Goal: Task Accomplishment & Management: Use online tool/utility

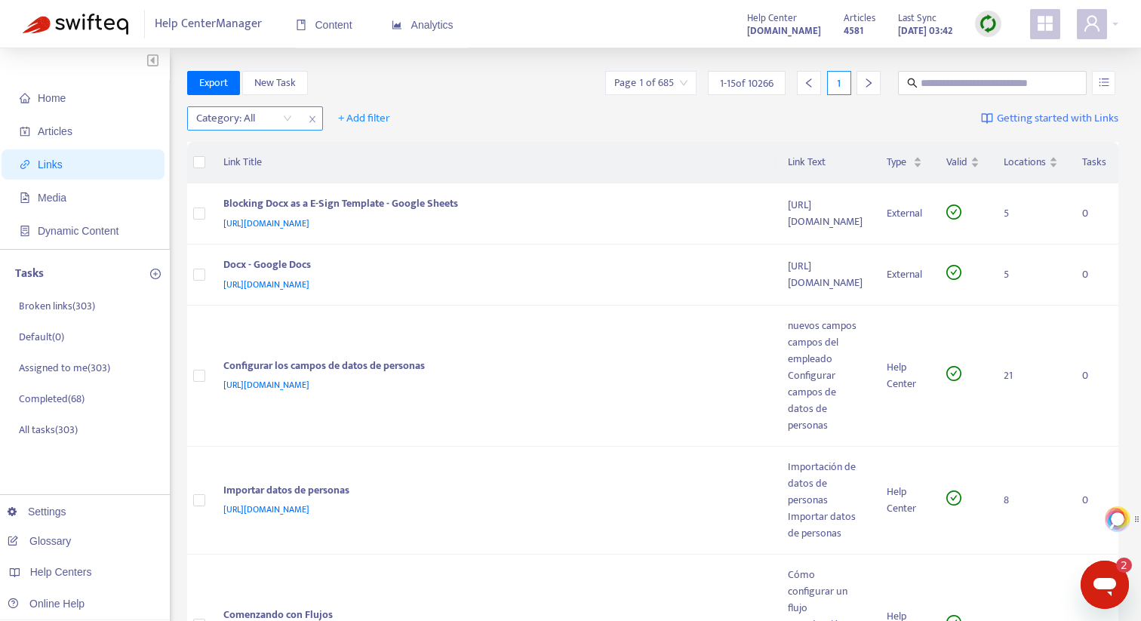
click at [278, 119] on div at bounding box center [236, 118] width 91 height 18
drag, startPoint x: 405, startPoint y: 110, endPoint x: 414, endPoint y: 105, distance: 11.1
click at [409, 109] on div "Category: All + Add filter Getting started with Links" at bounding box center [653, 122] width 932 height 42
click at [82, 137] on span "Articles" at bounding box center [86, 131] width 133 height 30
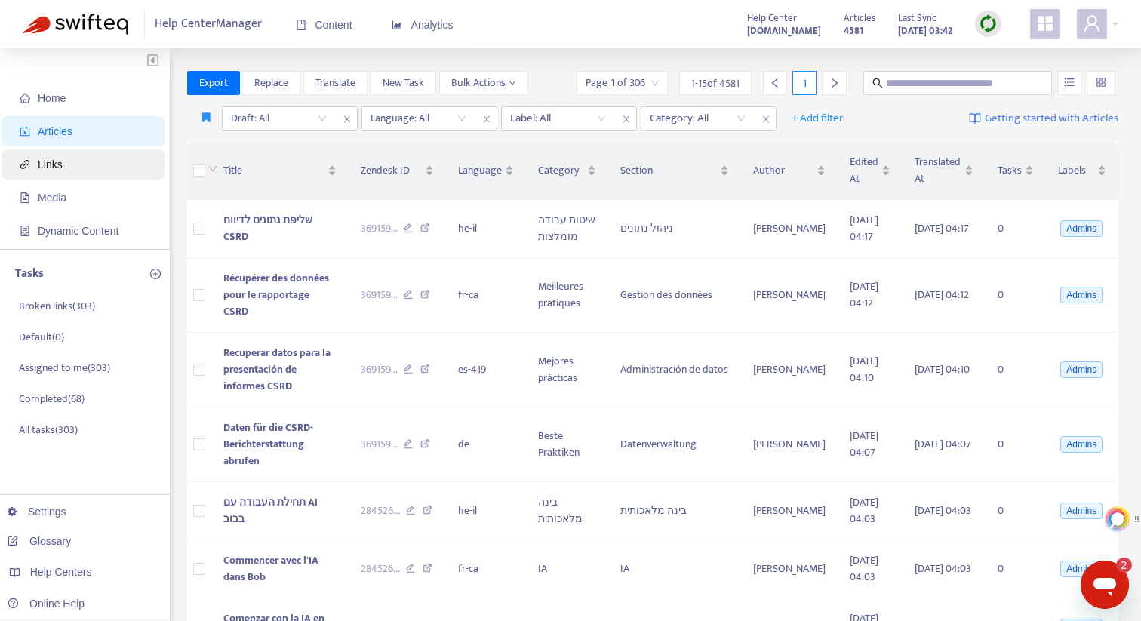
click at [79, 164] on span "Links" at bounding box center [86, 164] width 133 height 30
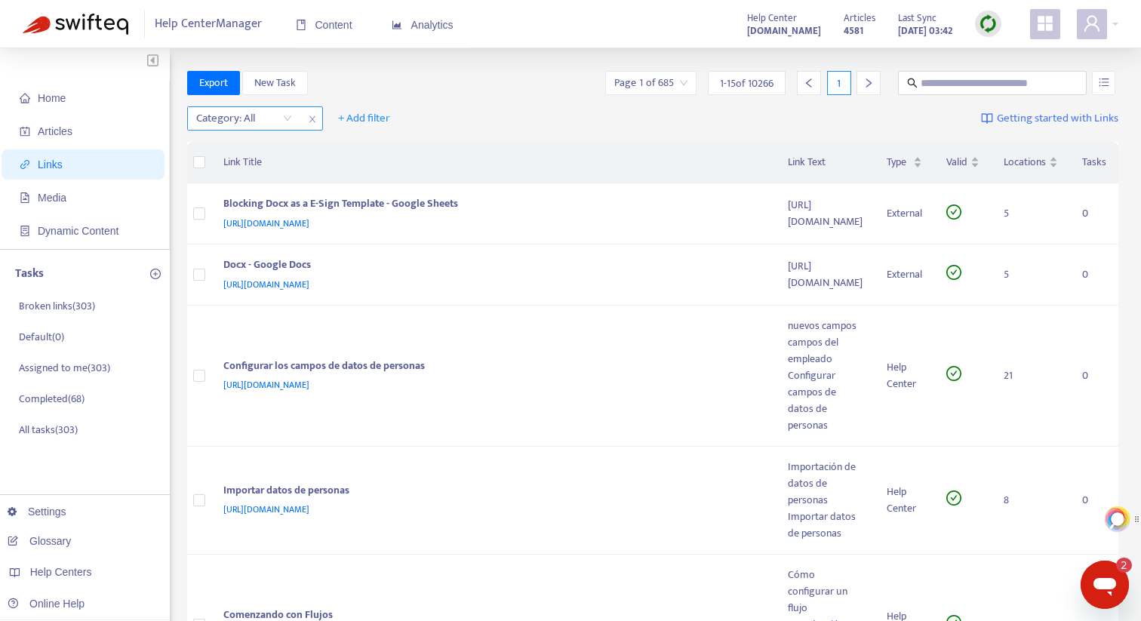
click at [288, 118] on div "Category: All" at bounding box center [244, 118] width 112 height 23
click at [266, 117] on div at bounding box center [236, 118] width 91 height 18
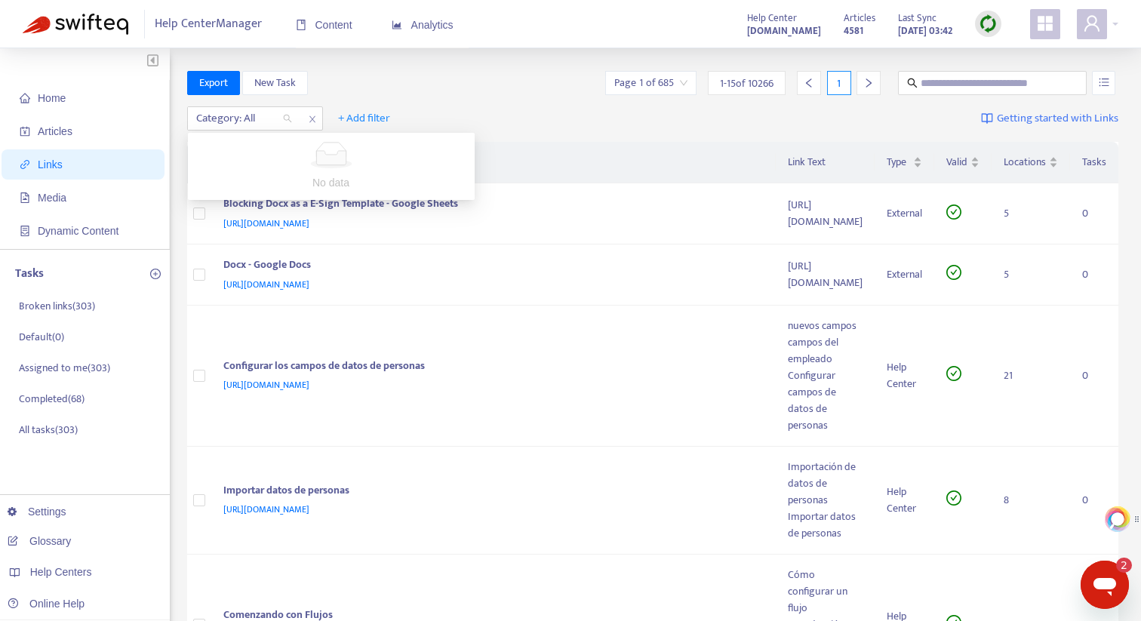
drag, startPoint x: 477, startPoint y: 100, endPoint x: 437, endPoint y: 111, distance: 41.4
click at [477, 101] on div "Category: All + Add filter Getting started with Links" at bounding box center [653, 122] width 932 height 42
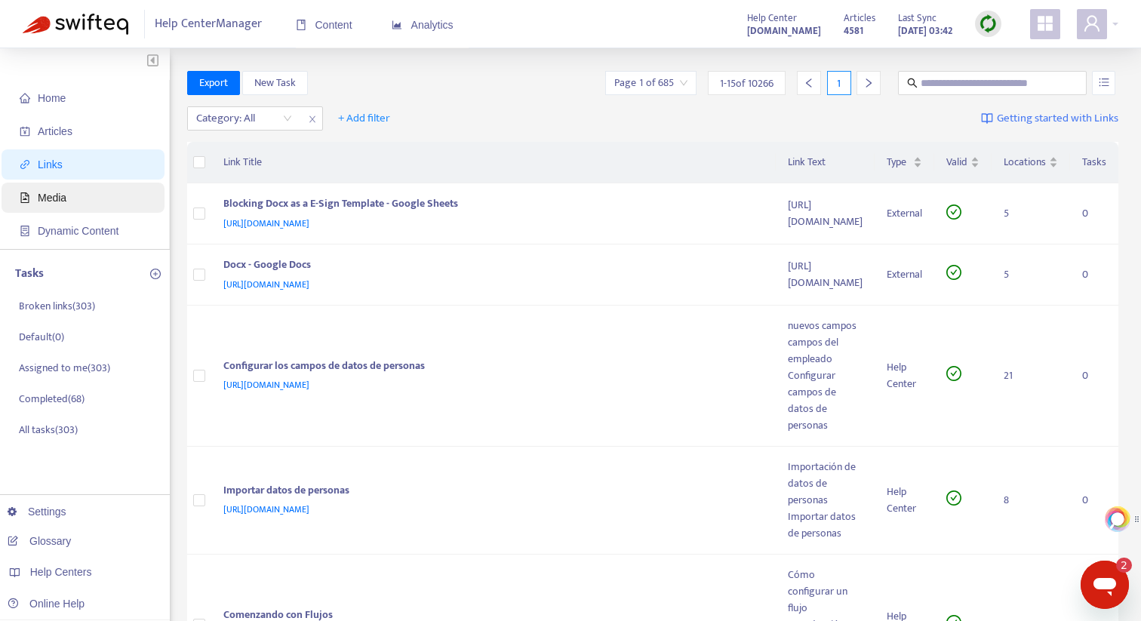
click at [100, 190] on span "Media" at bounding box center [86, 198] width 133 height 30
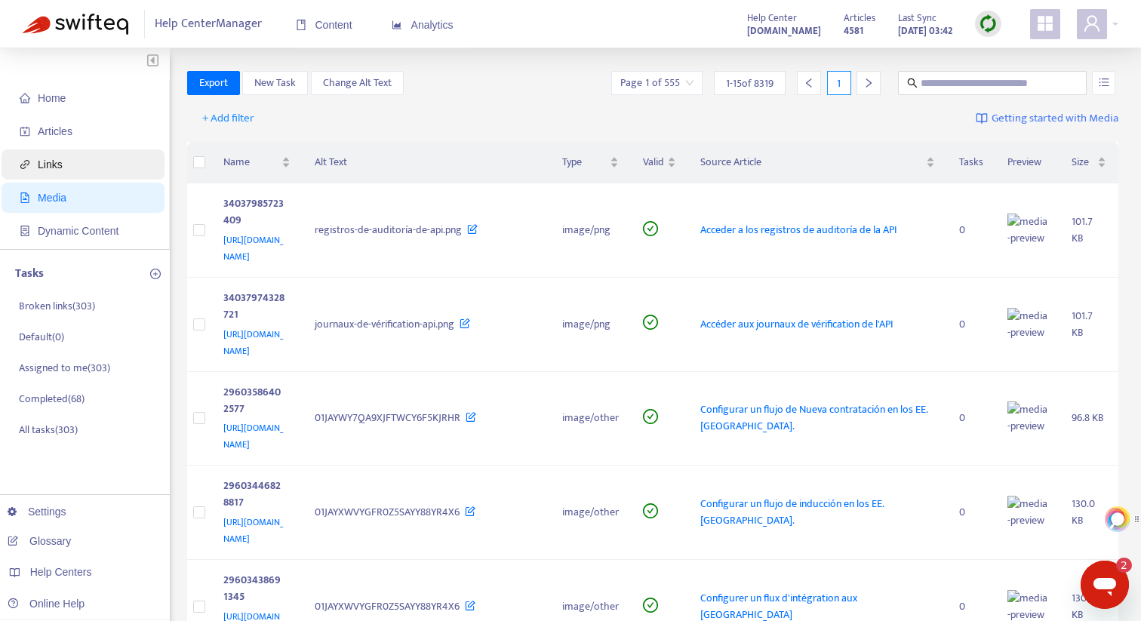
click at [106, 168] on span "Links" at bounding box center [86, 164] width 133 height 30
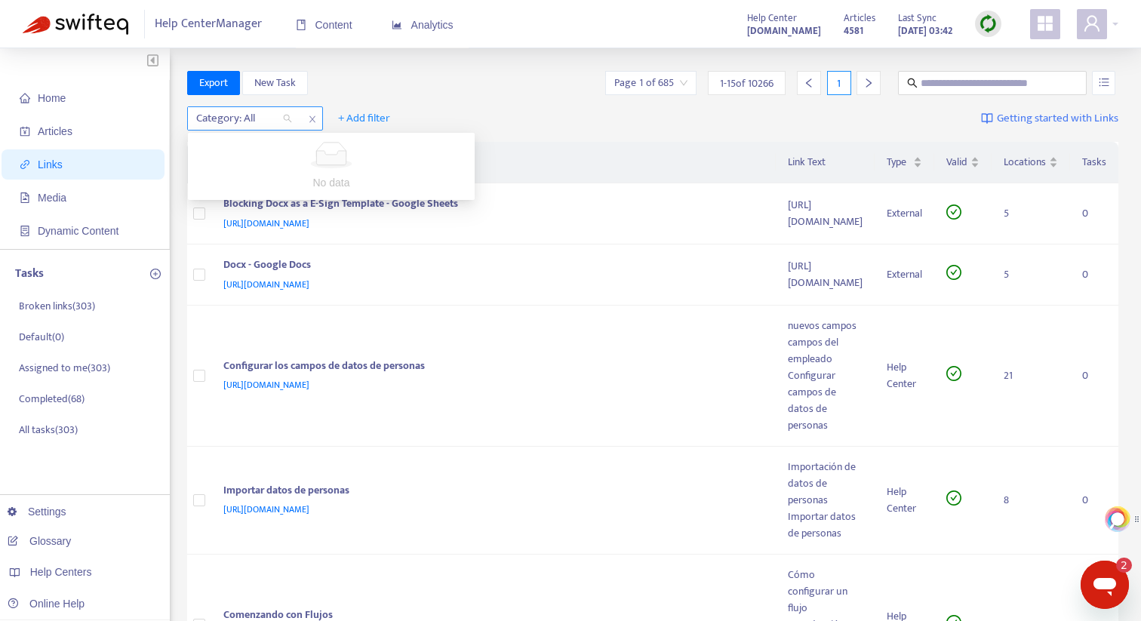
click at [283, 122] on div "Category: All" at bounding box center [244, 118] width 112 height 23
drag, startPoint x: 558, startPoint y: 114, endPoint x: 552, endPoint y: 119, distance: 8.0
click at [558, 114] on div "Category: All + Add filter Getting started with Links" at bounding box center [653, 122] width 932 height 42
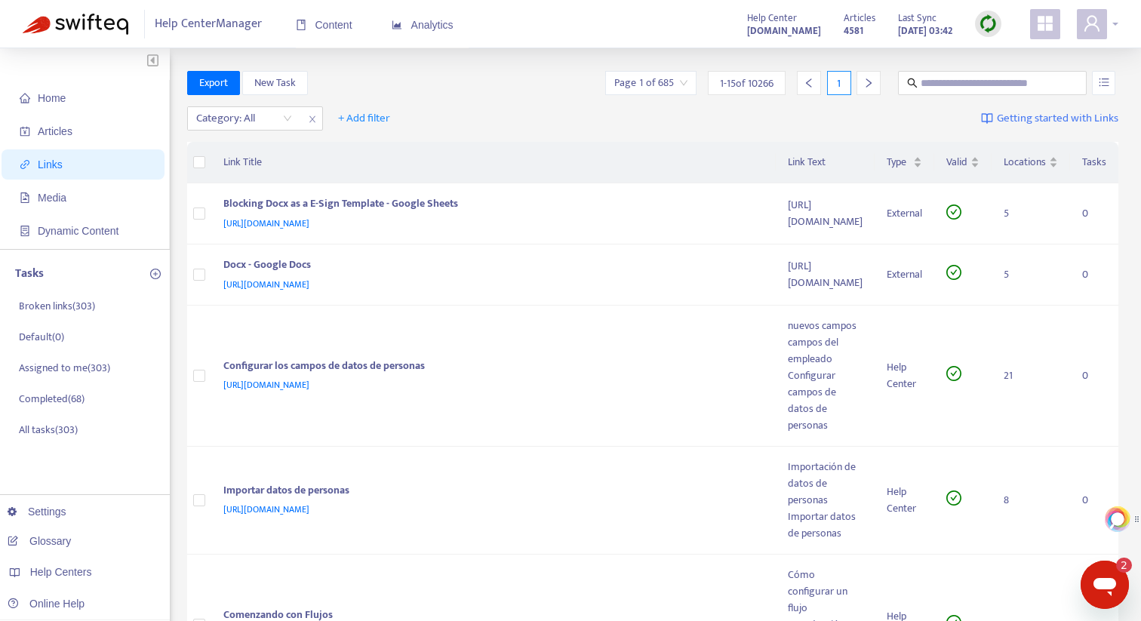
click at [1111, 17] on div at bounding box center [1098, 24] width 42 height 30
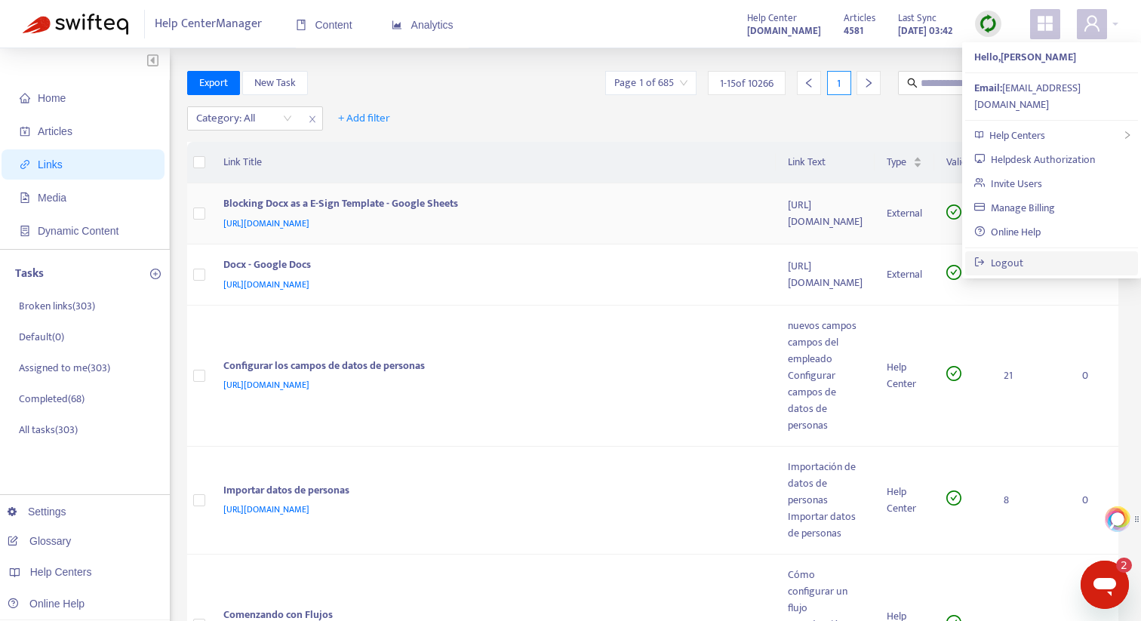
click at [1016, 254] on link "Logout" at bounding box center [999, 262] width 49 height 17
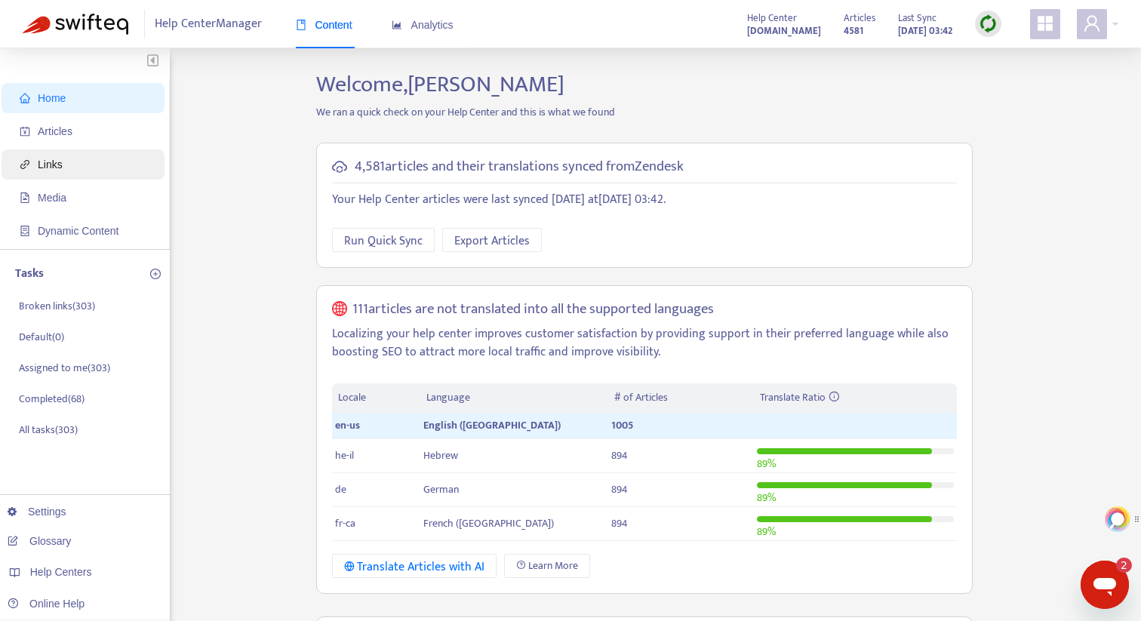
click at [64, 165] on span "Links" at bounding box center [86, 164] width 133 height 30
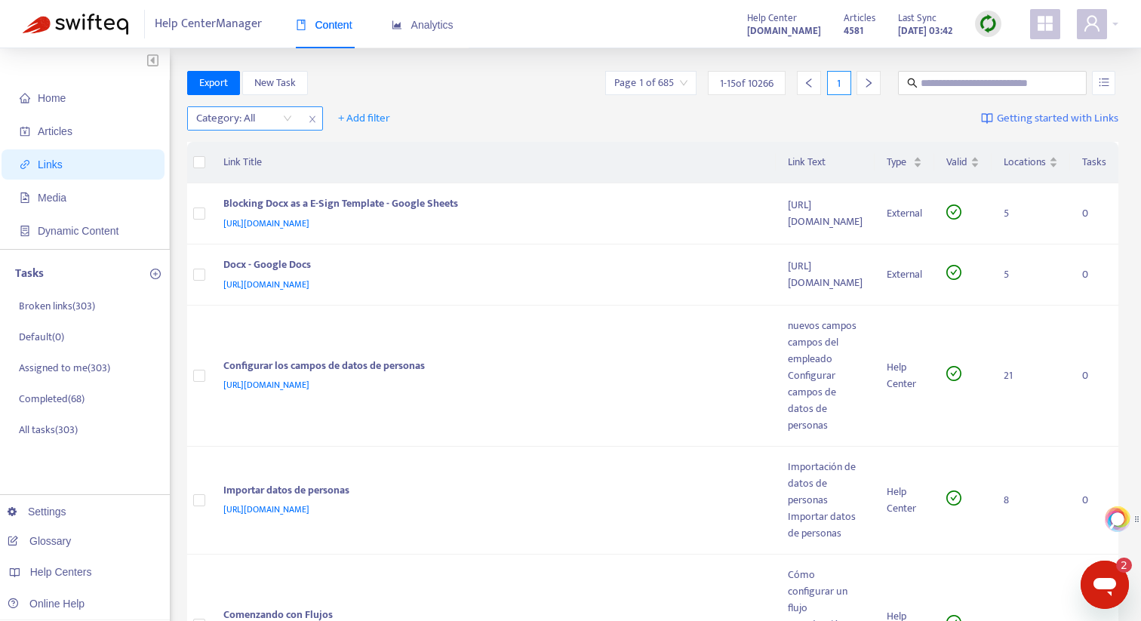
click at [288, 118] on div "Category: All" at bounding box center [244, 118] width 112 height 23
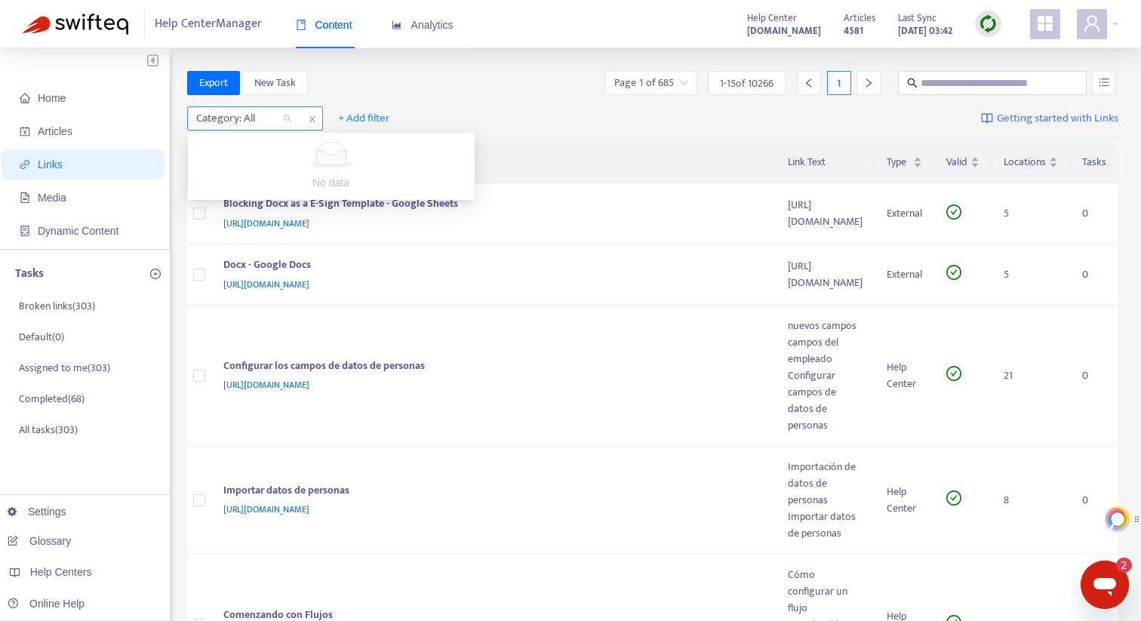
drag, startPoint x: 288, startPoint y: 118, endPoint x: 304, endPoint y: 116, distance: 15.9
click at [288, 118] on div "Category: All" at bounding box center [244, 118] width 112 height 23
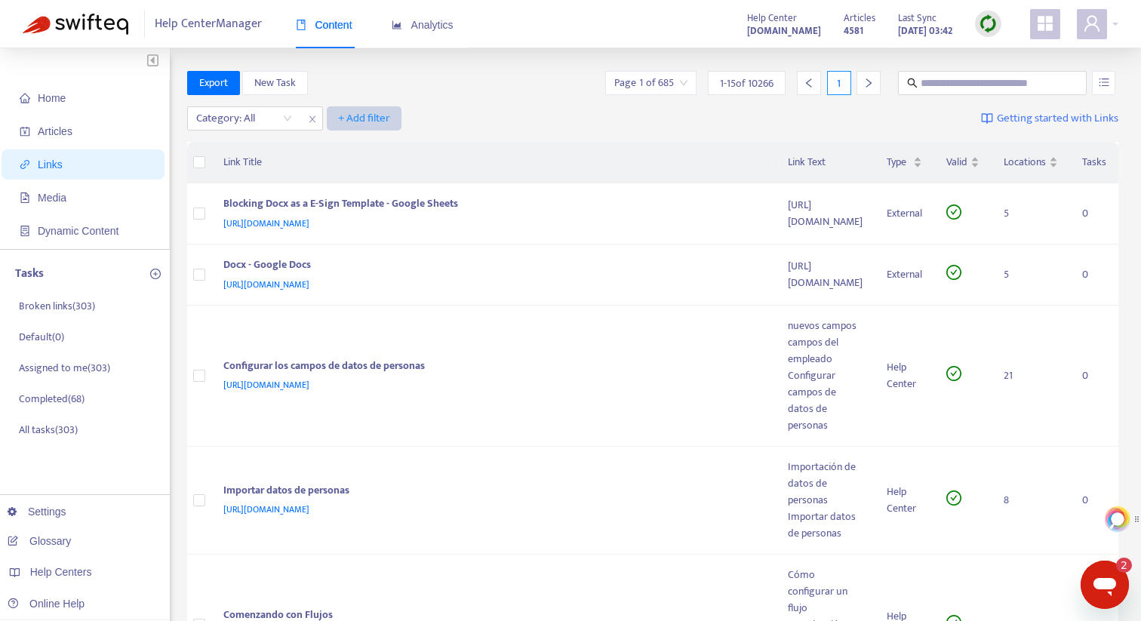
click at [359, 115] on span "+ Add filter" at bounding box center [364, 118] width 52 height 18
click at [365, 149] on span "Language" at bounding box center [364, 148] width 51 height 17
click at [494, 117] on span "+ Add filter" at bounding box center [504, 118] width 52 height 18
click at [493, 165] on span "Valid" at bounding box center [504, 173] width 51 height 17
click at [635, 121] on span "+ Add filter" at bounding box center [644, 118] width 52 height 18
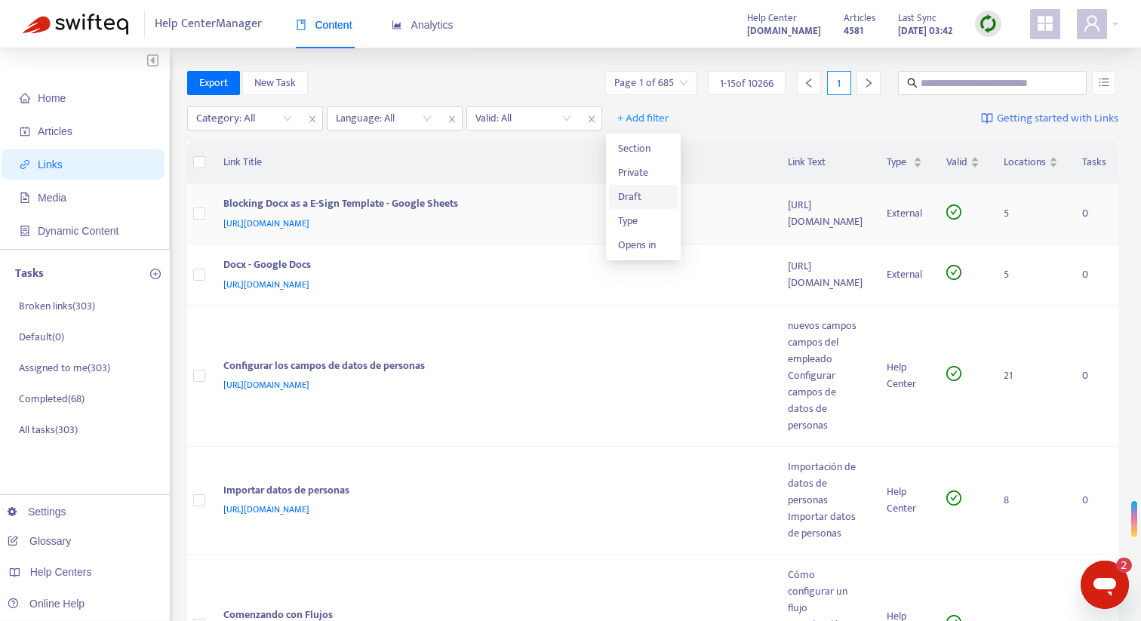
click at [633, 192] on span "Draft" at bounding box center [643, 197] width 51 height 17
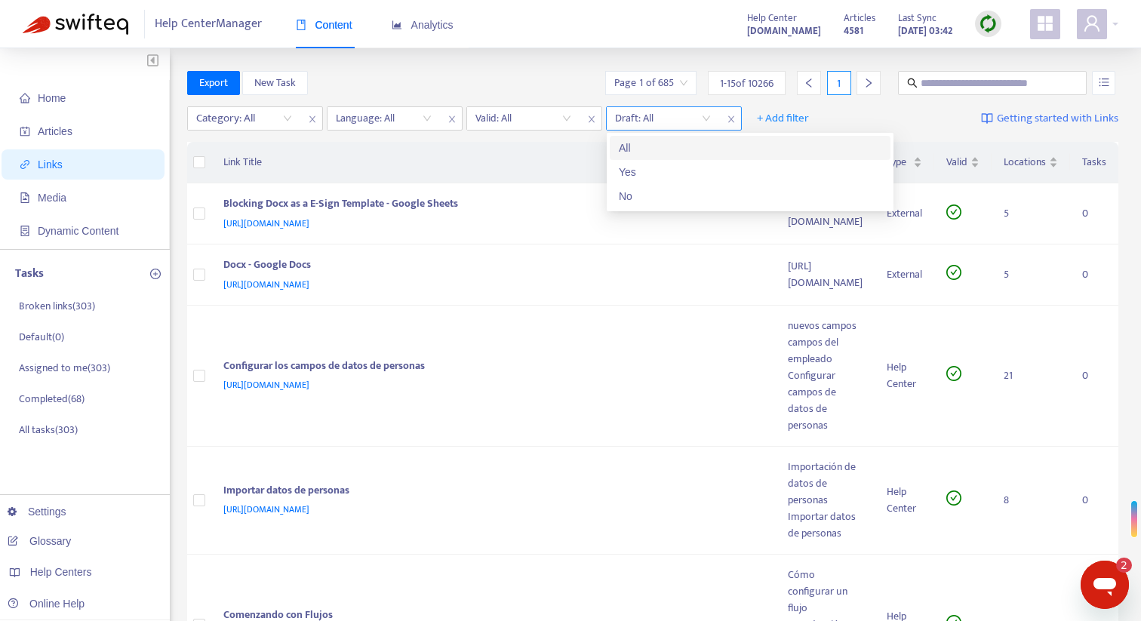
click at [668, 122] on input "search" at bounding box center [663, 118] width 96 height 23
click at [666, 193] on div "No" at bounding box center [750, 196] width 263 height 17
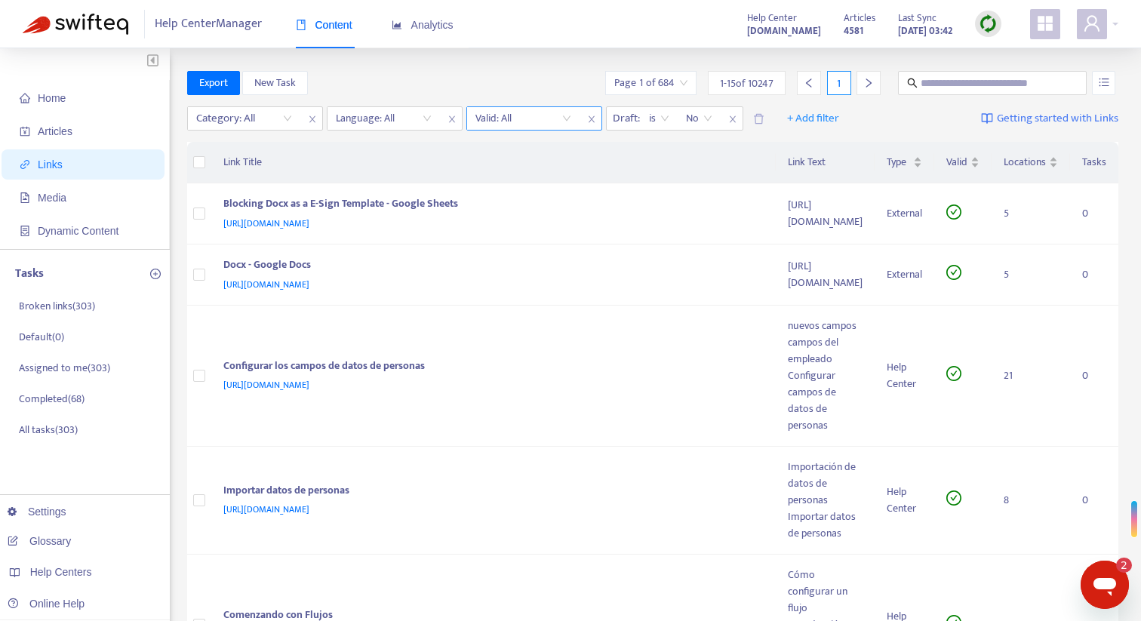
click at [531, 115] on input "search" at bounding box center [524, 118] width 96 height 23
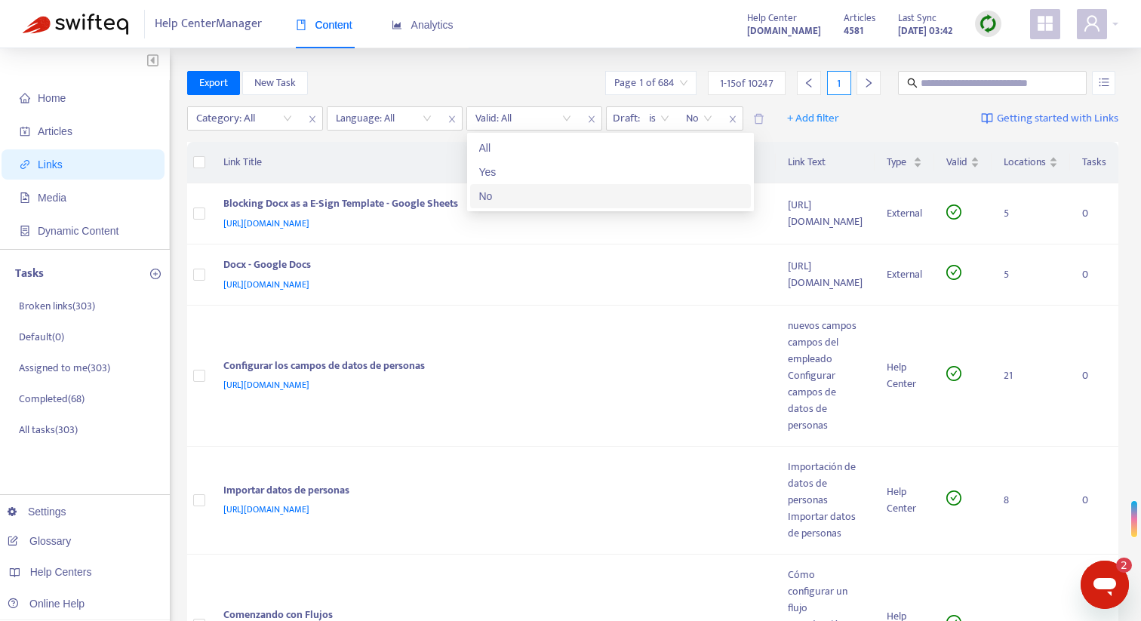
click at [527, 193] on div "No" at bounding box center [610, 196] width 263 height 17
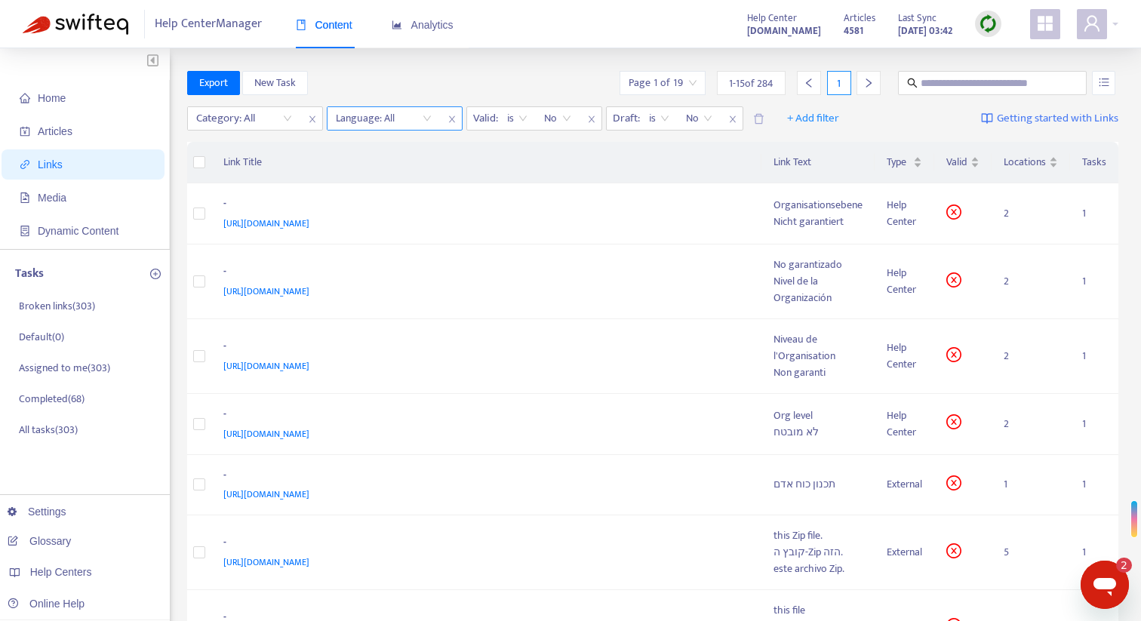
click at [433, 117] on div "Language: All" at bounding box center [384, 118] width 112 height 23
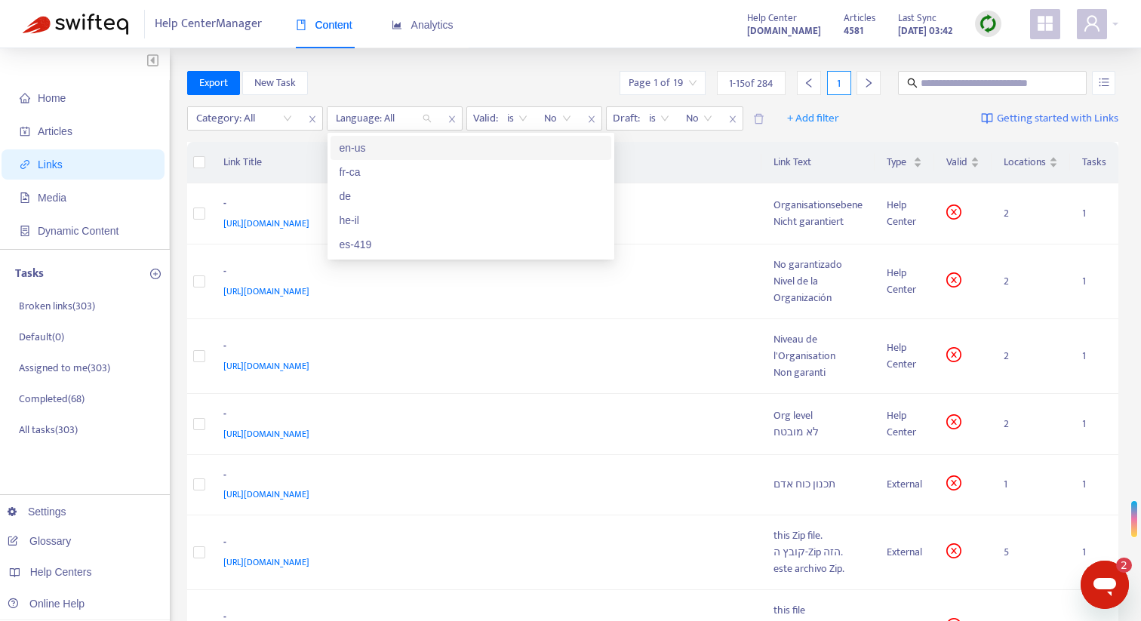
click at [425, 152] on div "en-us" at bounding box center [471, 148] width 263 height 17
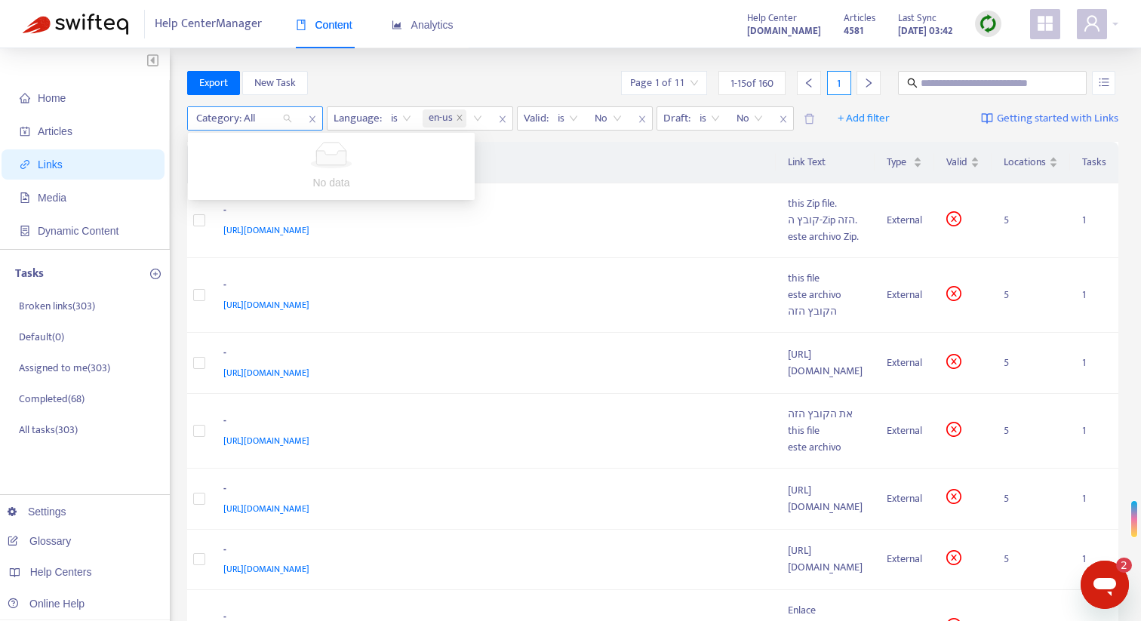
click at [266, 122] on div at bounding box center [236, 118] width 91 height 18
click at [374, 78] on div "Export New Task Page 1 of 11 1 - 15 of 160 1" at bounding box center [653, 83] width 932 height 24
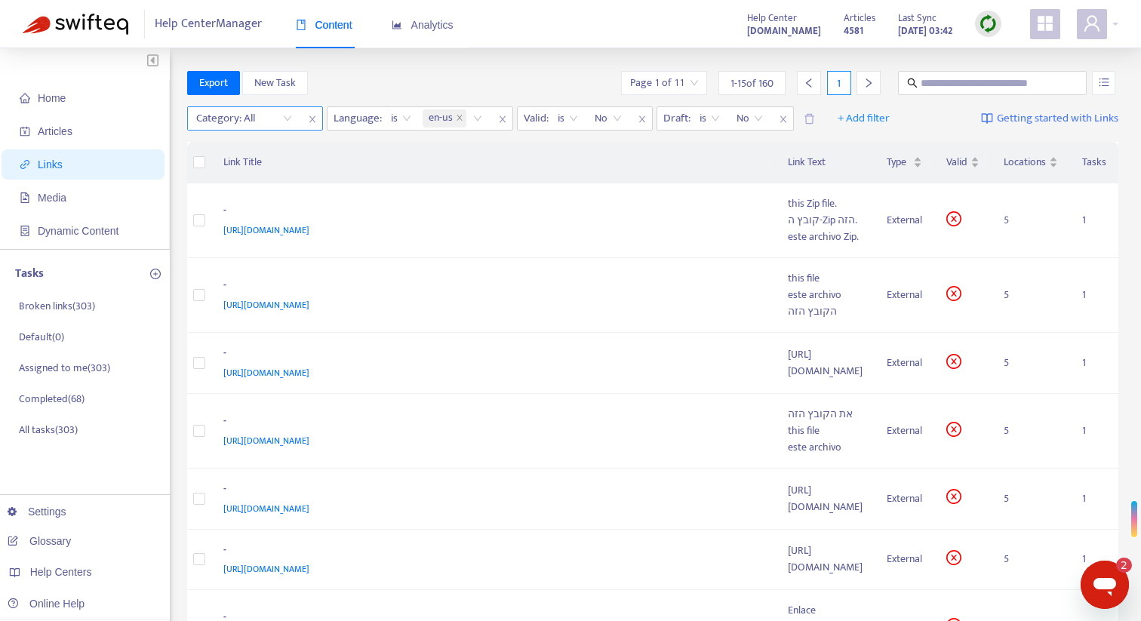
click at [310, 122] on icon "close" at bounding box center [312, 119] width 6 height 7
click at [721, 119] on span "+ Add filter" at bounding box center [724, 118] width 52 height 18
click at [722, 150] on span "Category" at bounding box center [725, 148] width 51 height 17
click at [722, 115] on div at bounding box center [707, 118] width 91 height 18
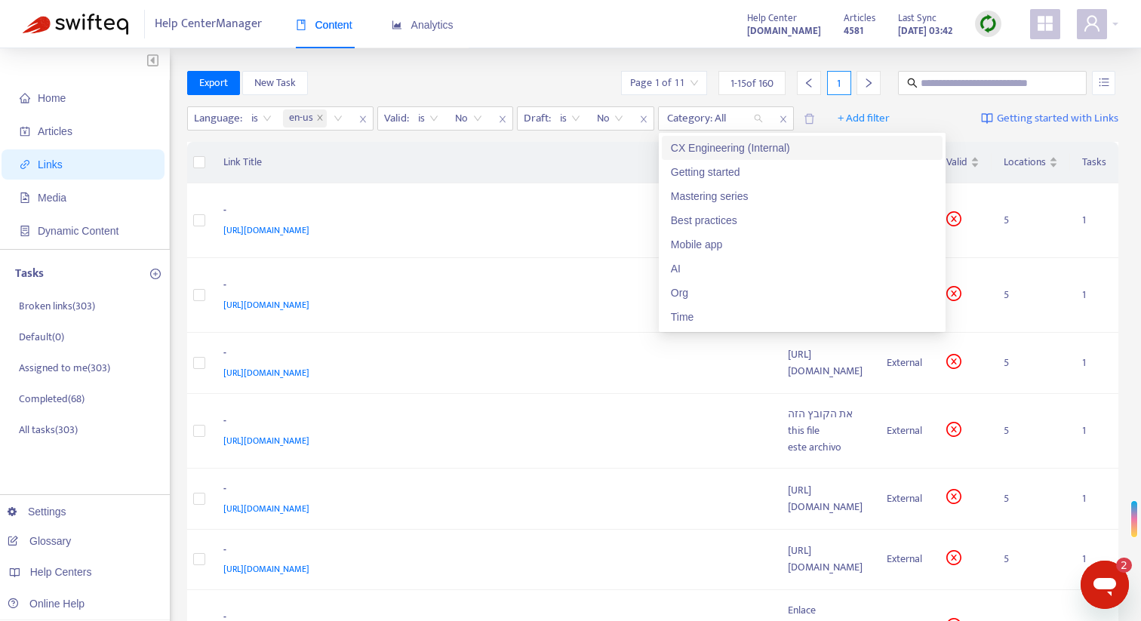
click at [726, 146] on div "CX Engineering (Internal)" at bounding box center [802, 148] width 263 height 17
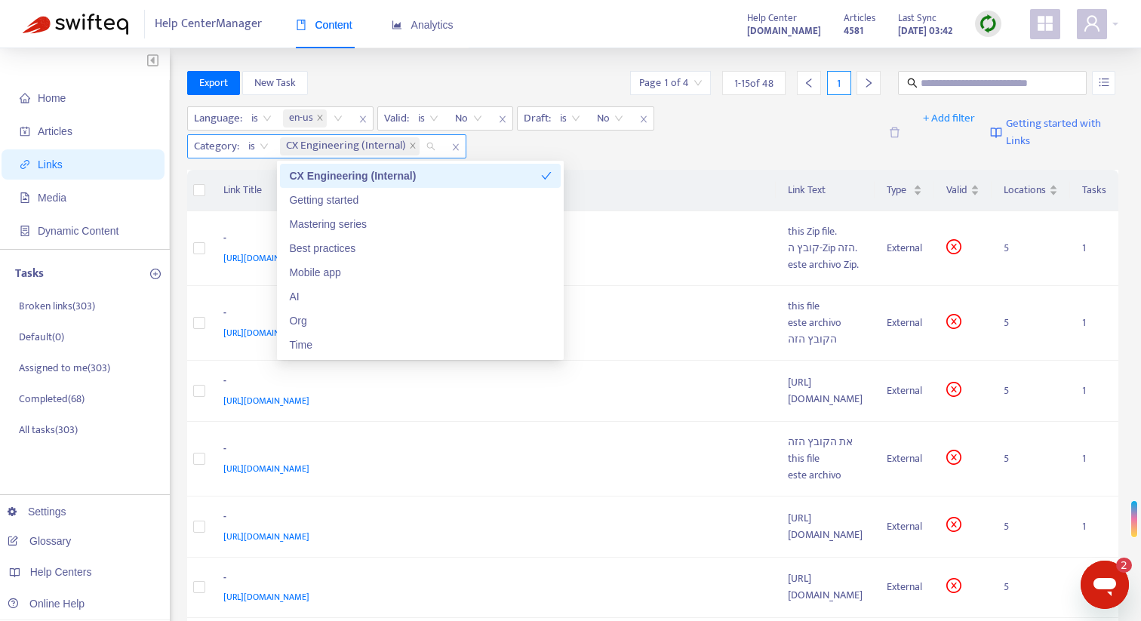
click at [260, 145] on span "is" at bounding box center [258, 146] width 20 height 23
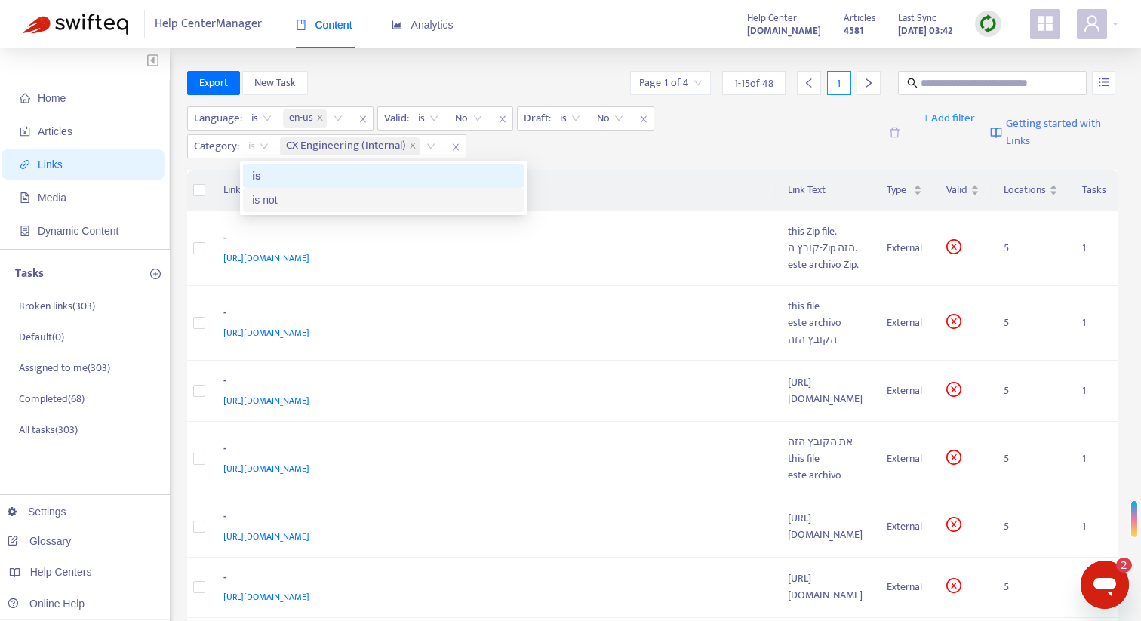
click at [266, 199] on div "is not" at bounding box center [383, 200] width 263 height 17
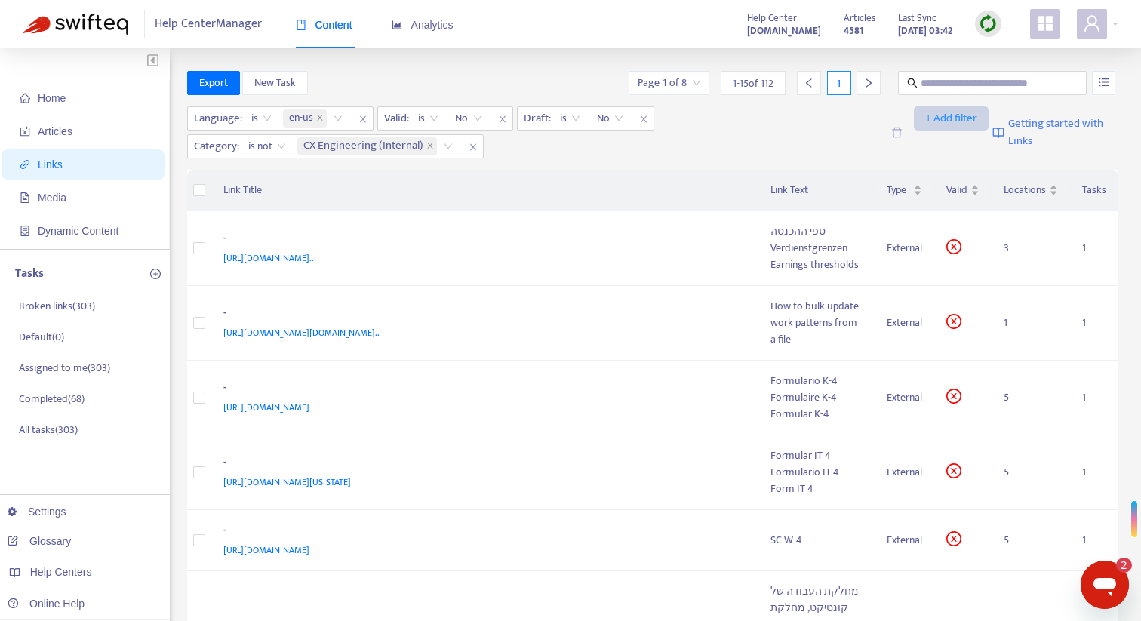
click at [944, 115] on span "+ Add filter" at bounding box center [952, 118] width 52 height 18
click at [726, 134] on div "Language : is en-us Valid : is No Draft : is No Category : is not CX Engineerin…" at bounding box center [534, 132] width 695 height 52
click at [901, 273] on td "External" at bounding box center [905, 248] width 60 height 75
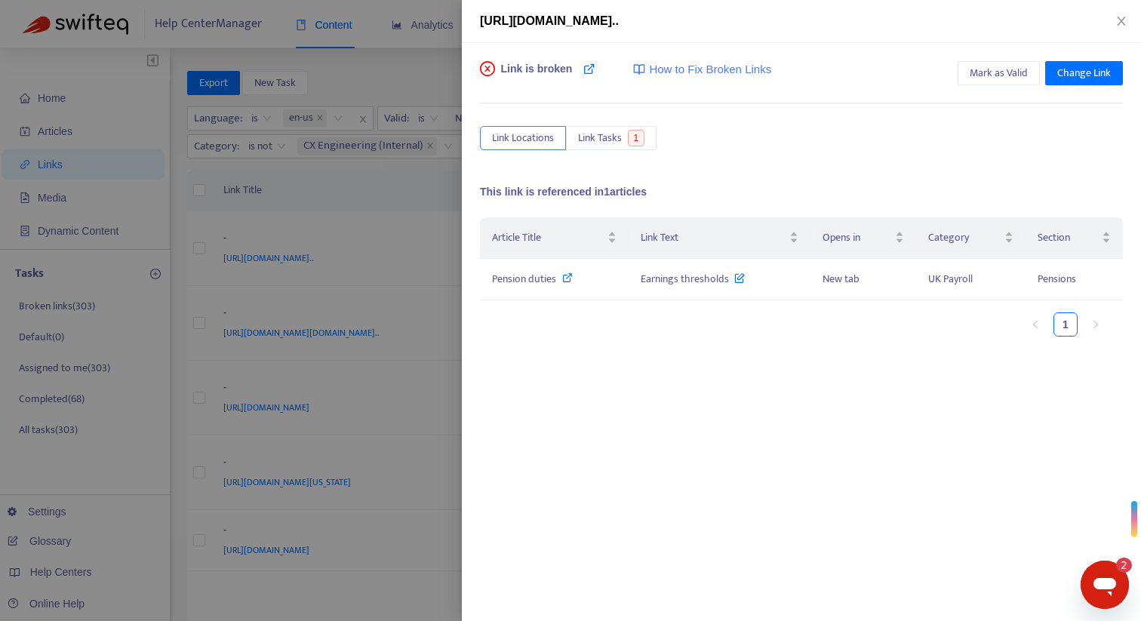
click at [441, 5] on div at bounding box center [570, 310] width 1141 height 621
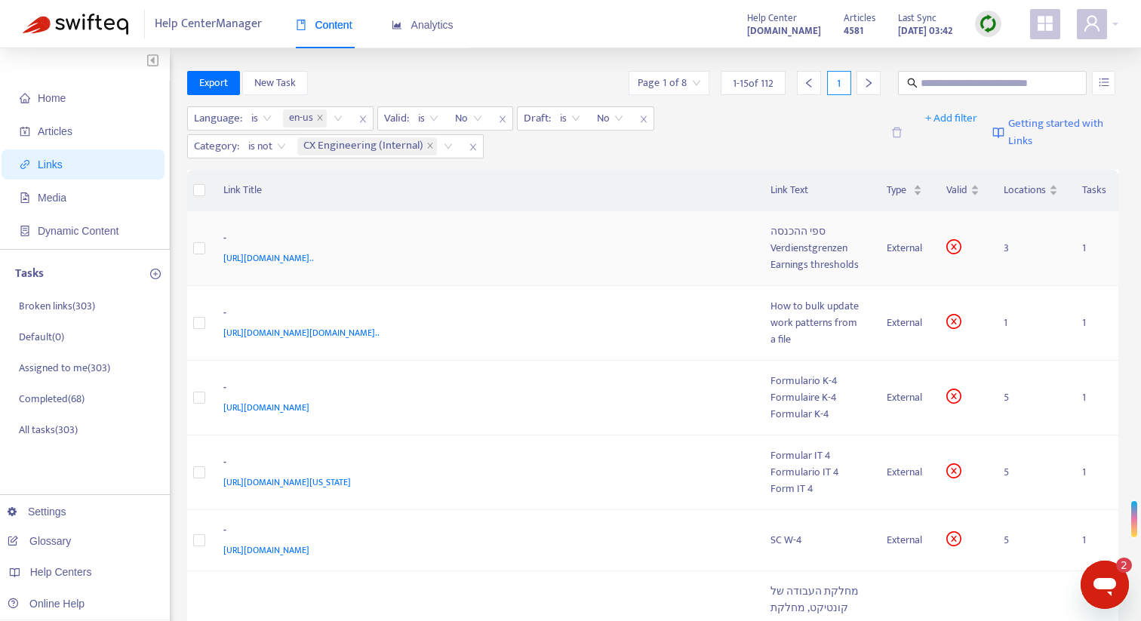
click at [718, 250] on div "-" at bounding box center [482, 240] width 518 height 20
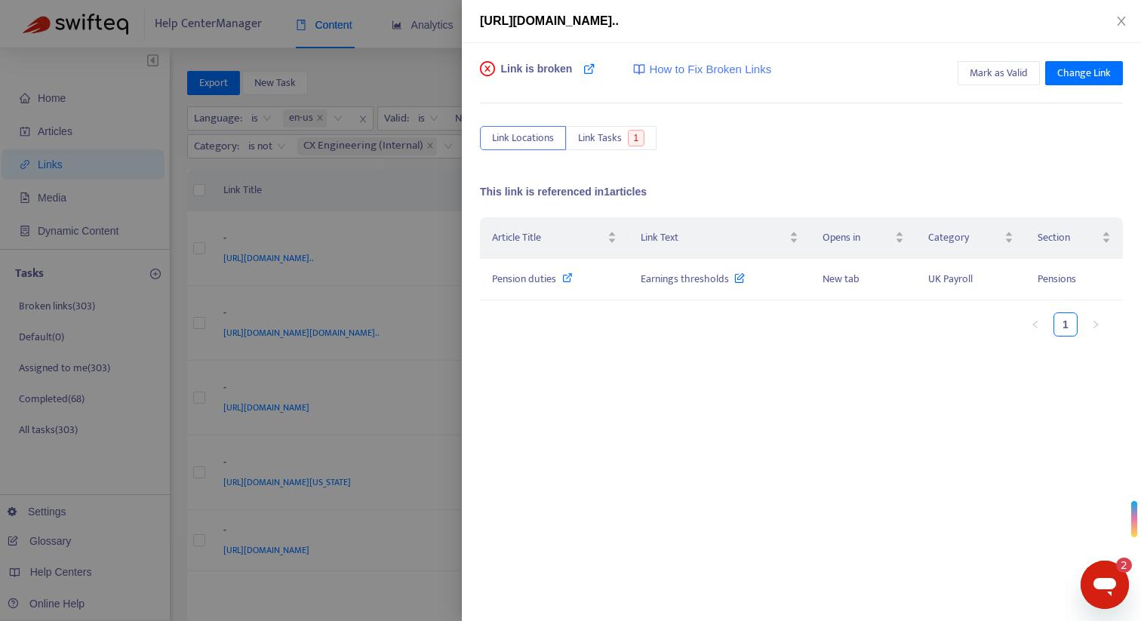
click at [447, 66] on div at bounding box center [570, 310] width 1141 height 621
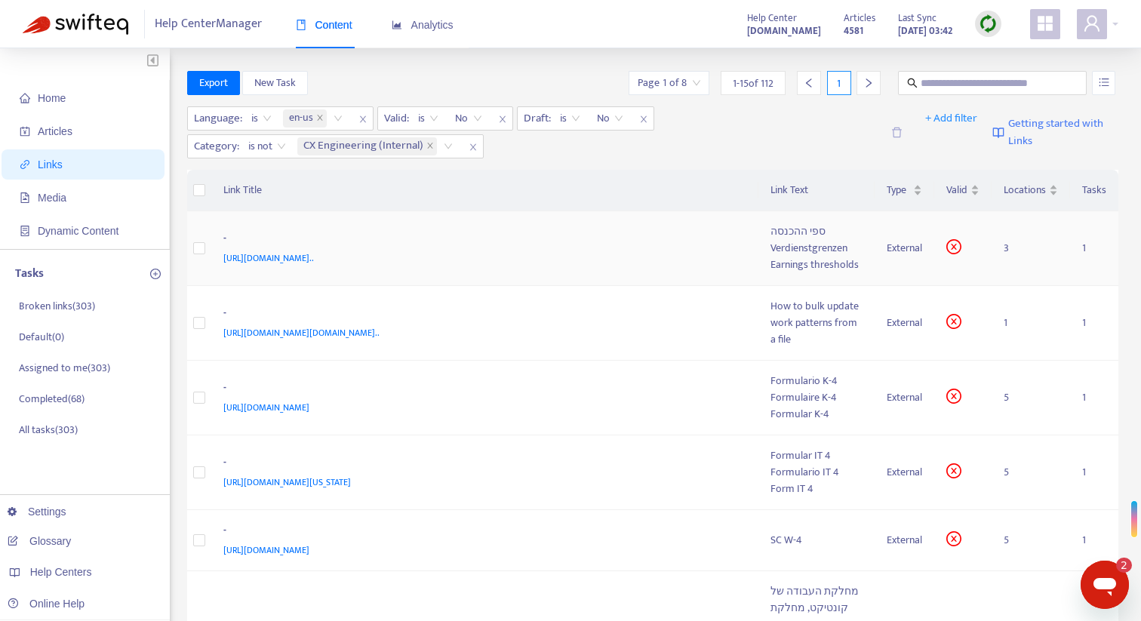
click at [736, 264] on div "[URL][DOMAIN_NAME].." at bounding box center [482, 258] width 518 height 17
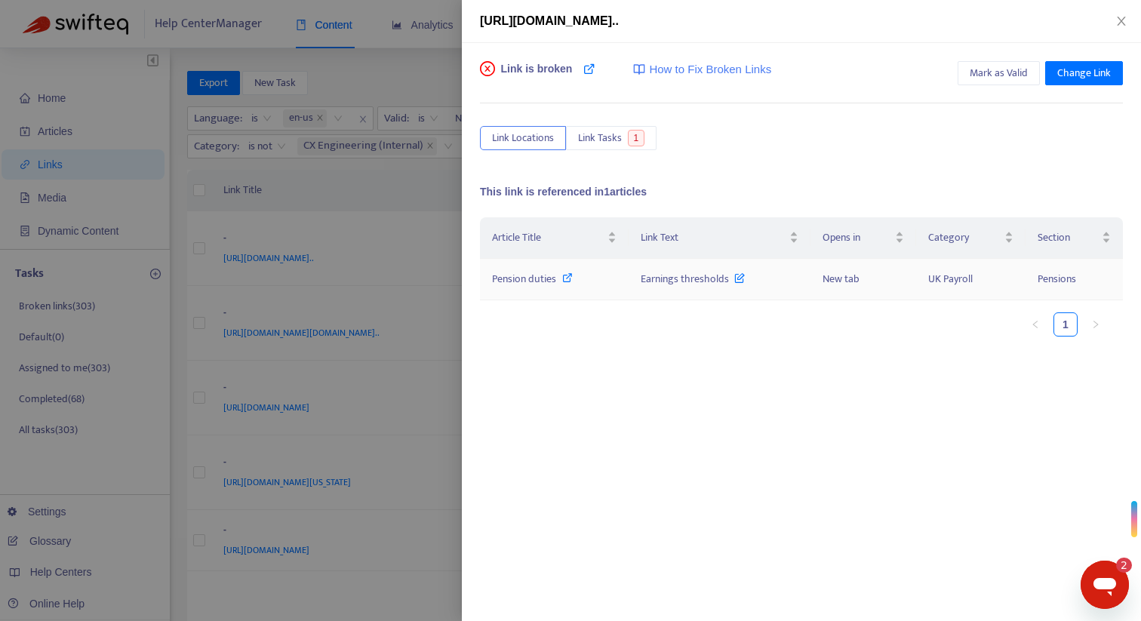
click at [568, 282] on icon at bounding box center [567, 278] width 11 height 11
click at [454, 60] on div at bounding box center [570, 310] width 1141 height 621
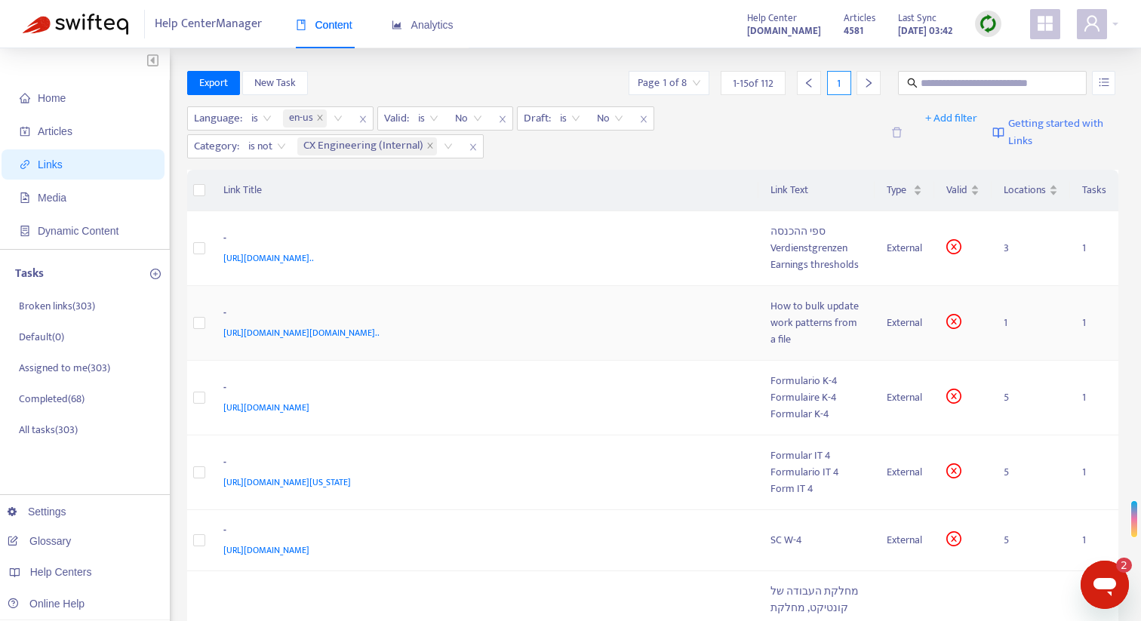
click at [726, 325] on div "-" at bounding box center [482, 315] width 518 height 20
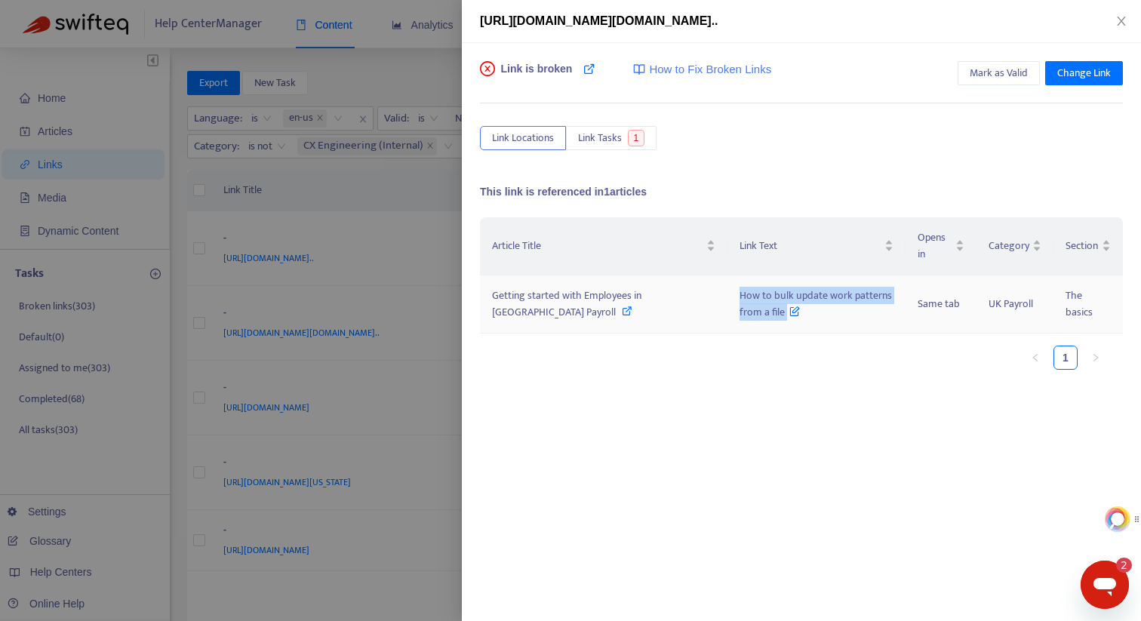
drag, startPoint x: 763, startPoint y: 316, endPoint x: 699, endPoint y: 294, distance: 67.6
click at [728, 294] on td "How to bulk update work patterns from a file" at bounding box center [817, 305] width 178 height 58
copy span "How to bulk update work patterns from a file"
click at [569, 312] on div "Getting started with Employees in [GEOGRAPHIC_DATA] Payroll" at bounding box center [603, 304] width 223 height 33
click at [449, 71] on div at bounding box center [570, 310] width 1141 height 621
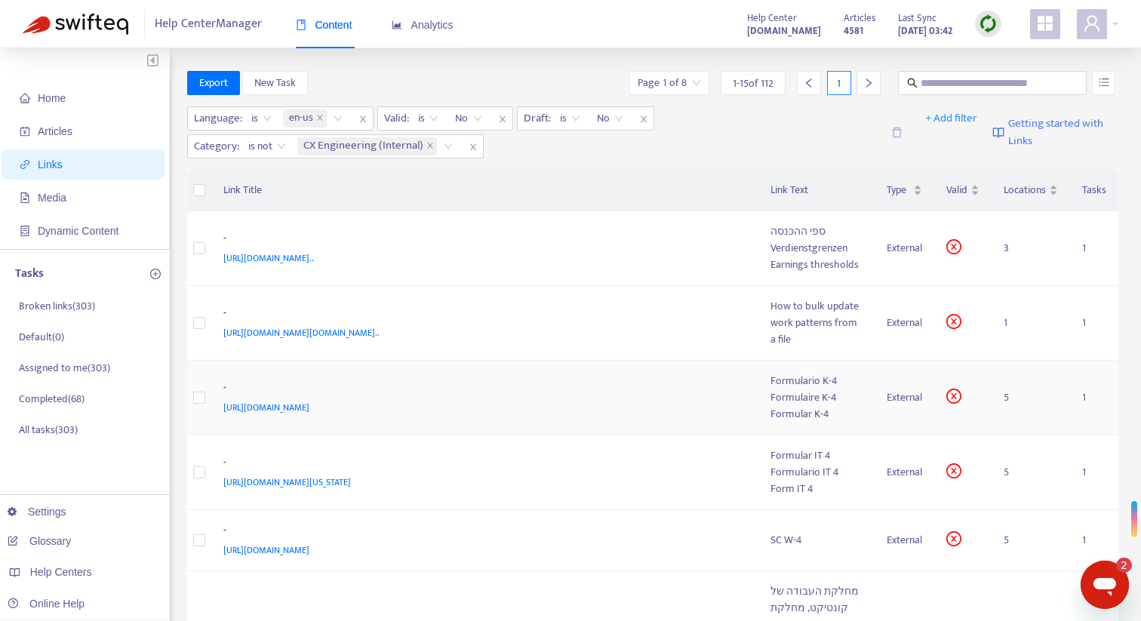
click at [682, 399] on div "-" at bounding box center [482, 390] width 518 height 20
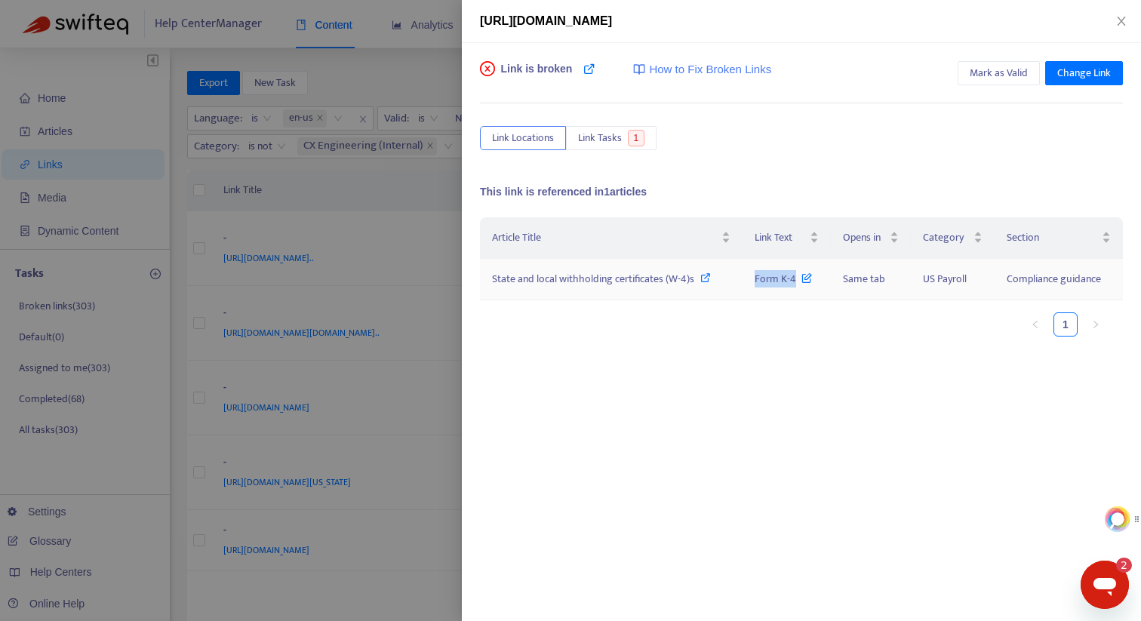
drag, startPoint x: 758, startPoint y: 282, endPoint x: 795, endPoint y: 282, distance: 37.0
click at [795, 282] on td "Form K-4" at bounding box center [787, 280] width 88 height 42
copy span "Form K-4"
click at [707, 279] on icon at bounding box center [706, 278] width 11 height 11
click at [451, 62] on div at bounding box center [570, 310] width 1141 height 621
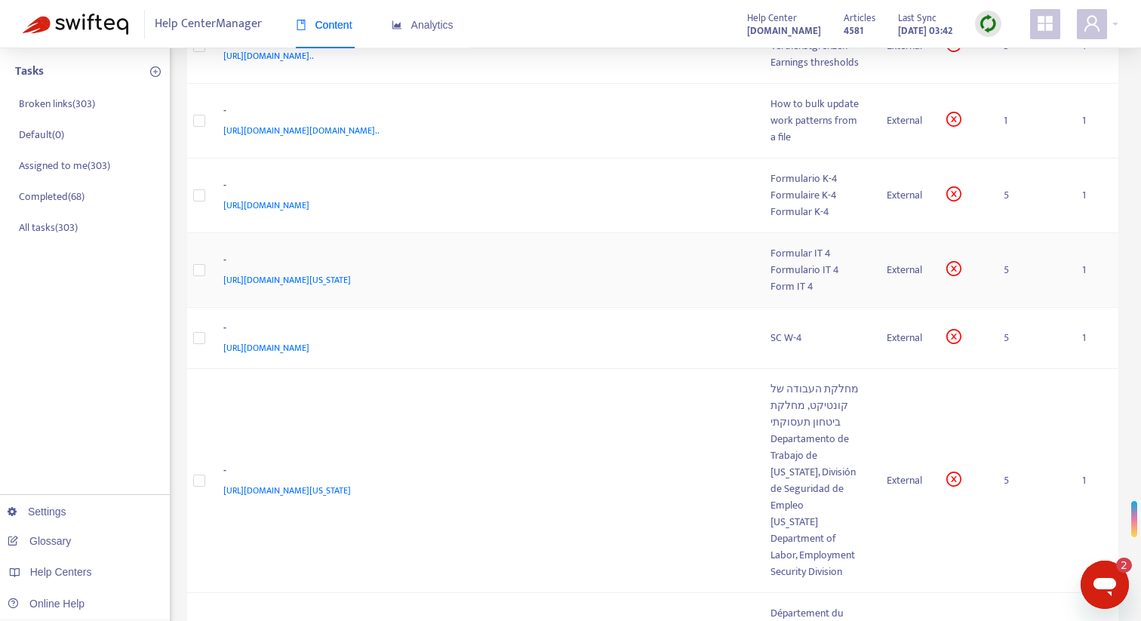
scroll to position [205, 0]
click at [720, 270] on div "-" at bounding box center [482, 260] width 518 height 20
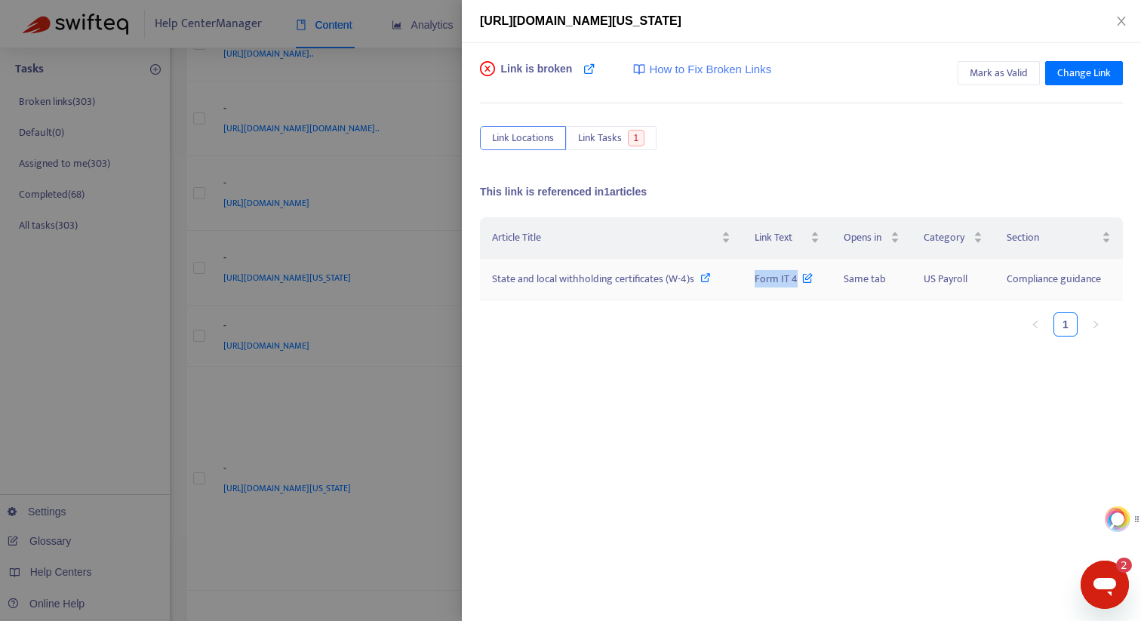
drag, startPoint x: 750, startPoint y: 284, endPoint x: 795, endPoint y: 284, distance: 45.3
click at [795, 284] on td "Form IT 4" at bounding box center [788, 280] width 90 height 42
copy span "Form IT 4"
click at [712, 279] on div "State and local withholding certificates (W-4)s" at bounding box center [611, 279] width 239 height 17
click at [418, 85] on div at bounding box center [570, 310] width 1141 height 621
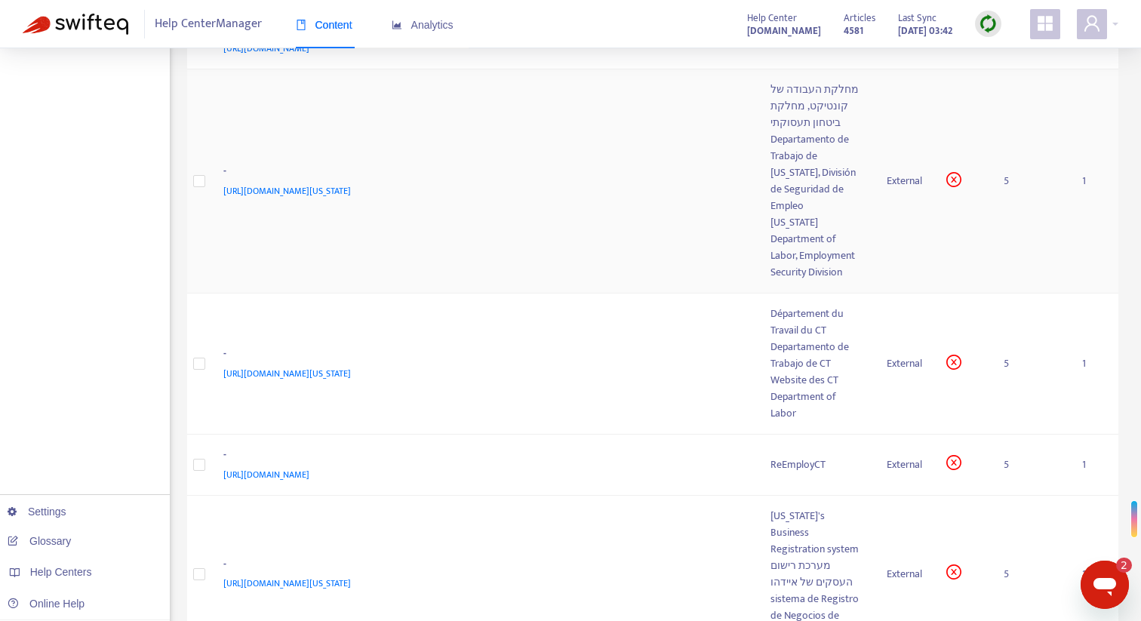
scroll to position [504, 0]
click at [608, 276] on td "- [URL][DOMAIN_NAME][US_STATE]" at bounding box center [485, 179] width 548 height 224
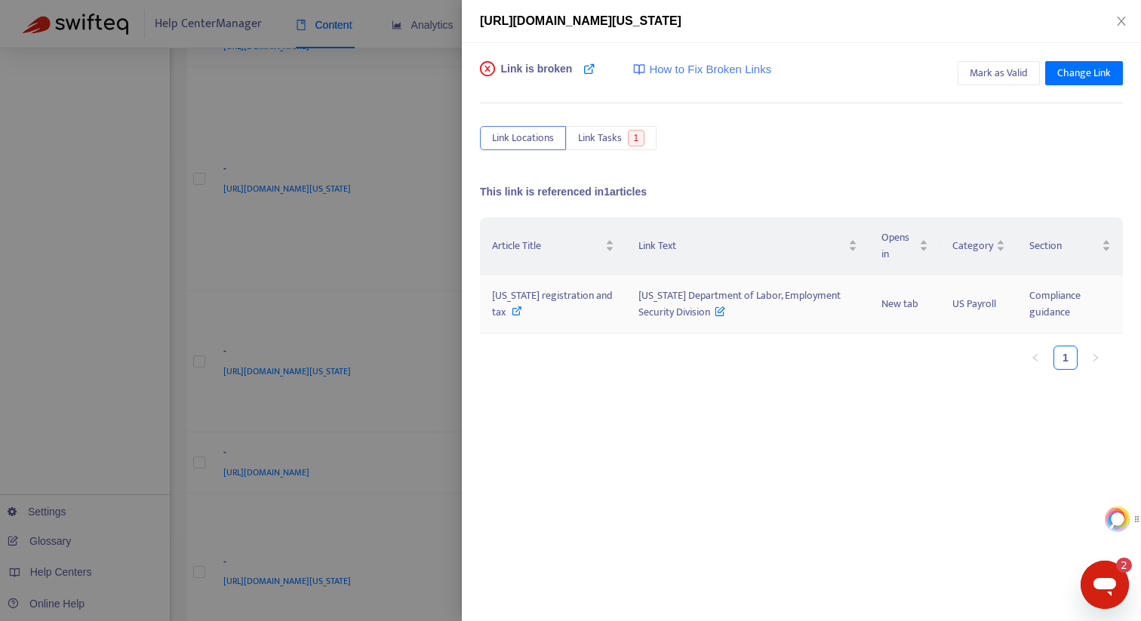
drag, startPoint x: 633, startPoint y: 288, endPoint x: 712, endPoint y: 313, distance: 82.4
click at [713, 313] on td "[US_STATE] Department of Labor, Employment Security Division" at bounding box center [749, 305] width 244 height 58
copy span "[US_STATE] Department of Labor, Employment Security Division"
click at [522, 310] on icon at bounding box center [517, 311] width 11 height 11
click at [418, 181] on div at bounding box center [570, 310] width 1141 height 621
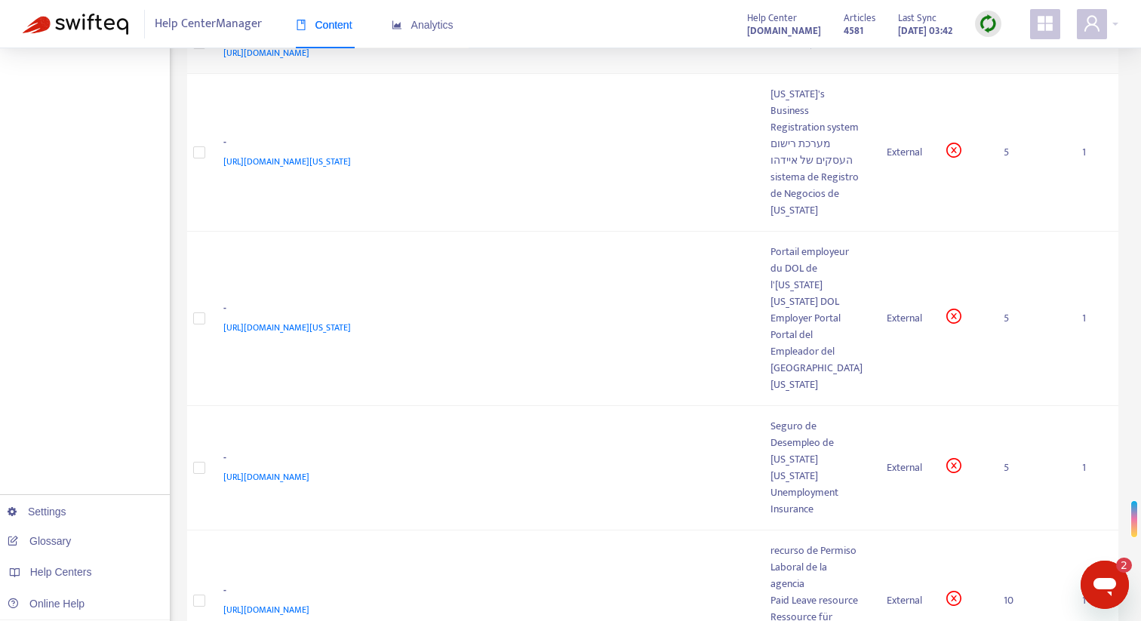
scroll to position [0, 0]
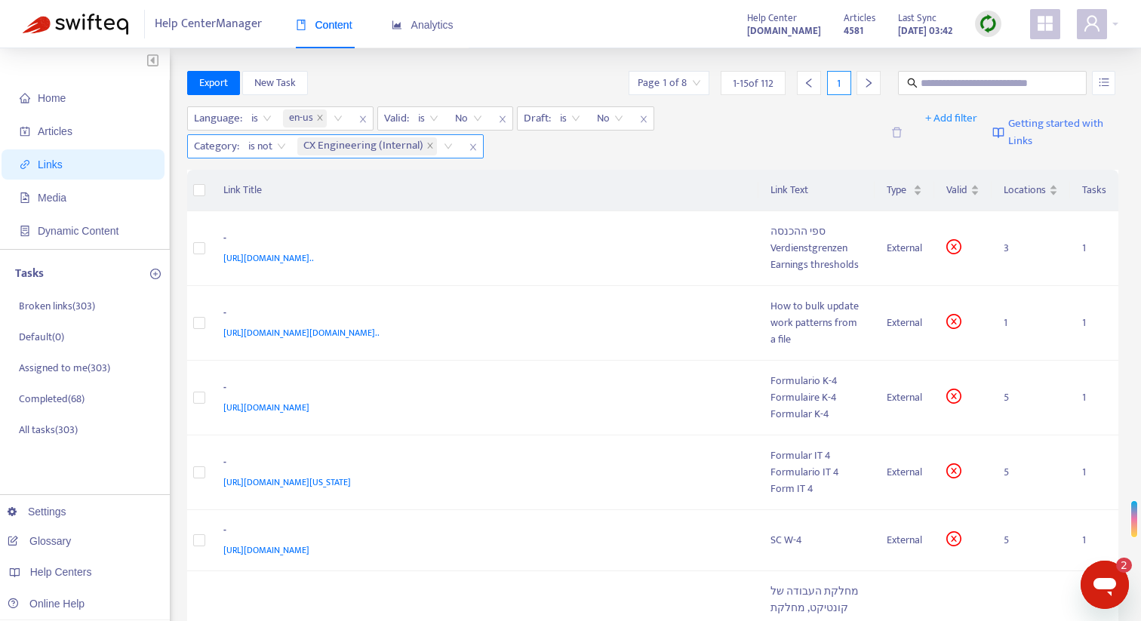
click at [445, 146] on div "CX Engineering (Internal)" at bounding box center [377, 146] width 167 height 23
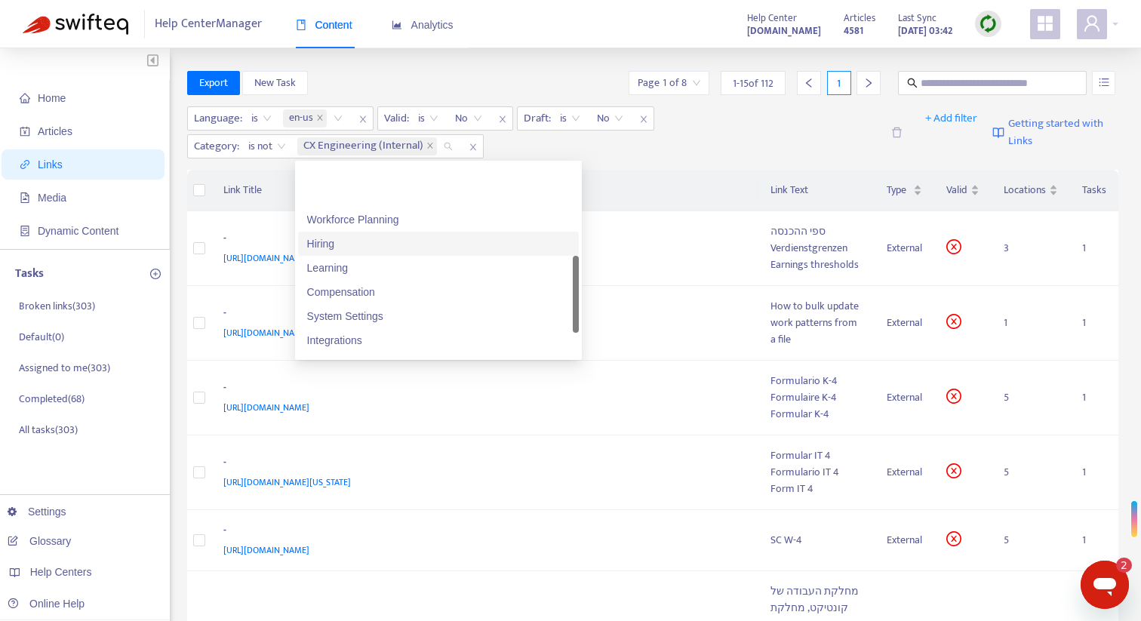
scroll to position [411, 0]
click at [478, 248] on div "UK Payroll" at bounding box center [438, 248] width 263 height 17
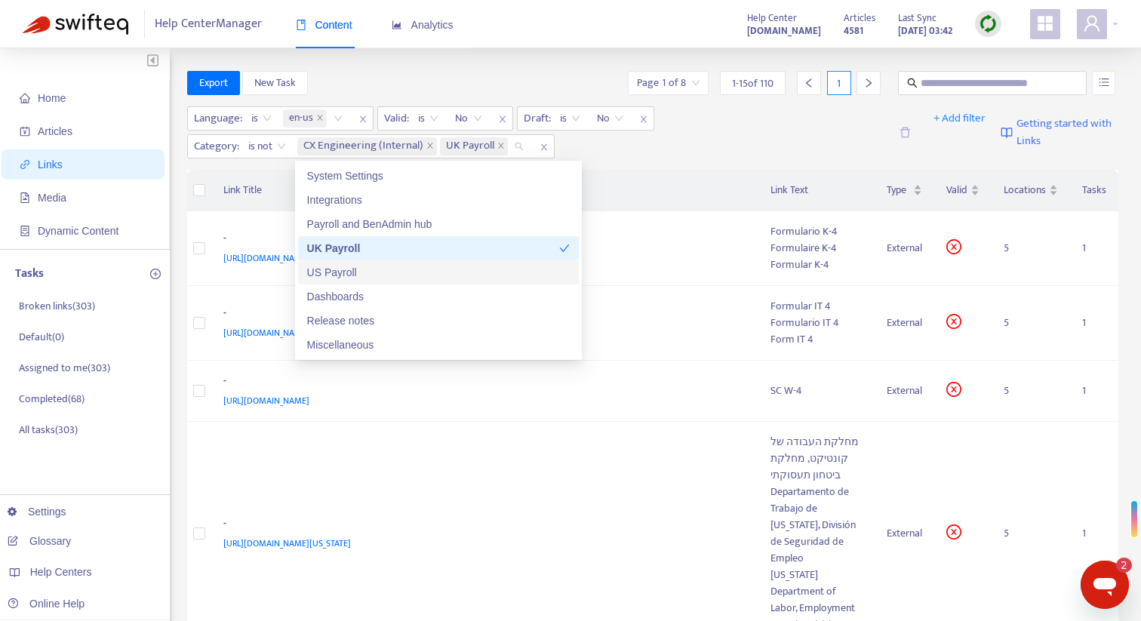
click at [474, 264] on div "US Payroll" at bounding box center [438, 272] width 263 height 17
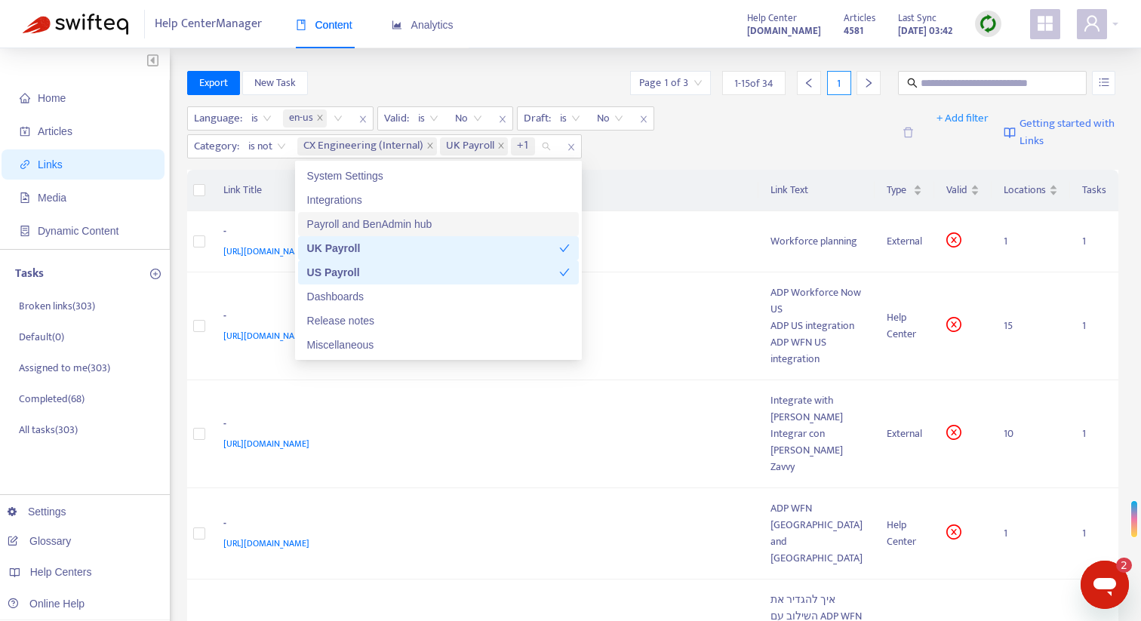
click at [655, 188] on th "Link Title" at bounding box center [485, 191] width 548 height 42
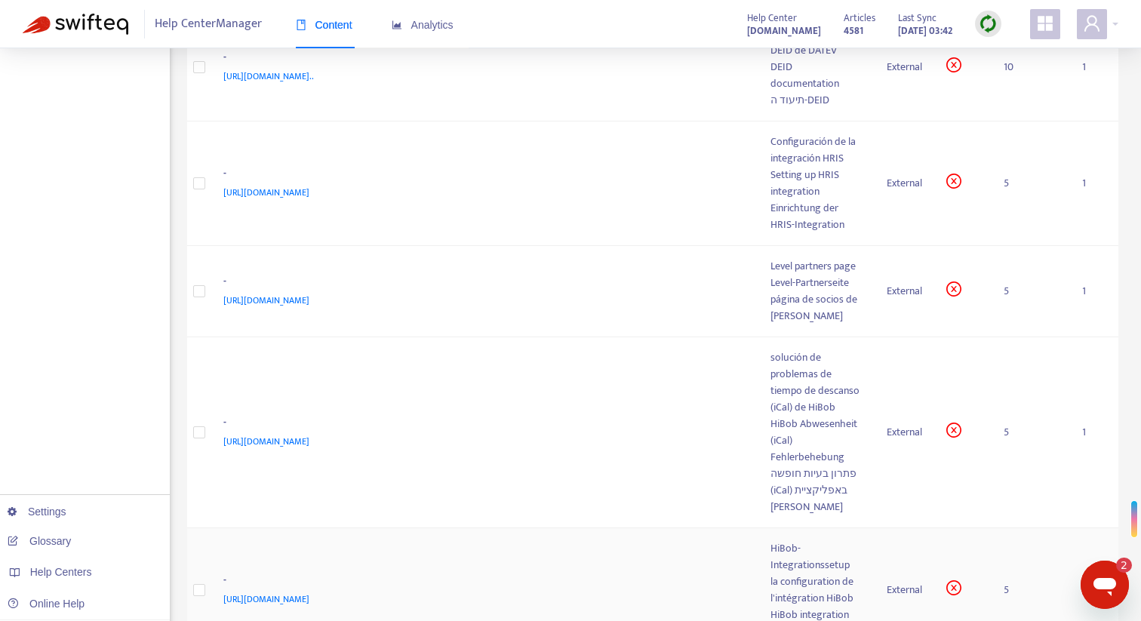
scroll to position [0, 0]
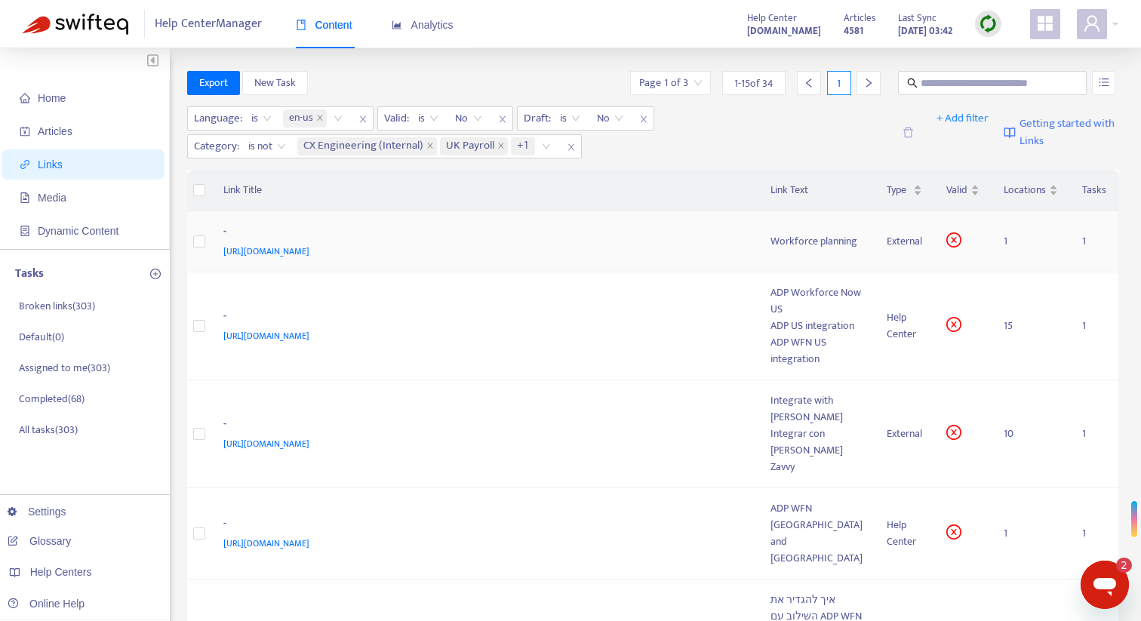
click at [710, 236] on div "-" at bounding box center [482, 233] width 518 height 20
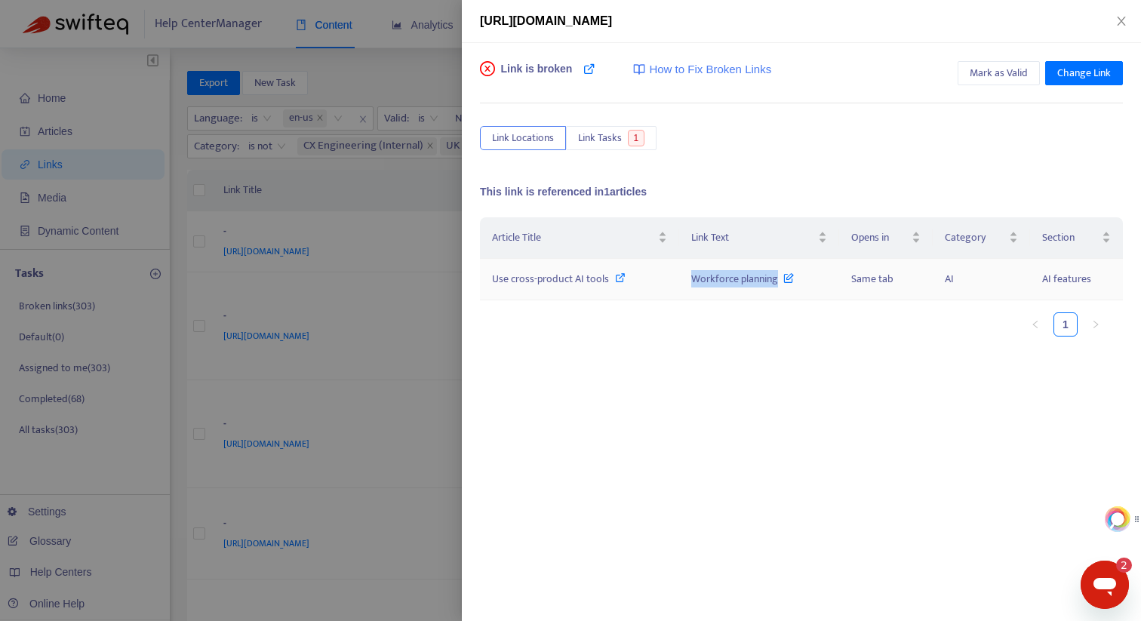
drag, startPoint x: 677, startPoint y: 280, endPoint x: 774, endPoint y: 279, distance: 96.6
click at [775, 280] on tr "Use cross-product AI tools Workforce planning Same tab AI AI features" at bounding box center [801, 280] width 643 height 42
copy tr "Workforce planning"
click at [584, 280] on span "Use cross-product AI tools" at bounding box center [550, 278] width 117 height 17
click at [615, 281] on icon at bounding box center [620, 278] width 11 height 11
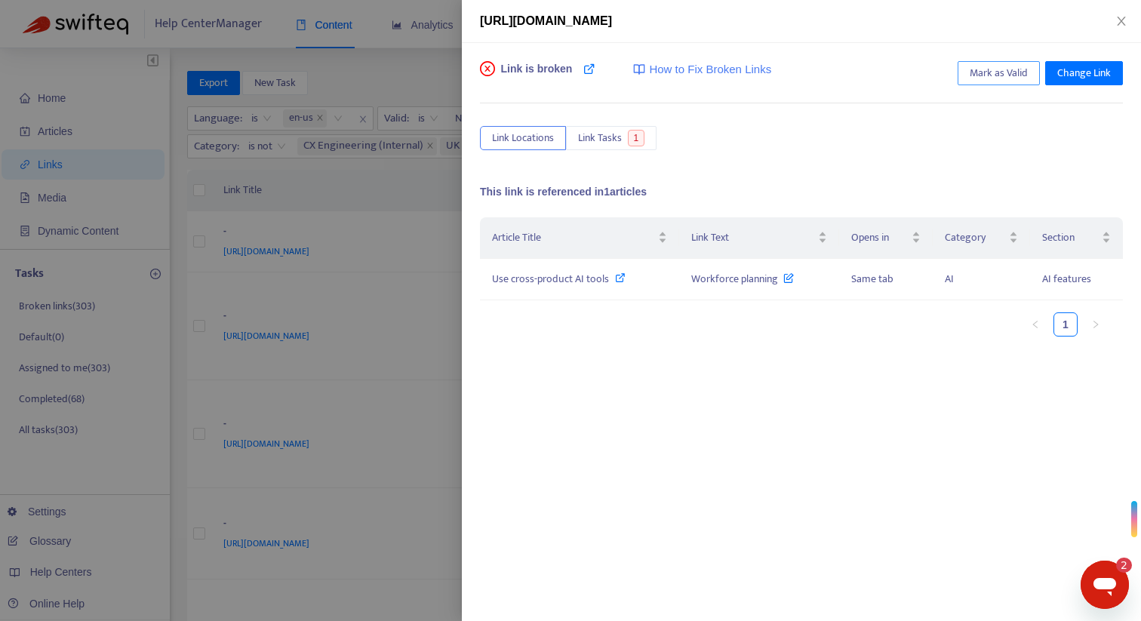
click at [1007, 74] on span "Mark as Valid" at bounding box center [999, 73] width 58 height 17
click at [592, 124] on div "Link was marked as valid Unmark as Valid Change Link Link Locations Link Tasks …" at bounding box center [801, 293] width 643 height 464
click at [588, 135] on span "Link Tasks" at bounding box center [600, 138] width 44 height 17
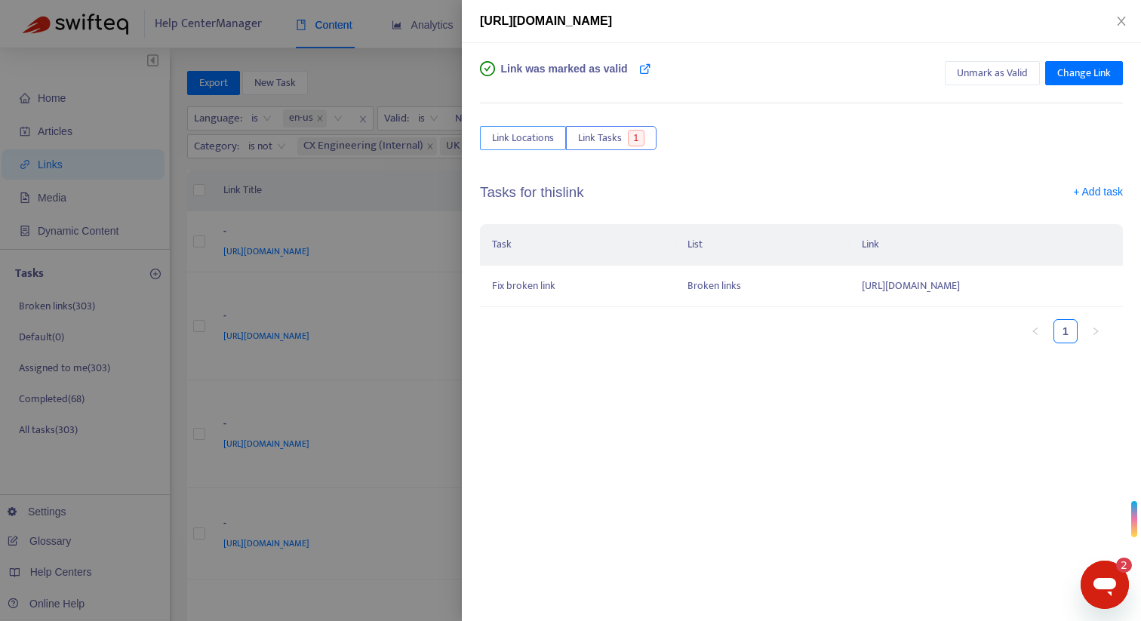
click at [540, 136] on span "Link Locations" at bounding box center [523, 138] width 62 height 17
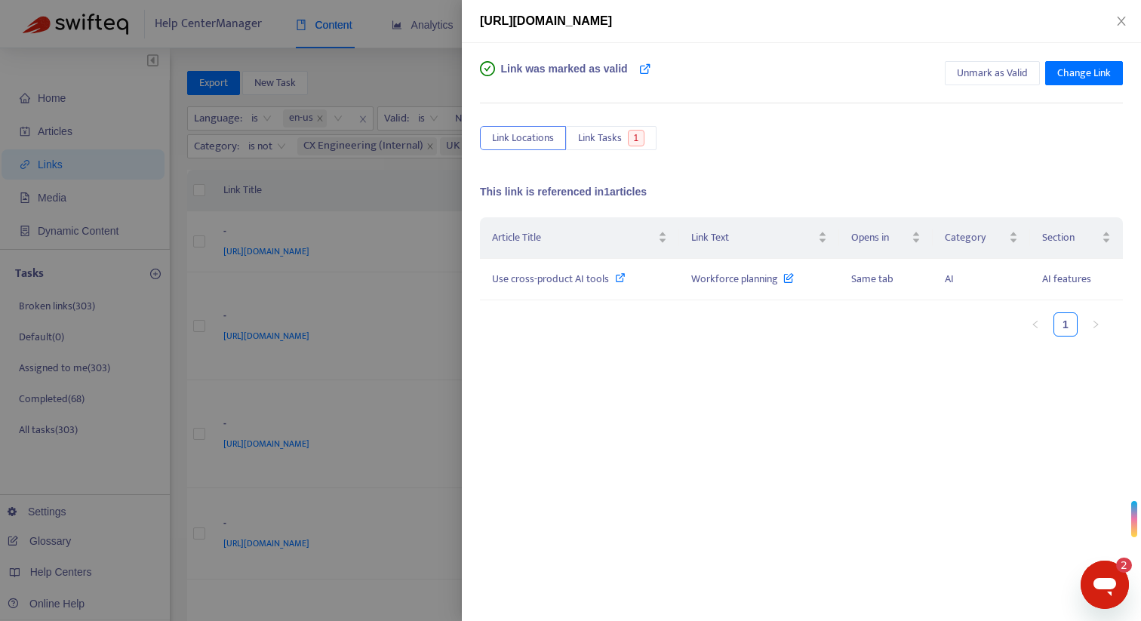
click at [439, 10] on div at bounding box center [570, 310] width 1141 height 621
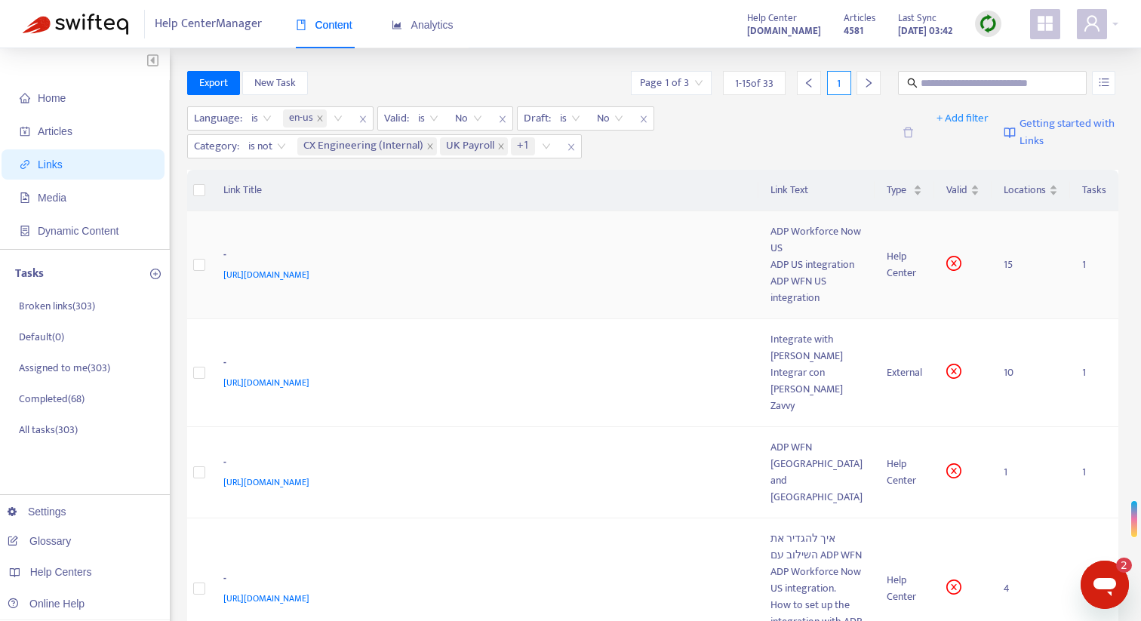
click at [670, 262] on div "-" at bounding box center [482, 257] width 518 height 20
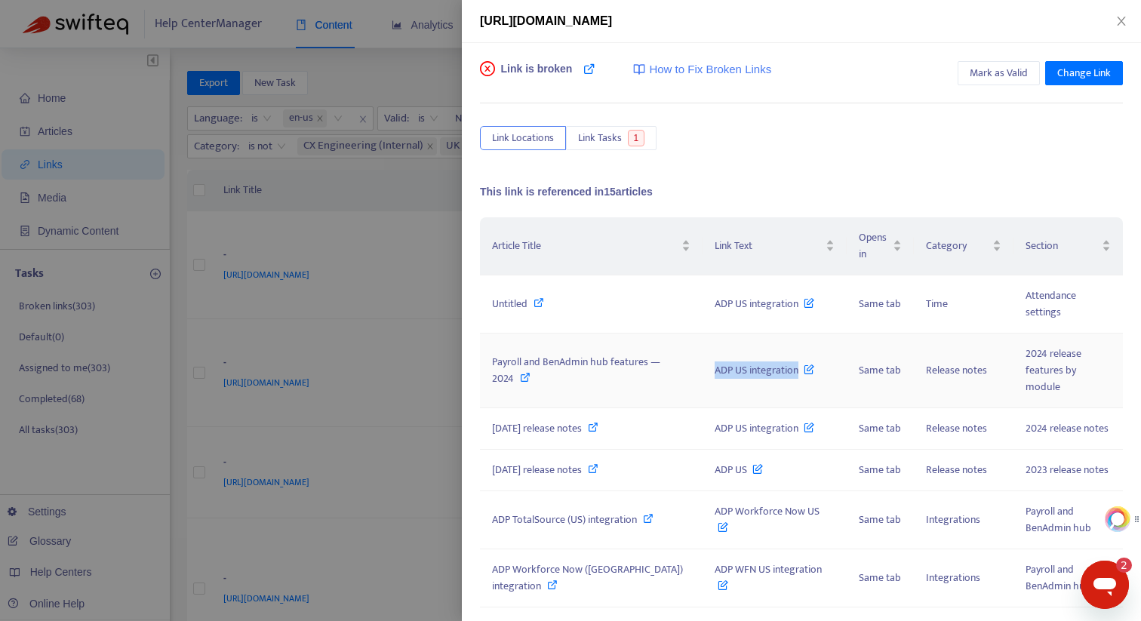
drag, startPoint x: 677, startPoint y: 347, endPoint x: 767, endPoint y: 347, distance: 89.8
click at [769, 347] on td "ADP US integration" at bounding box center [774, 371] width 143 height 75
copy span "ADP US integration"
click at [528, 372] on icon at bounding box center [525, 377] width 11 height 11
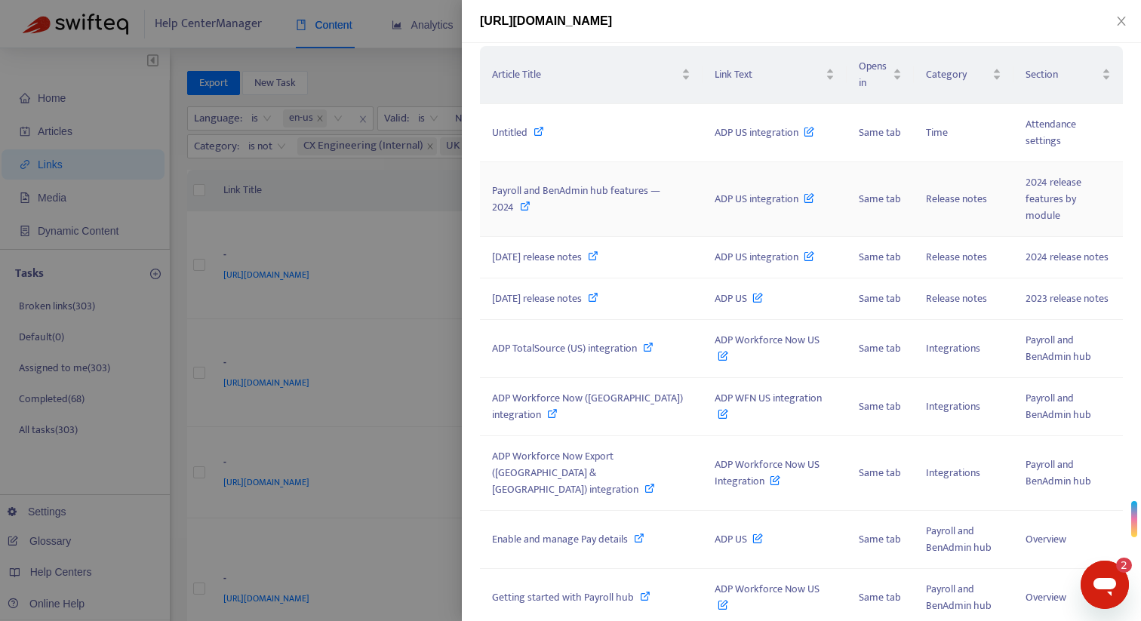
scroll to position [213, 0]
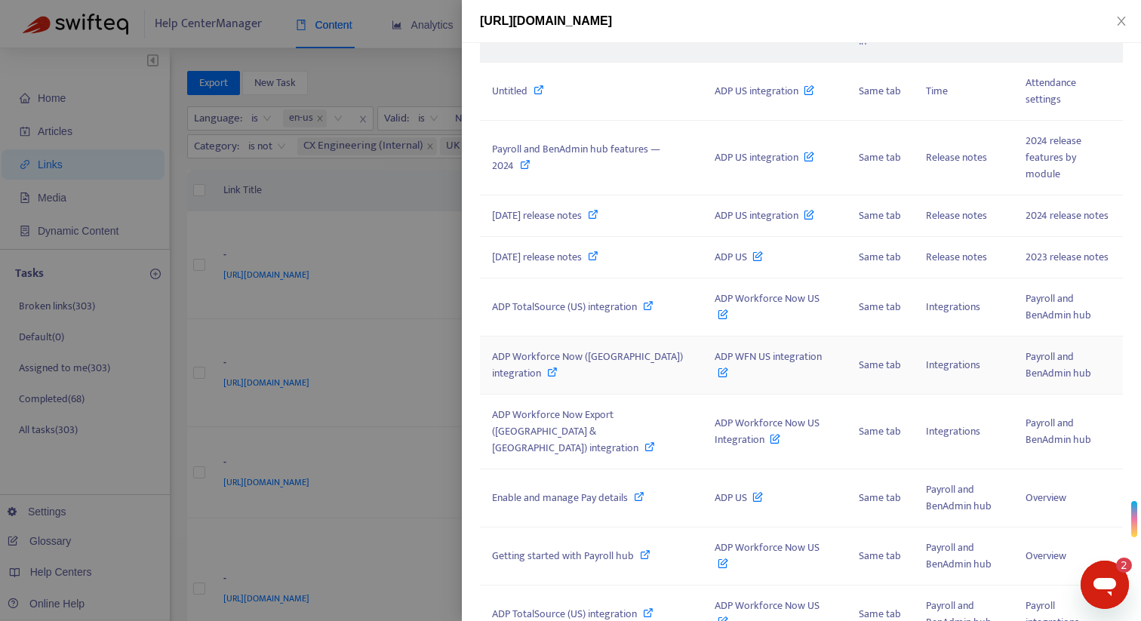
click at [636, 349] on div "ADP Workforce Now ([GEOGRAPHIC_DATA]) integration" at bounding box center [591, 365] width 199 height 33
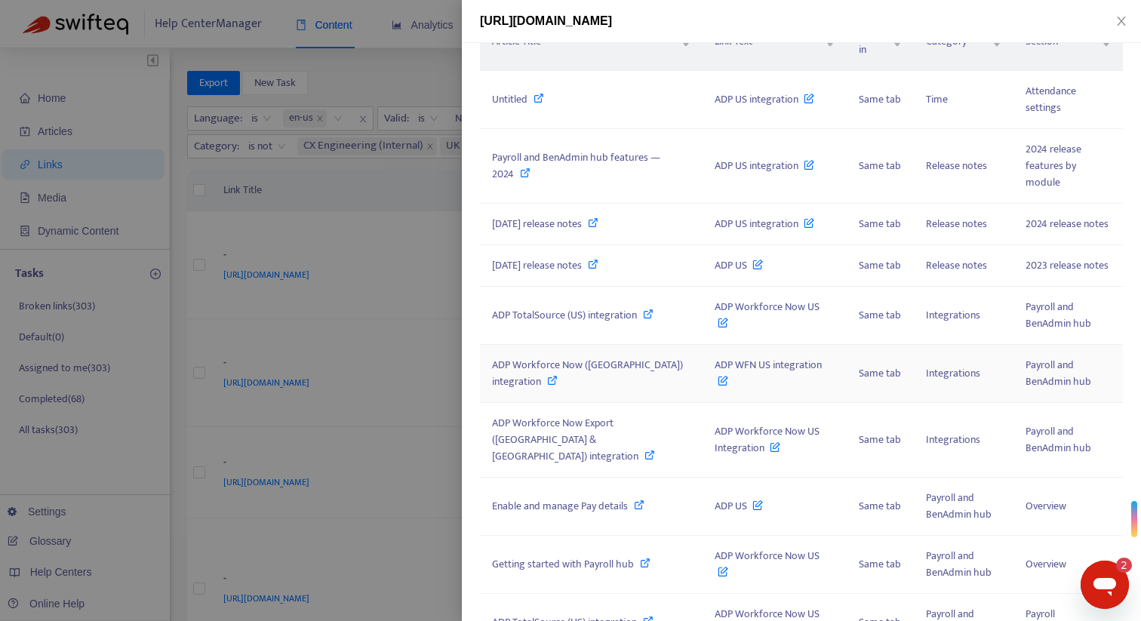
scroll to position [204, 0]
drag, startPoint x: 798, startPoint y: 331, endPoint x: 685, endPoint y: 334, distance: 112.5
click at [703, 346] on td "ADP WFN US integration" at bounding box center [774, 375] width 143 height 58
copy span "ADP WFN US integration"
click at [431, 249] on div at bounding box center [570, 310] width 1141 height 621
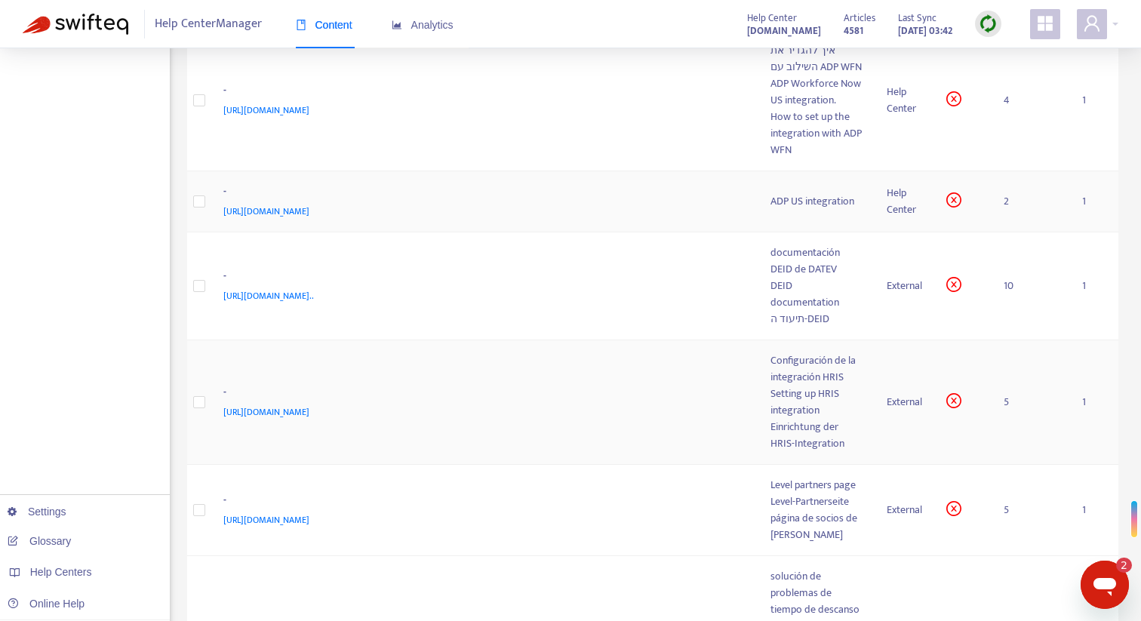
scroll to position [502, 0]
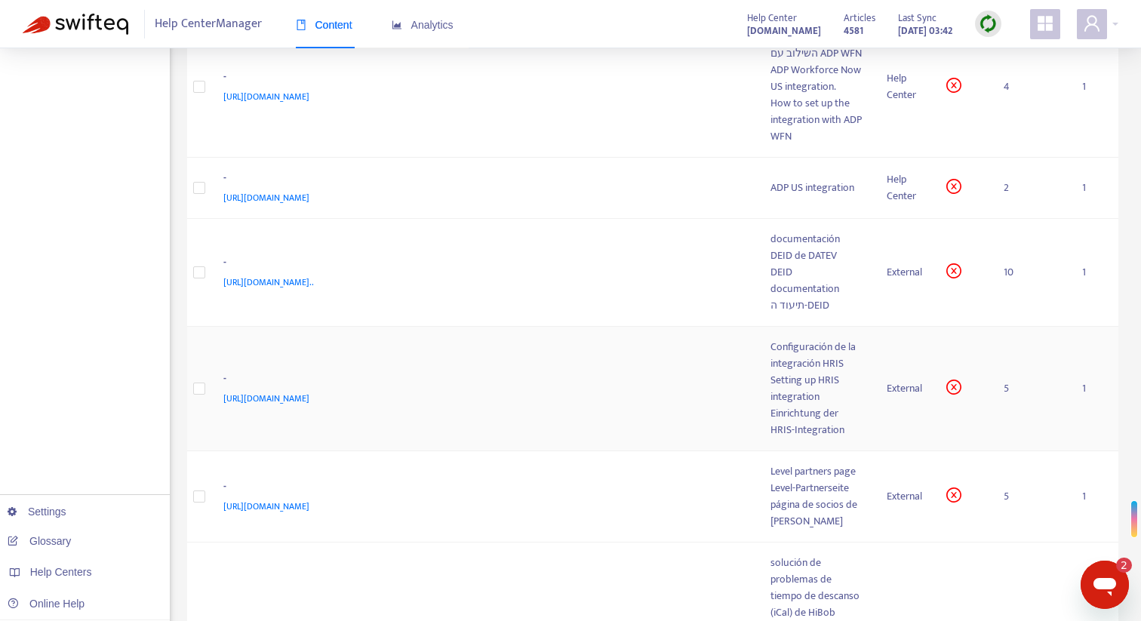
click at [723, 390] on div "-" at bounding box center [482, 381] width 518 height 20
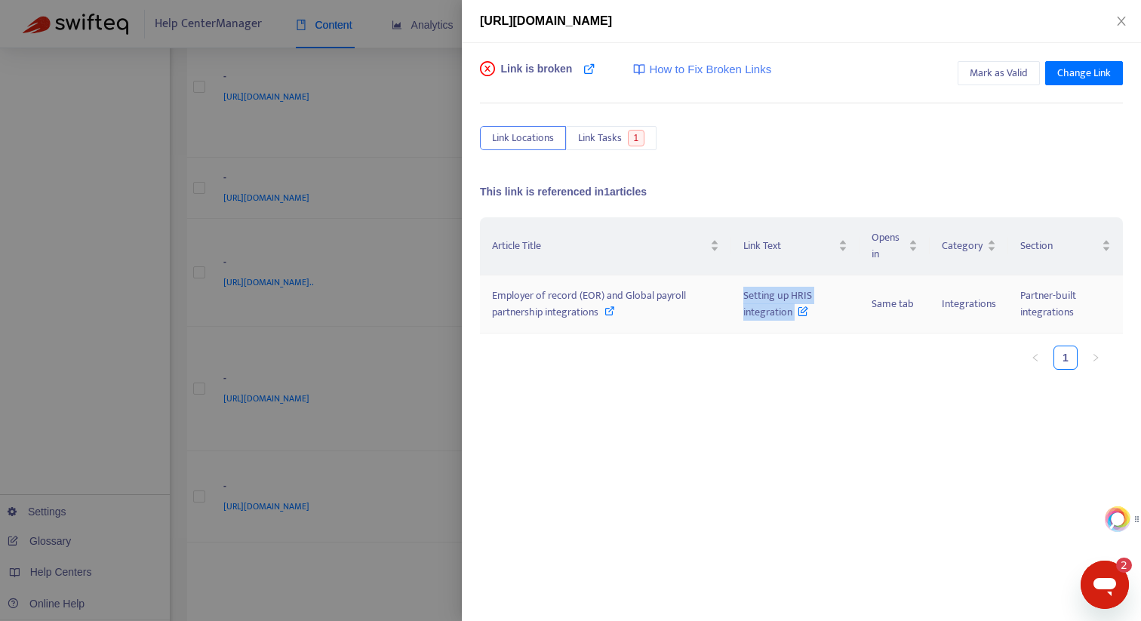
drag, startPoint x: 806, startPoint y: 325, endPoint x: 740, endPoint y: 299, distance: 70.5
click at [740, 299] on td "Setting up HRIS integration" at bounding box center [796, 305] width 128 height 58
copy span "Setting up HRIS integration"
click at [633, 297] on span "Employer of record (EOR) and Global payroll partnership integrations" at bounding box center [589, 304] width 194 height 34
click at [433, 122] on div at bounding box center [570, 310] width 1141 height 621
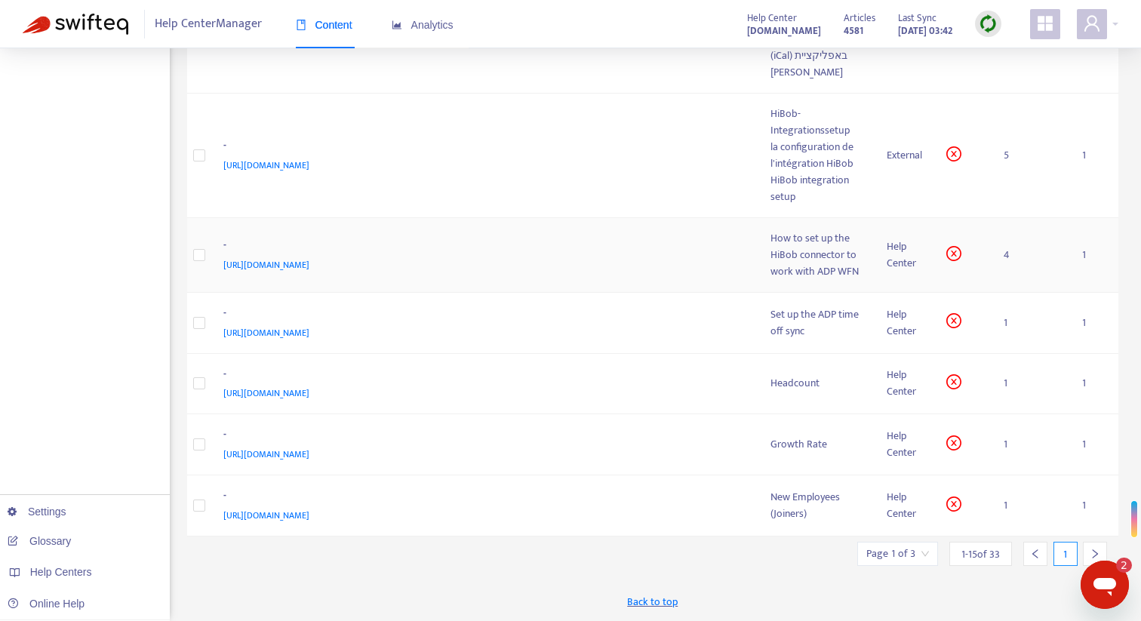
scroll to position [1261, 0]
click at [640, 384] on div "-" at bounding box center [482, 376] width 518 height 20
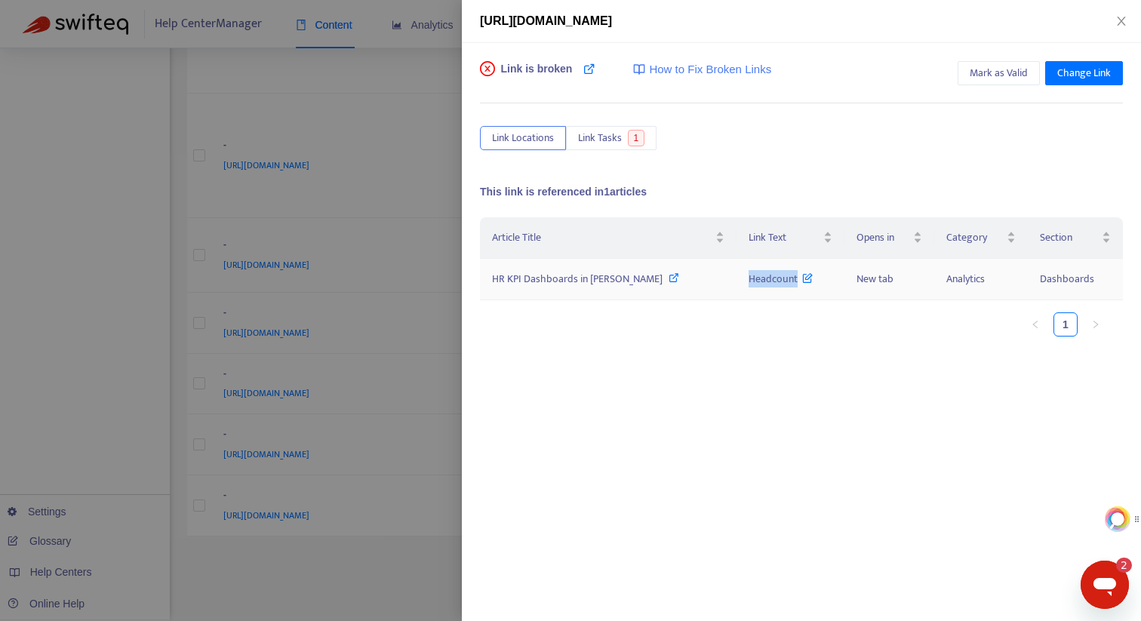
drag, startPoint x: 694, startPoint y: 279, endPoint x: 750, endPoint y: 282, distance: 55.9
click at [750, 282] on td "Headcount" at bounding box center [791, 280] width 108 height 42
copy span "Headcount"
click at [669, 278] on icon at bounding box center [674, 278] width 11 height 11
click at [421, 78] on div at bounding box center [570, 310] width 1141 height 621
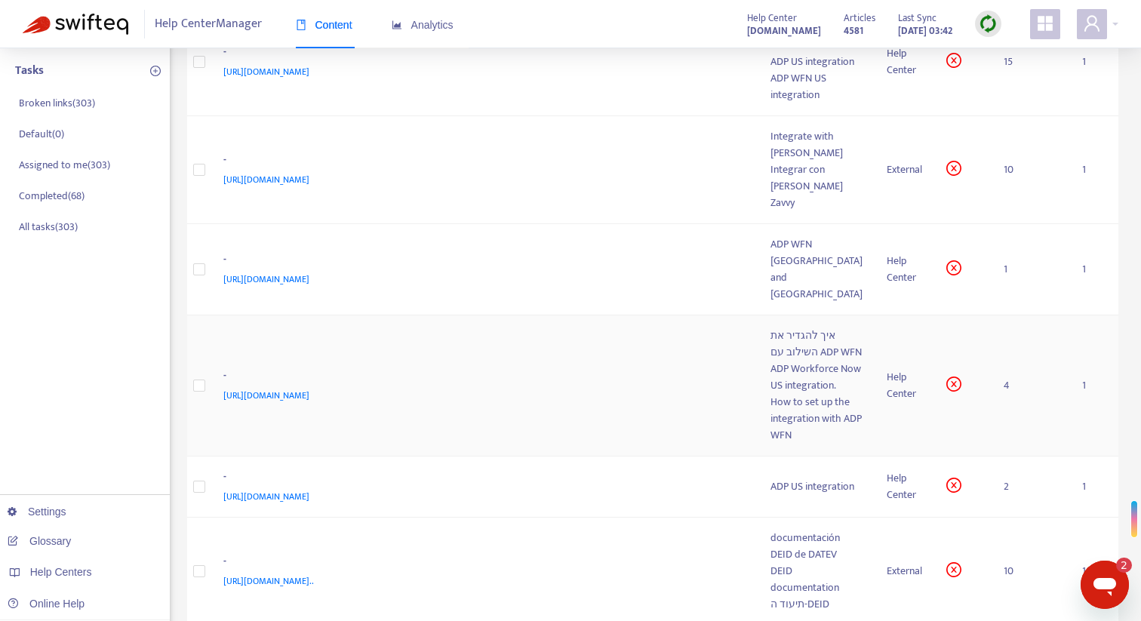
scroll to position [0, 0]
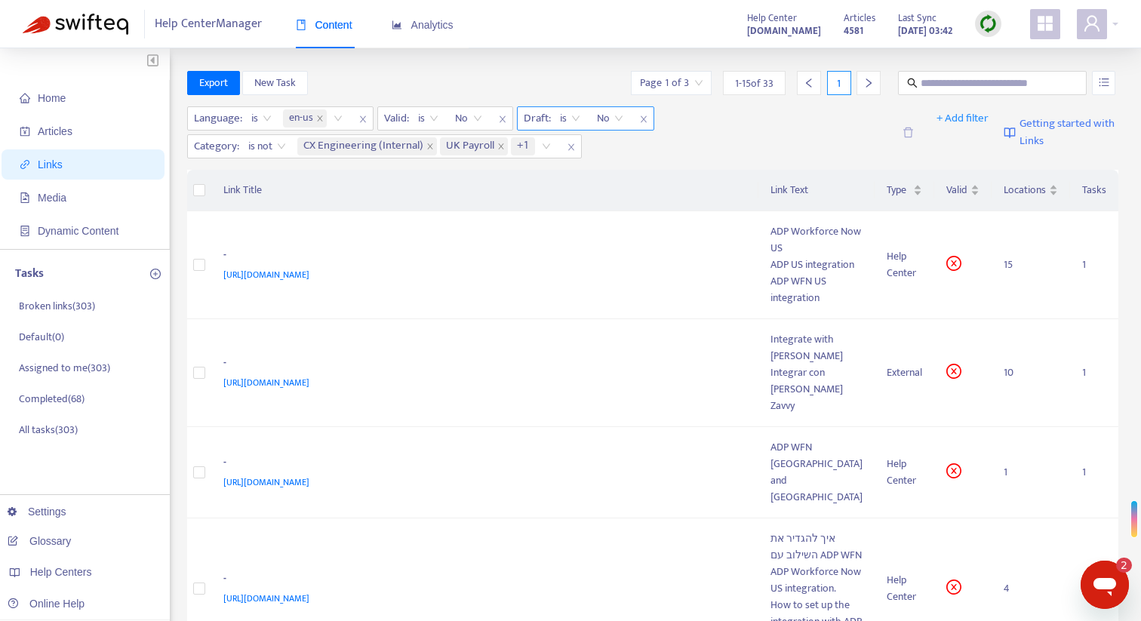
click at [622, 121] on span "No" at bounding box center [610, 118] width 26 height 23
click at [623, 120] on span "No" at bounding box center [610, 118] width 26 height 23
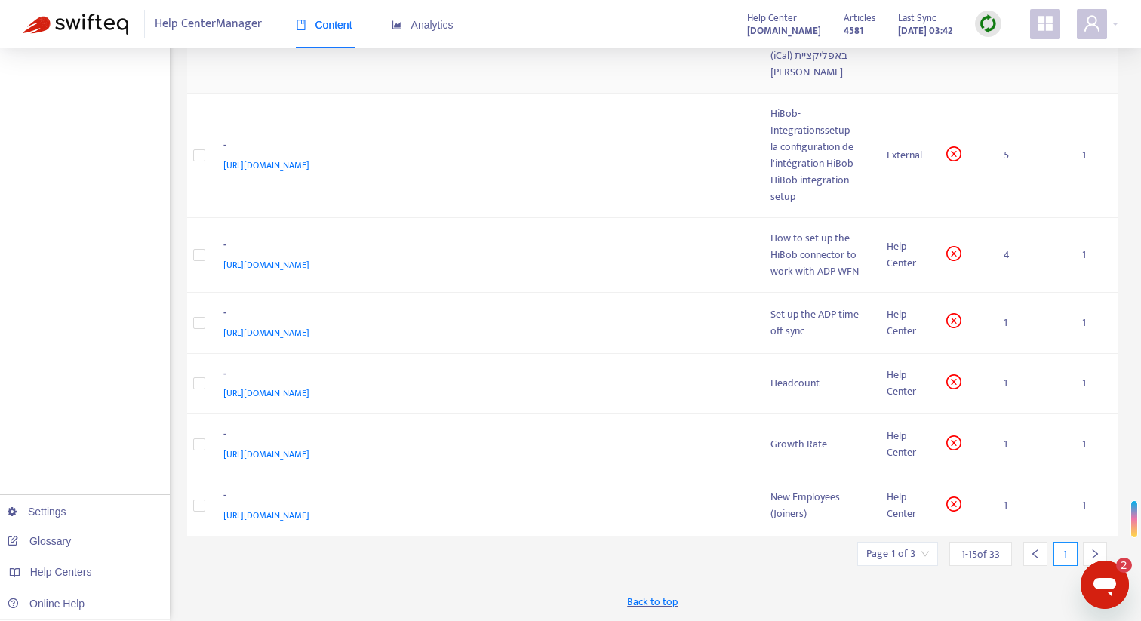
scroll to position [1261, 0]
click at [728, 509] on div "[URL][DOMAIN_NAME]" at bounding box center [482, 515] width 518 height 17
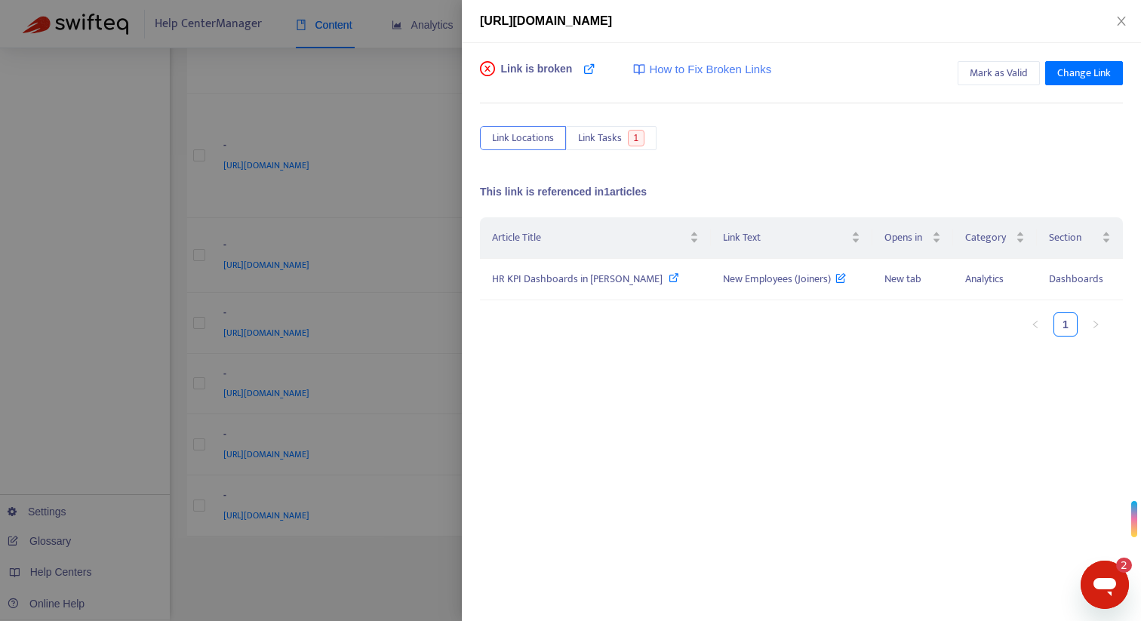
click at [423, 279] on div at bounding box center [570, 310] width 1141 height 621
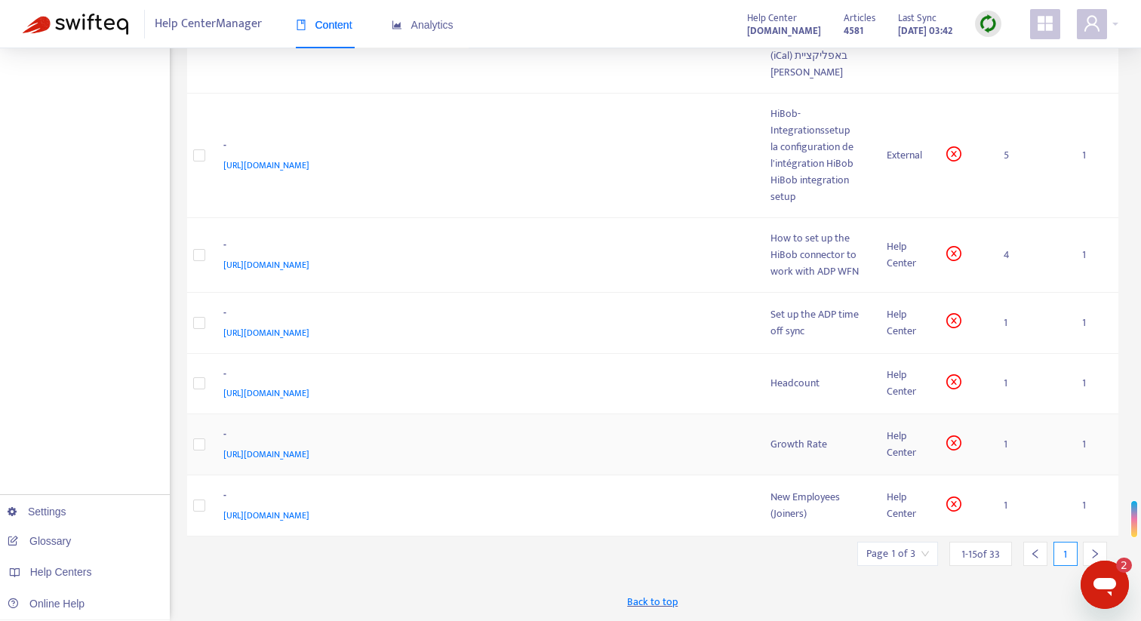
scroll to position [1258, 0]
click at [738, 445] on div "-" at bounding box center [482, 437] width 518 height 20
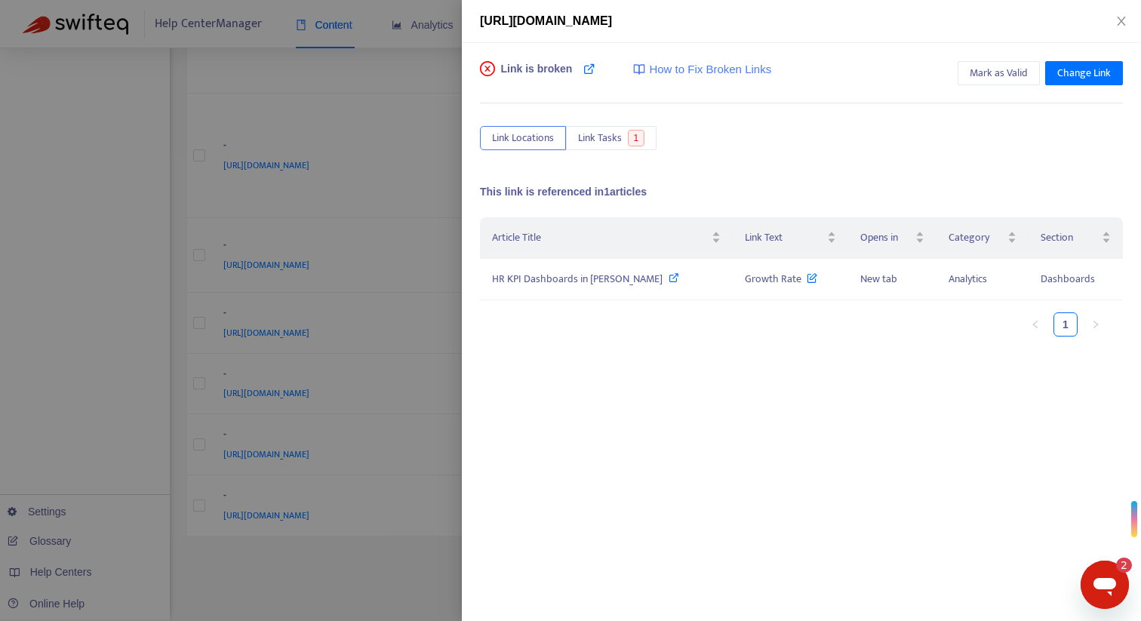
click at [433, 209] on div at bounding box center [570, 310] width 1141 height 621
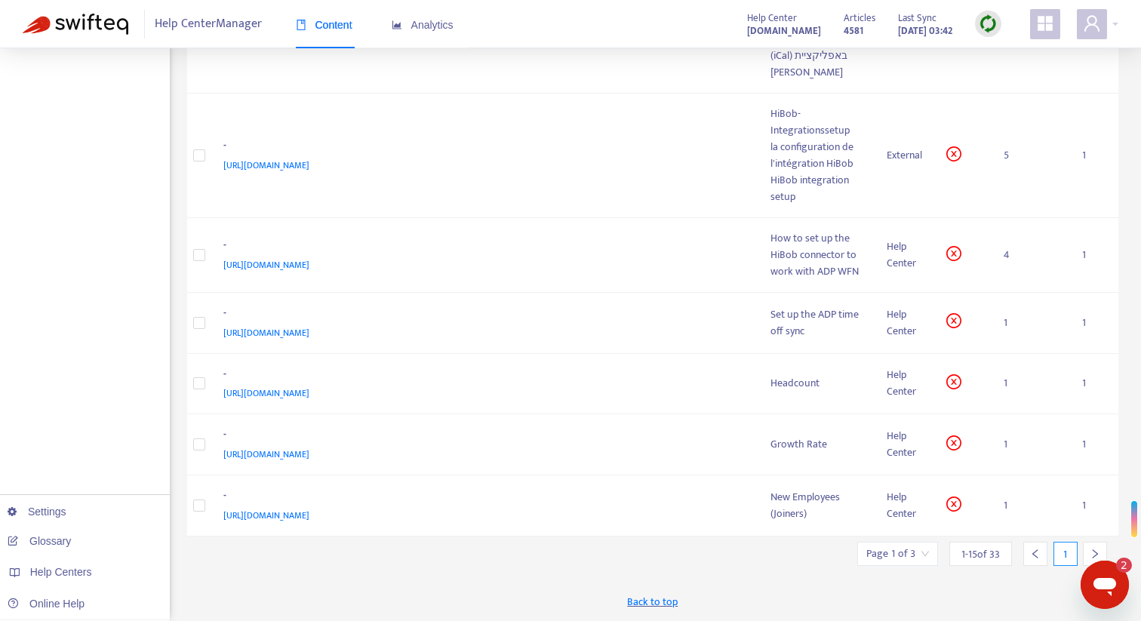
click at [1089, 555] on div at bounding box center [1095, 554] width 24 height 24
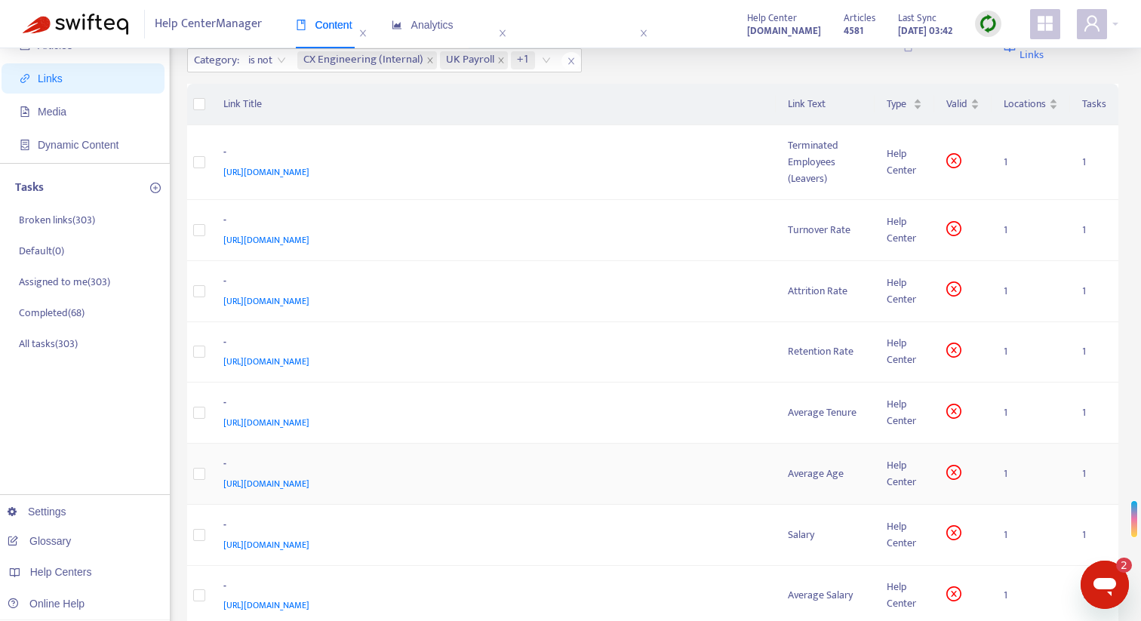
scroll to position [0, 0]
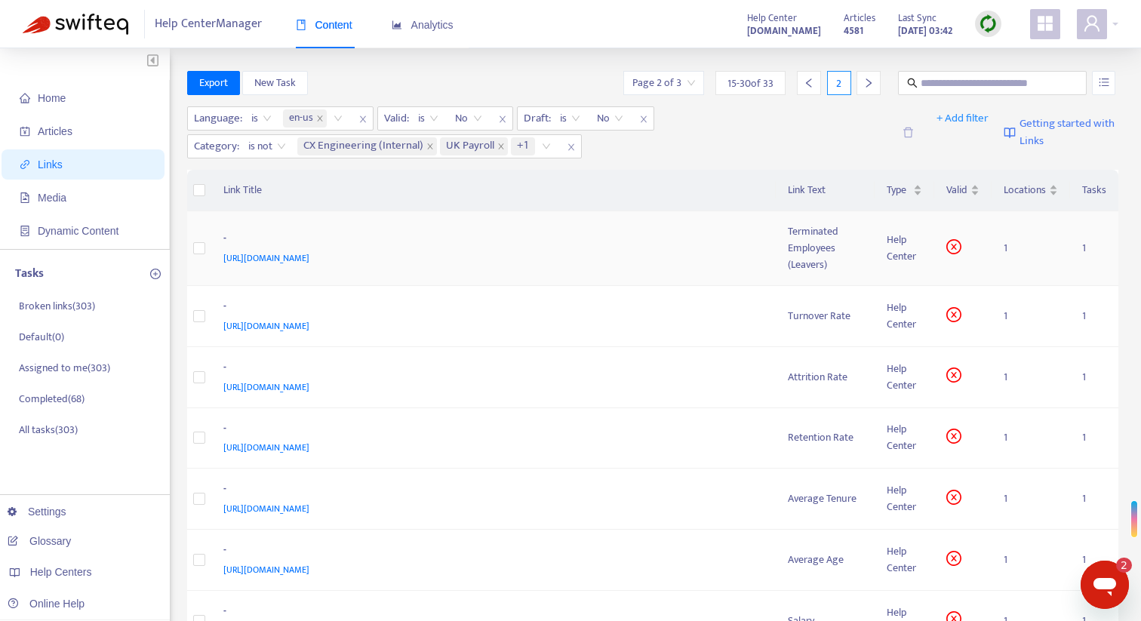
click at [740, 262] on div "[URL][DOMAIN_NAME]" at bounding box center [490, 258] width 535 height 17
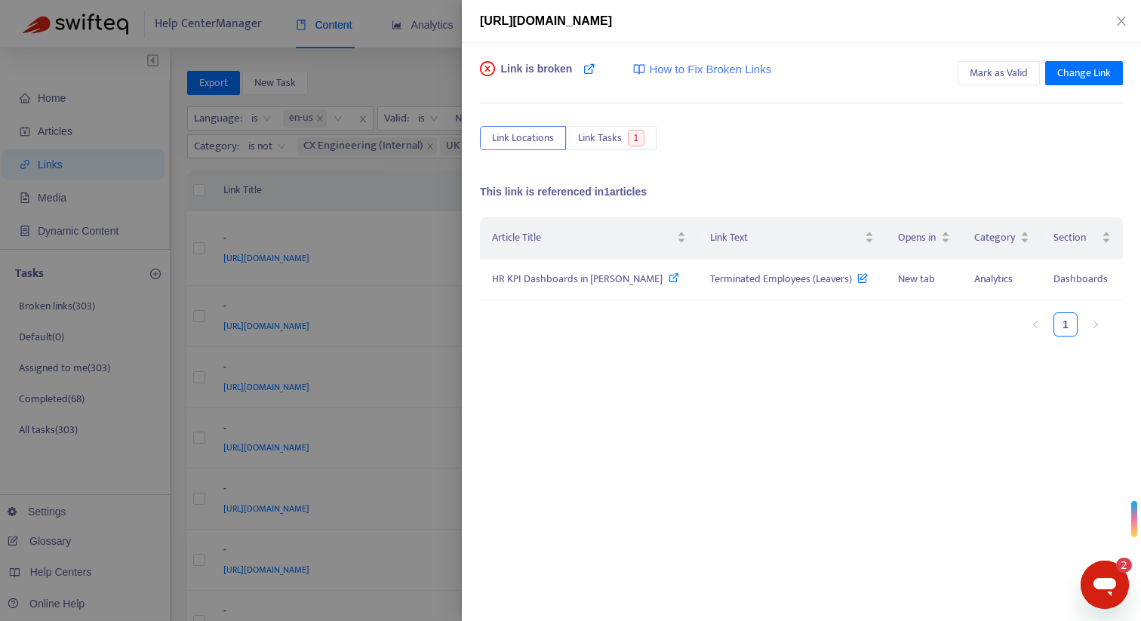
click at [414, 208] on div at bounding box center [570, 310] width 1141 height 621
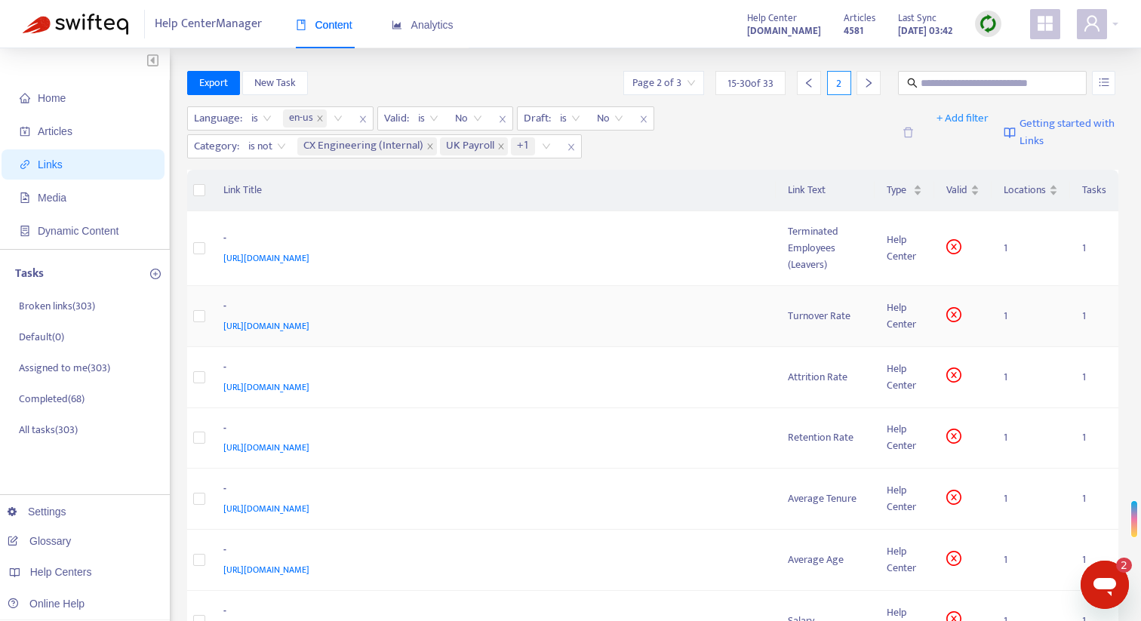
click at [707, 306] on div "-" at bounding box center [490, 308] width 535 height 20
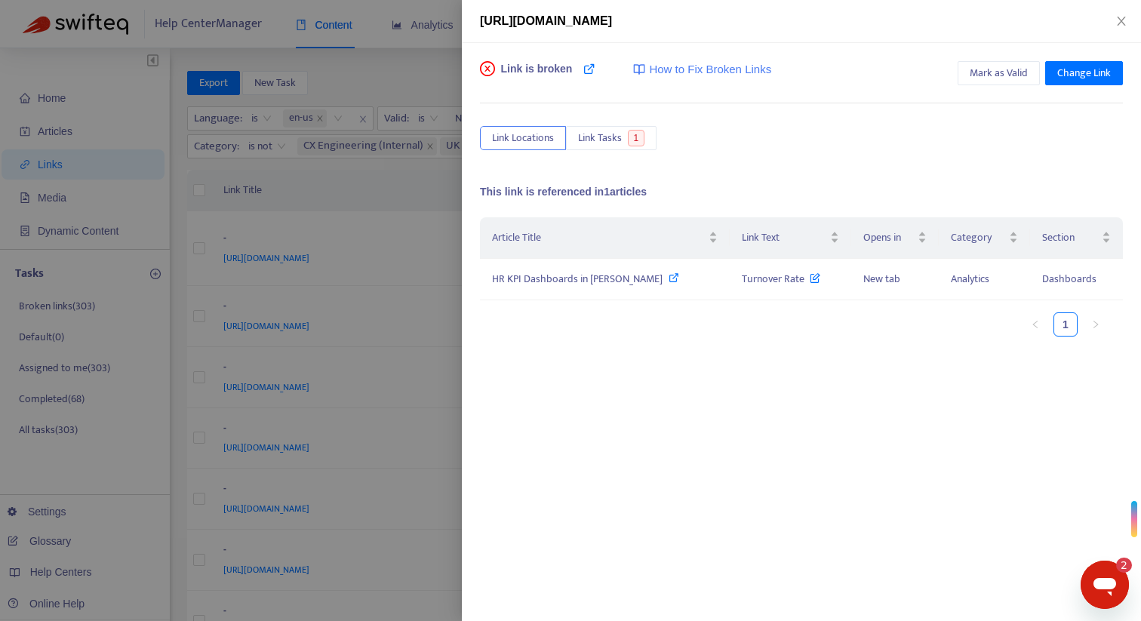
click at [441, 200] on div at bounding box center [570, 310] width 1141 height 621
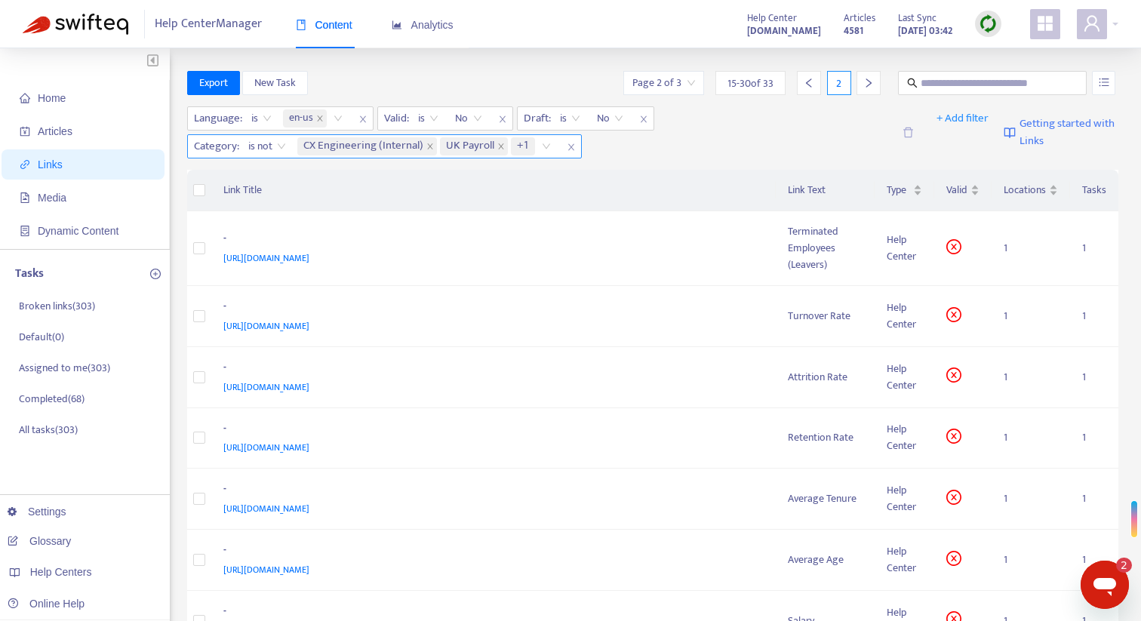
click at [553, 147] on div "CX Engineering (Internal) UK Payroll +1" at bounding box center [426, 146] width 265 height 23
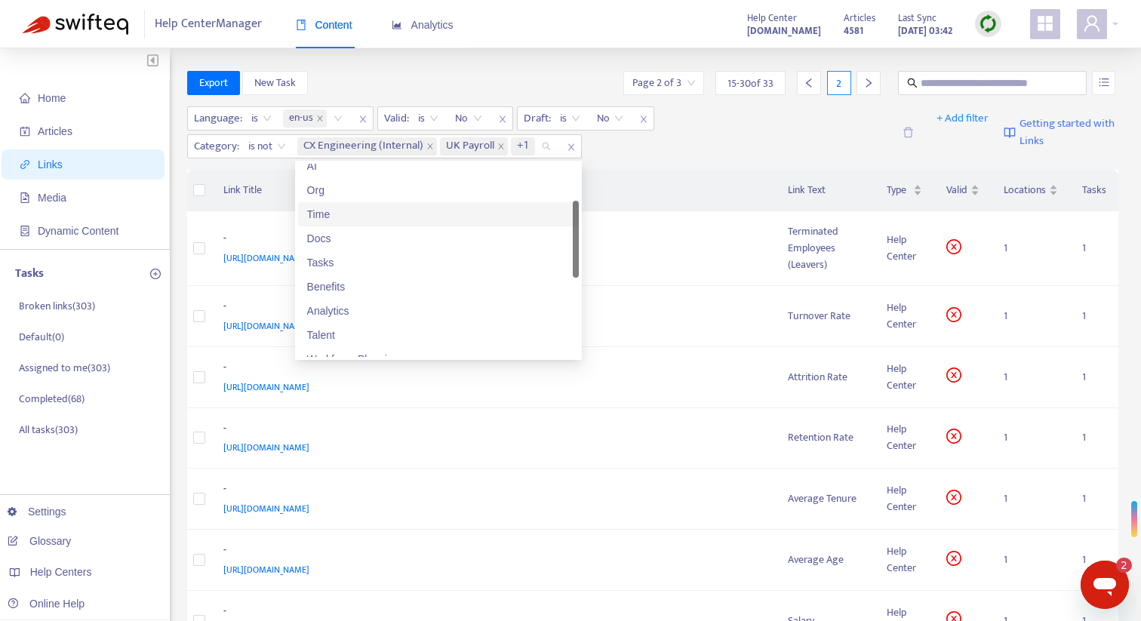
scroll to position [132, 0]
click at [467, 304] on div "Analytics" at bounding box center [438, 309] width 263 height 17
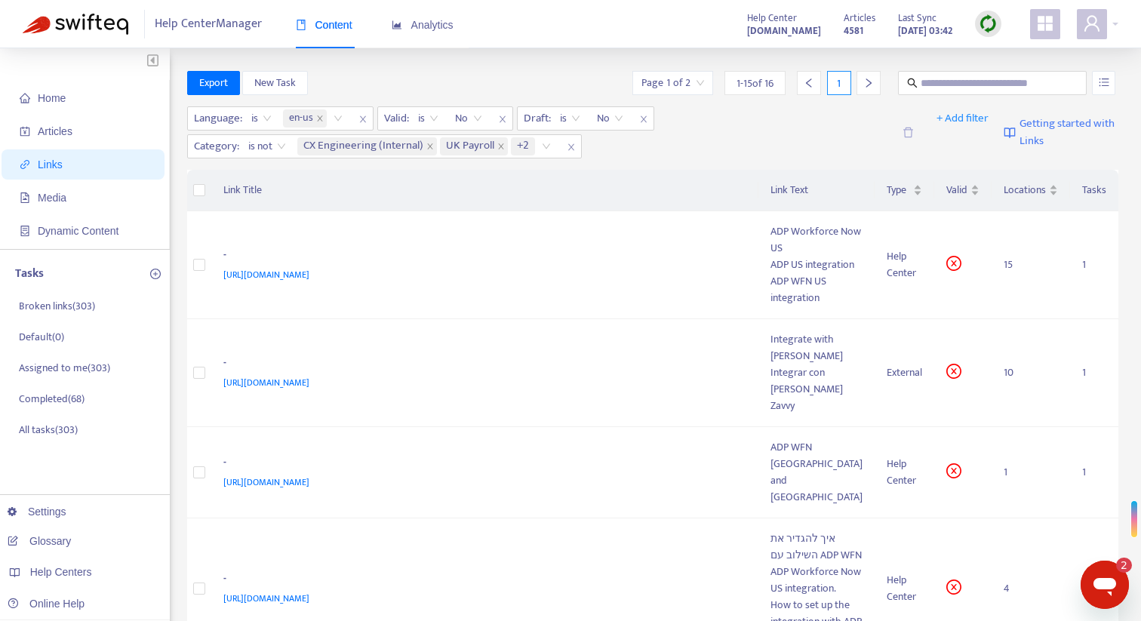
click at [652, 165] on div "Language : is en-us Valid : is No Draft : is No Category : is not CX Engineerin…" at bounding box center [653, 135] width 932 height 69
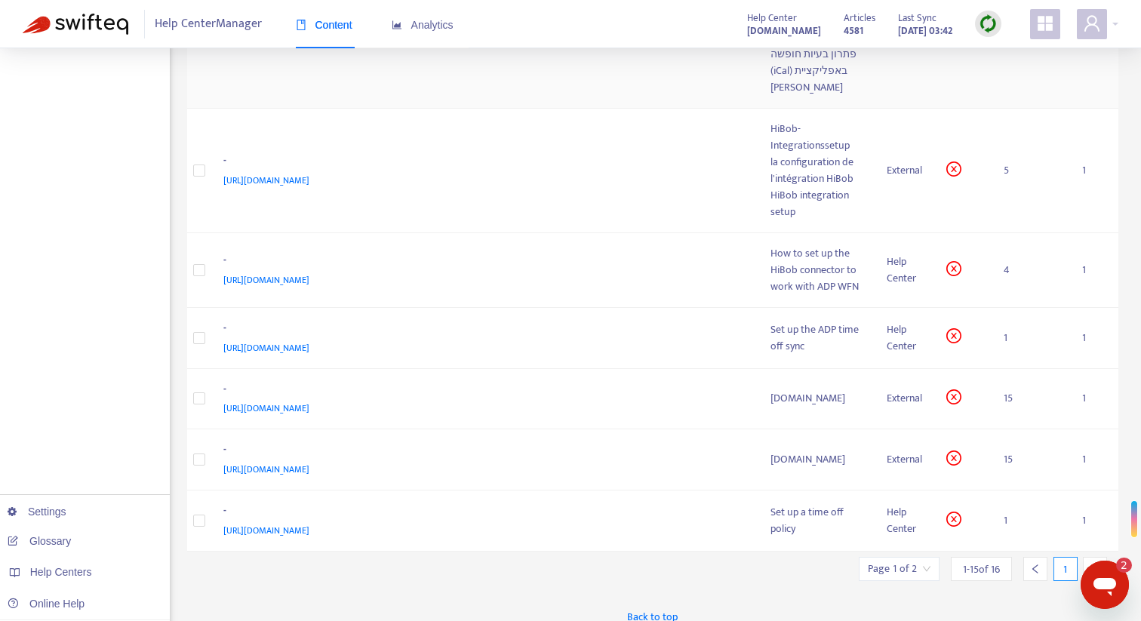
scroll to position [1161, 0]
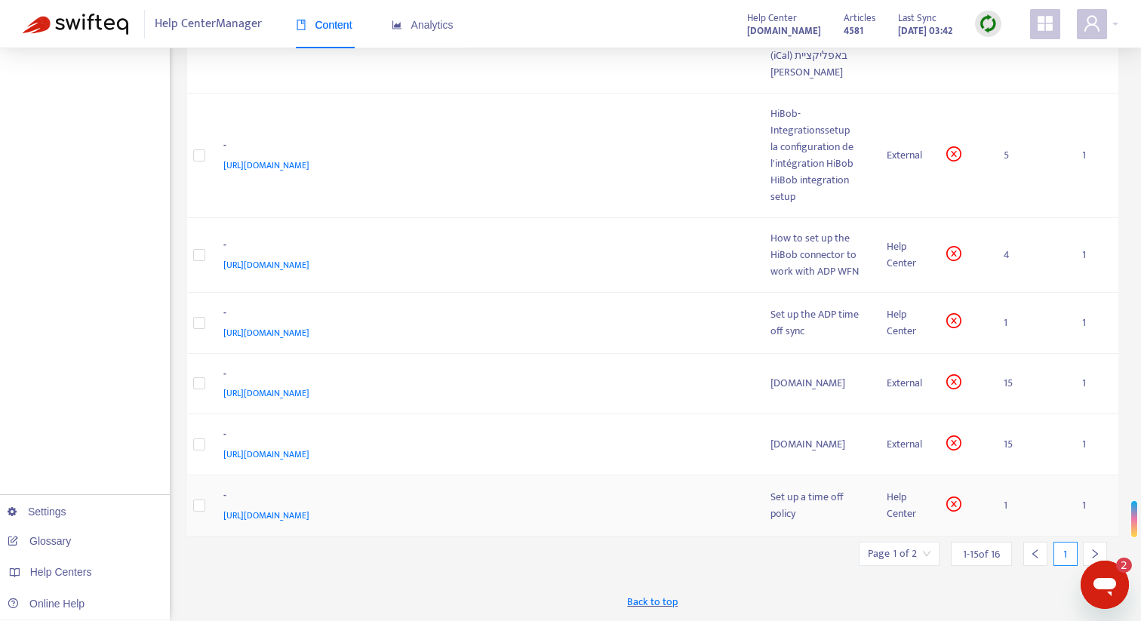
click at [698, 490] on div "-" at bounding box center [482, 498] width 518 height 20
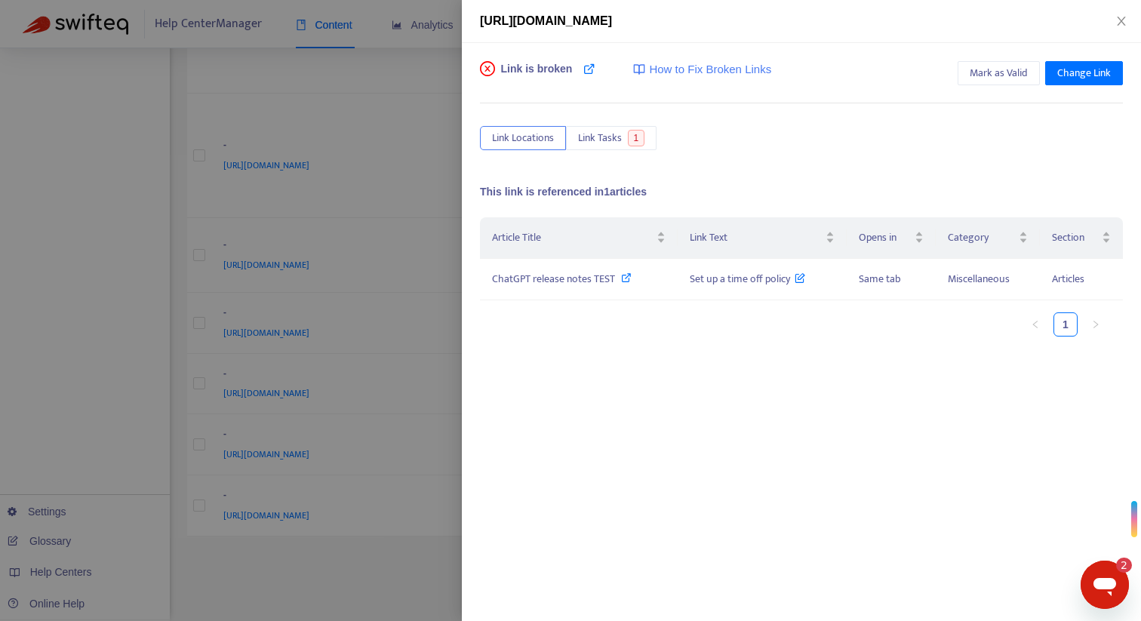
click at [428, 85] on div at bounding box center [570, 310] width 1141 height 621
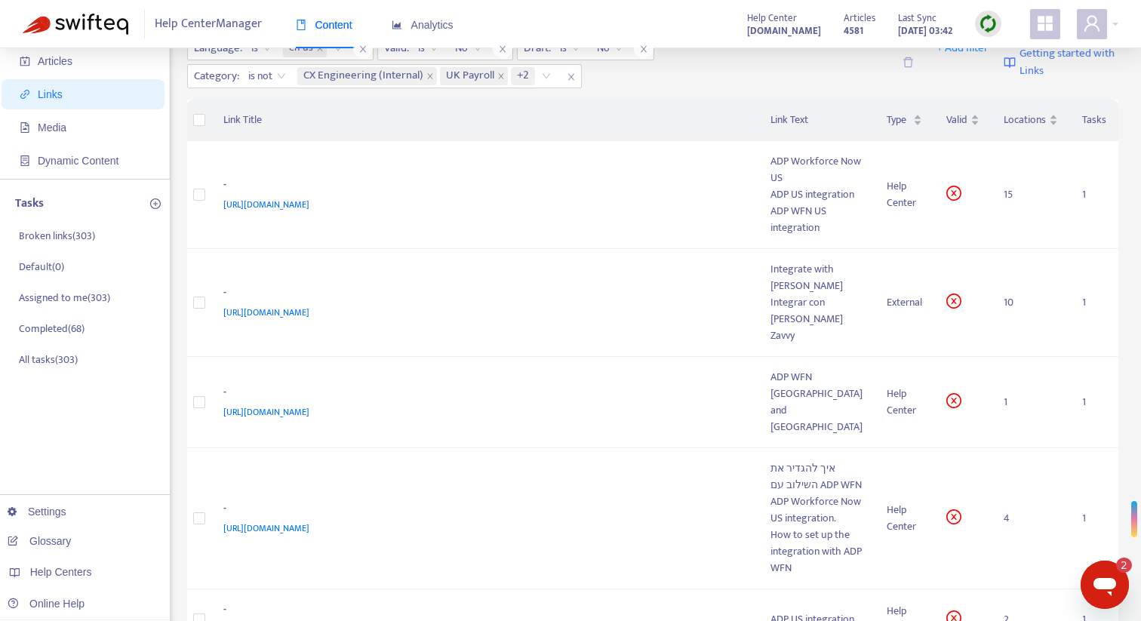
scroll to position [0, 0]
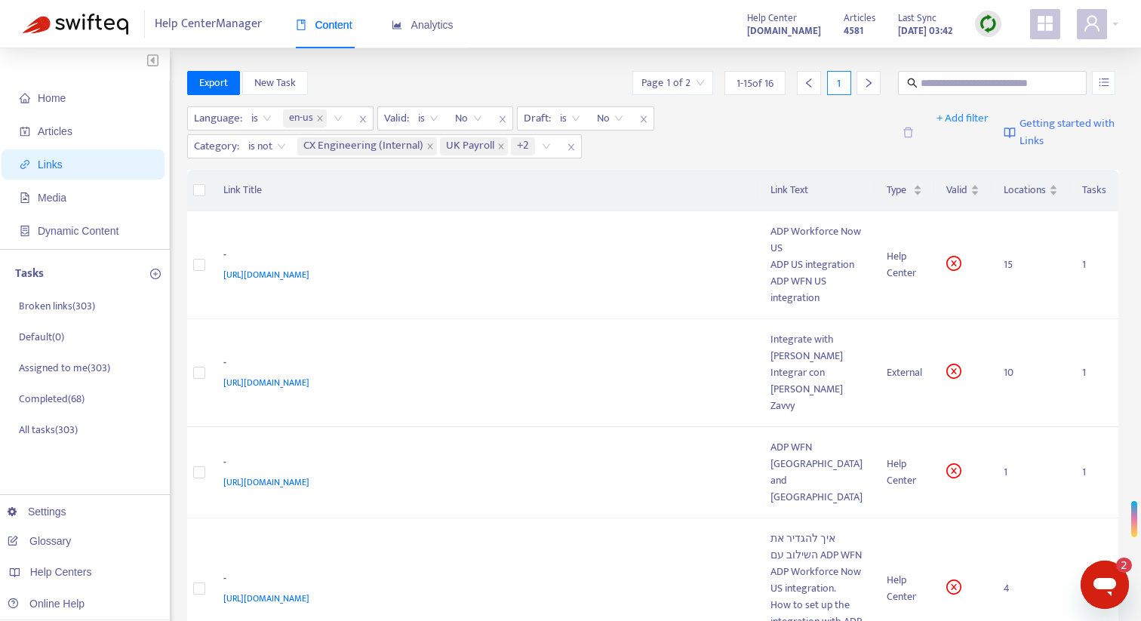
click at [642, 119] on icon "close" at bounding box center [643, 119] width 9 height 9
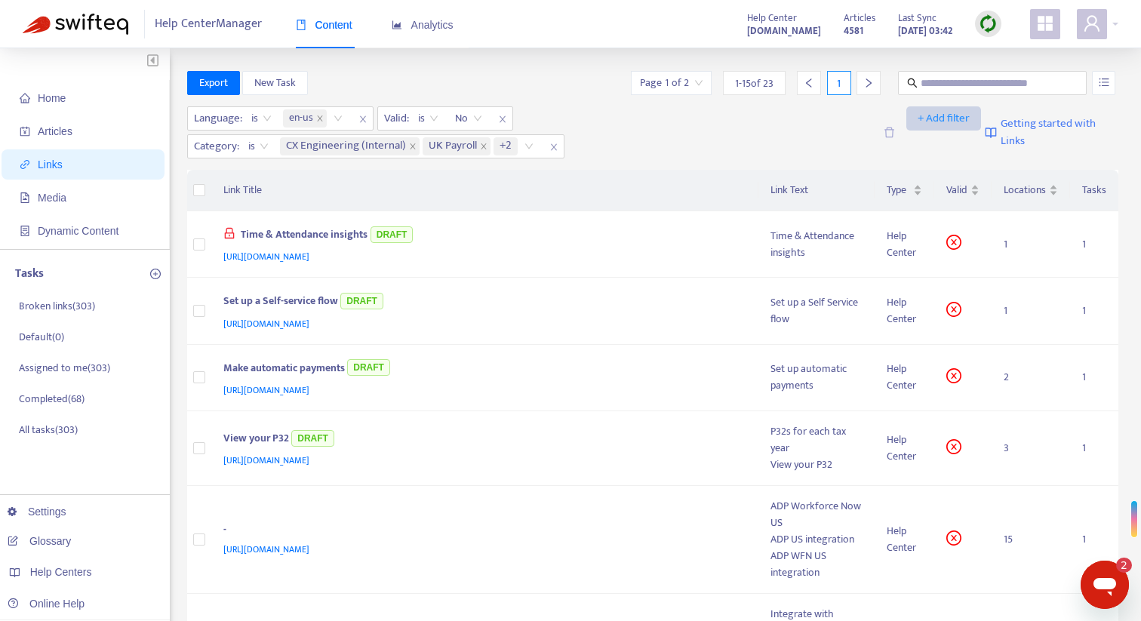
click at [925, 116] on span "+ Add filter" at bounding box center [944, 118] width 52 height 18
click at [939, 194] on span "Draft" at bounding box center [942, 197] width 51 height 17
click at [669, 147] on input "search" at bounding box center [626, 146] width 96 height 23
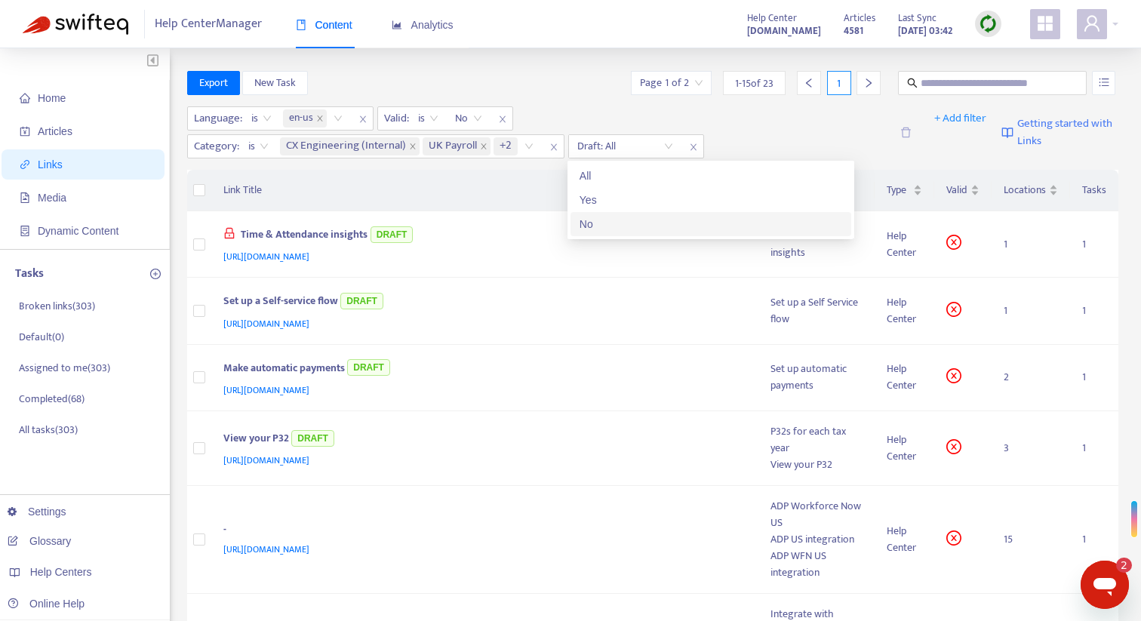
click at [645, 224] on div "No" at bounding box center [711, 224] width 263 height 17
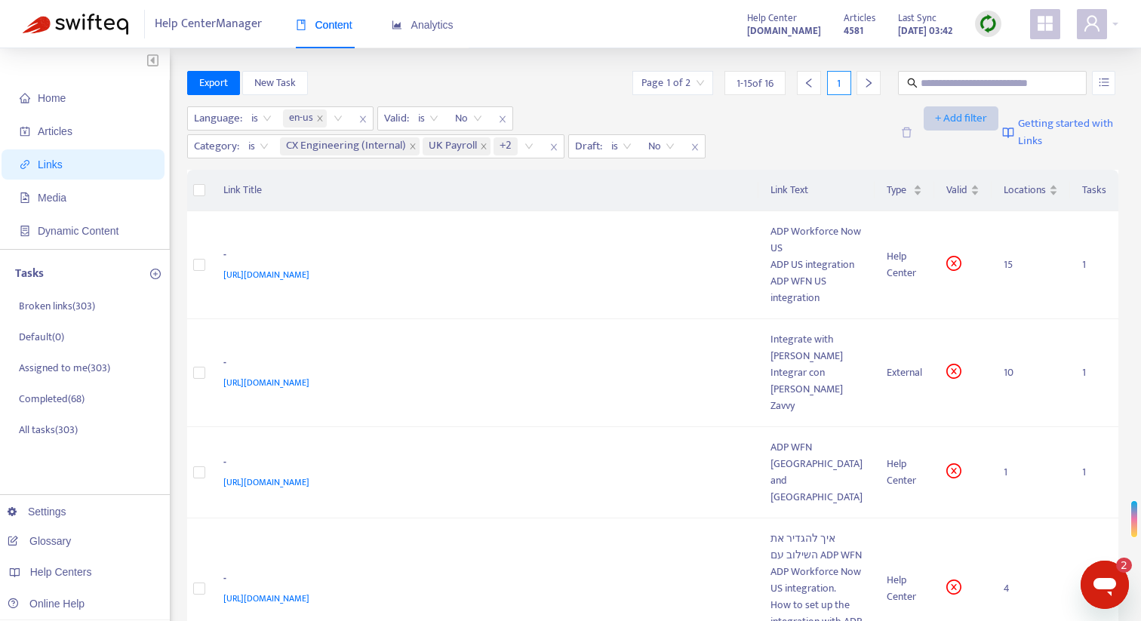
click at [951, 122] on span "+ Add filter" at bounding box center [961, 118] width 52 height 18
click at [955, 192] on span "Type" at bounding box center [959, 197] width 51 height 17
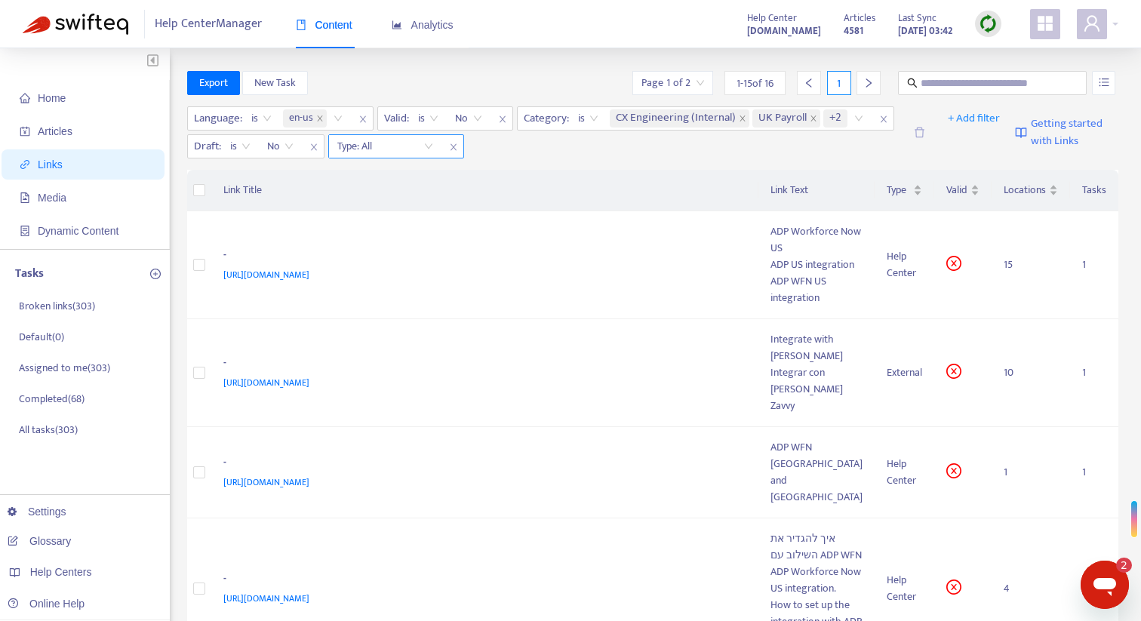
click at [392, 153] on input "search" at bounding box center [385, 146] width 96 height 23
drag, startPoint x: 387, startPoint y: 180, endPoint x: 445, endPoint y: 164, distance: 61.2
click at [387, 180] on div "All" at bounding box center [472, 176] width 263 height 17
click at [454, 149] on icon "close" at bounding box center [453, 147] width 6 height 7
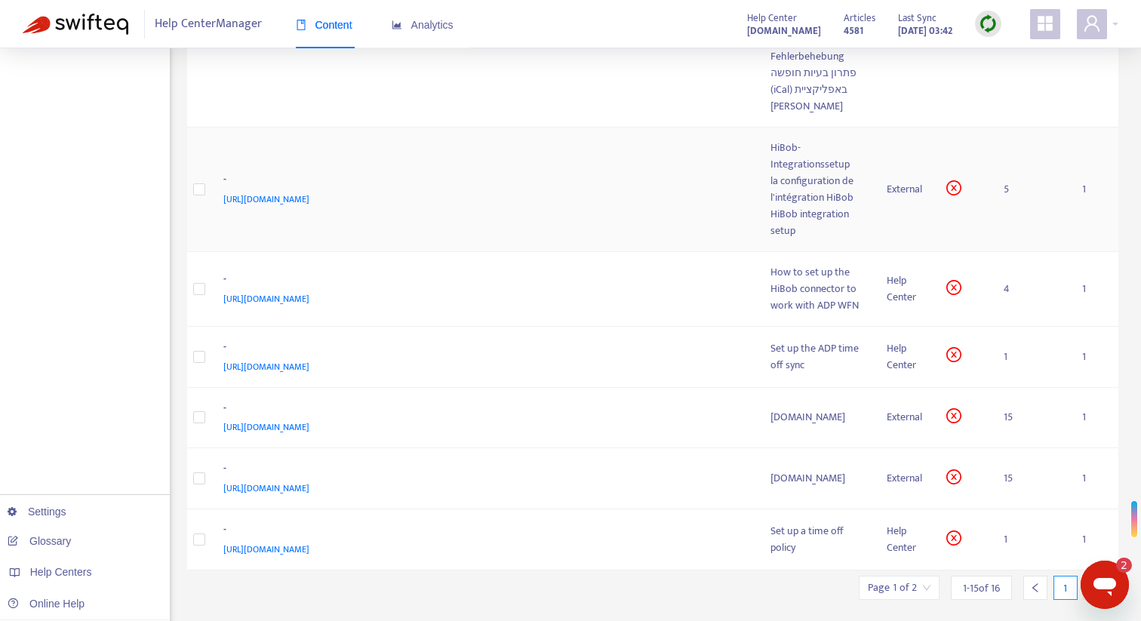
scroll to position [1161, 0]
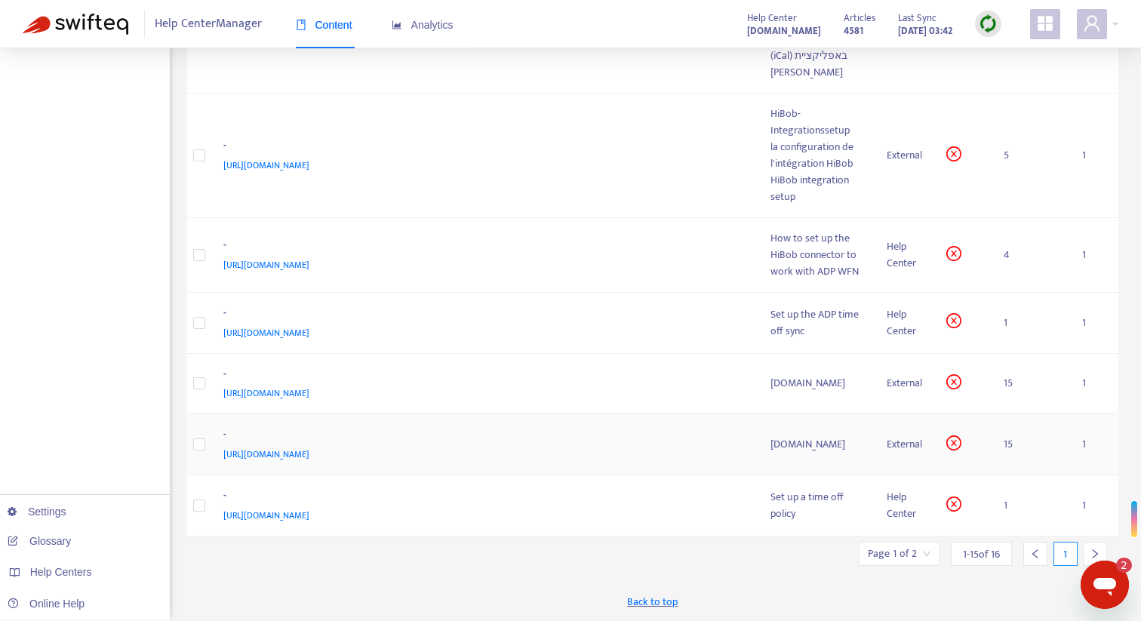
click at [662, 454] on div "[URL][DOMAIN_NAME]" at bounding box center [482, 454] width 518 height 17
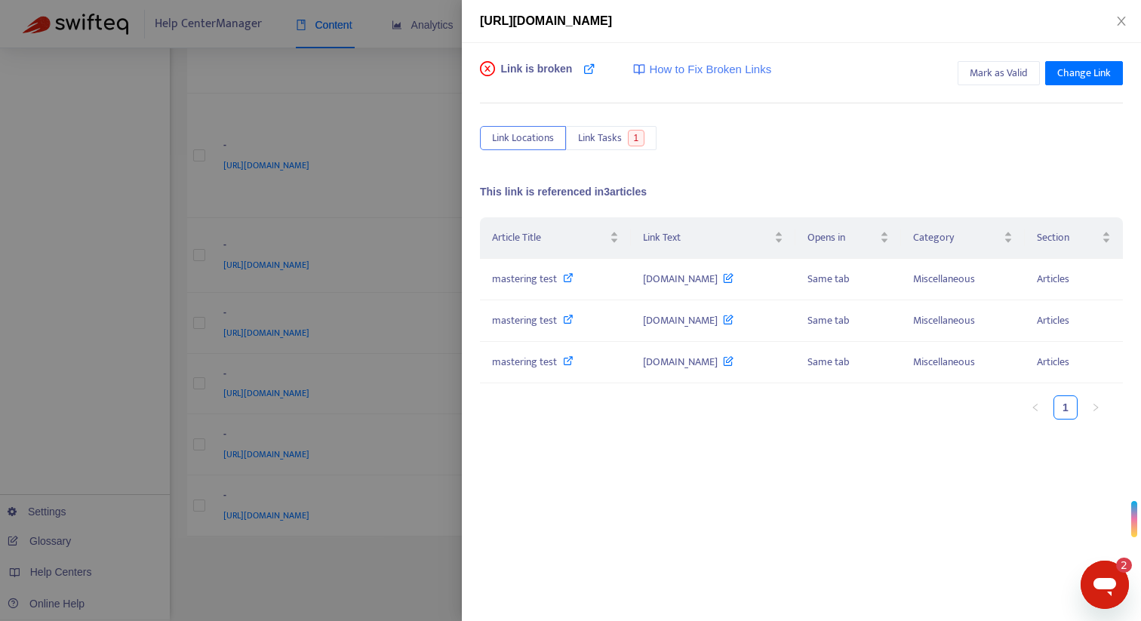
click at [434, 450] on div at bounding box center [570, 310] width 1141 height 621
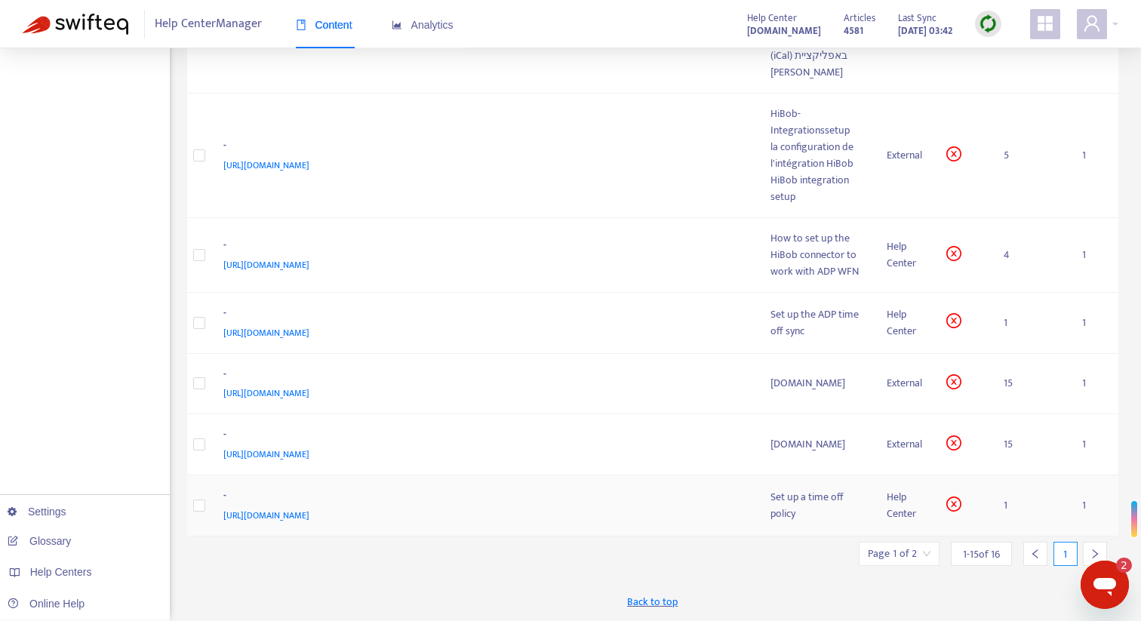
click at [726, 506] on div "-" at bounding box center [482, 498] width 518 height 20
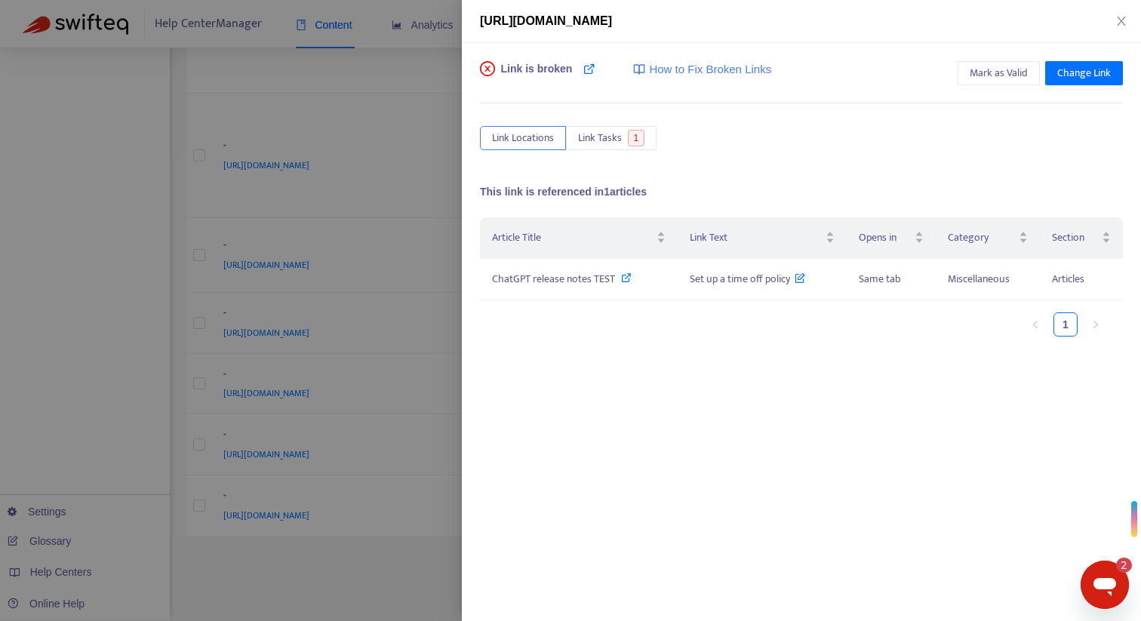
click at [396, 437] on div at bounding box center [570, 310] width 1141 height 621
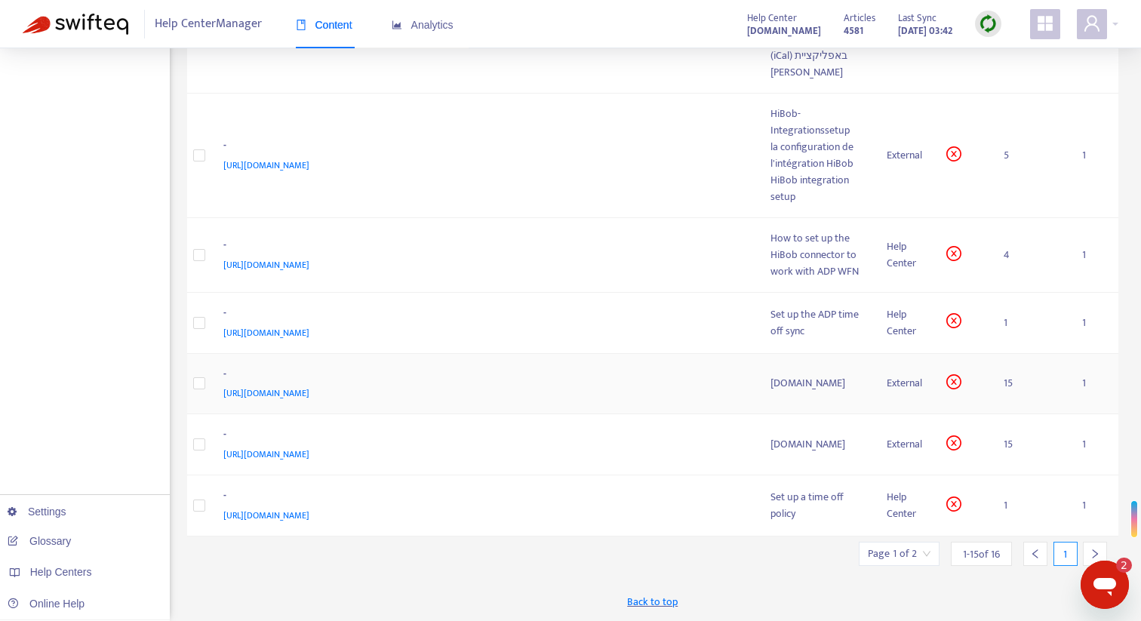
click at [685, 393] on div "[URL][DOMAIN_NAME]" at bounding box center [482, 393] width 518 height 17
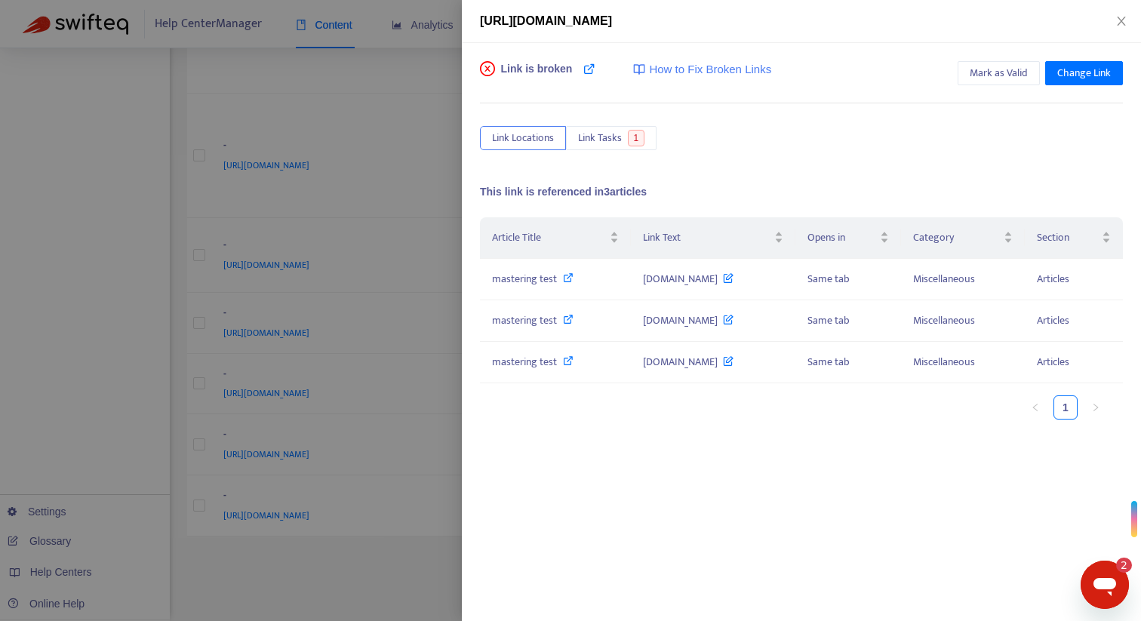
click at [435, 436] on div at bounding box center [570, 310] width 1141 height 621
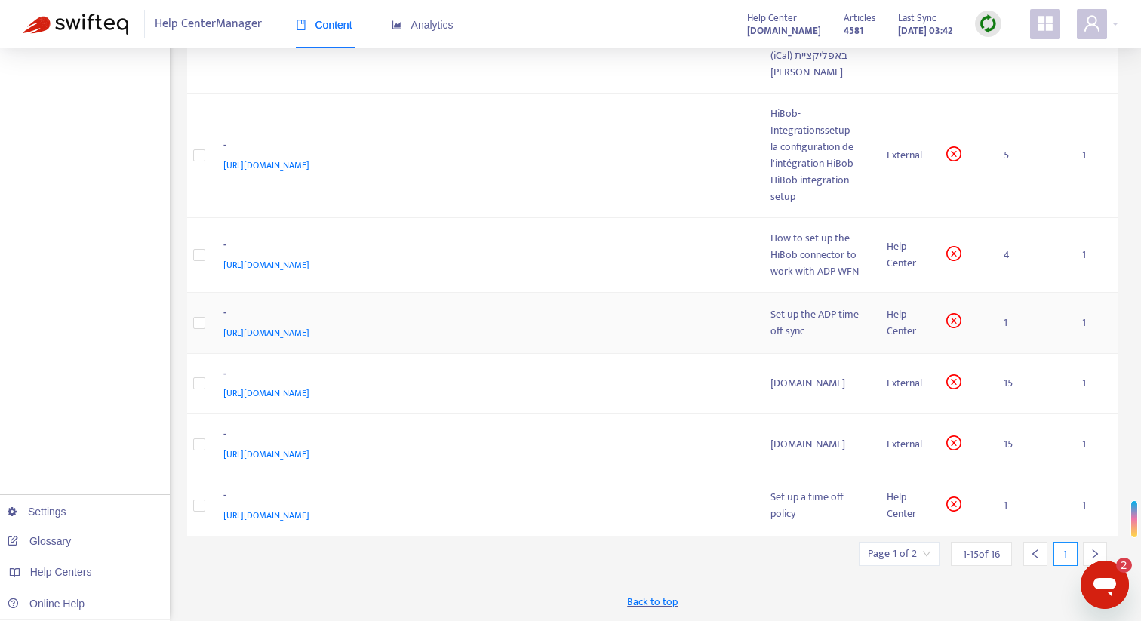
click at [687, 331] on div "[URL][DOMAIN_NAME]" at bounding box center [482, 333] width 518 height 17
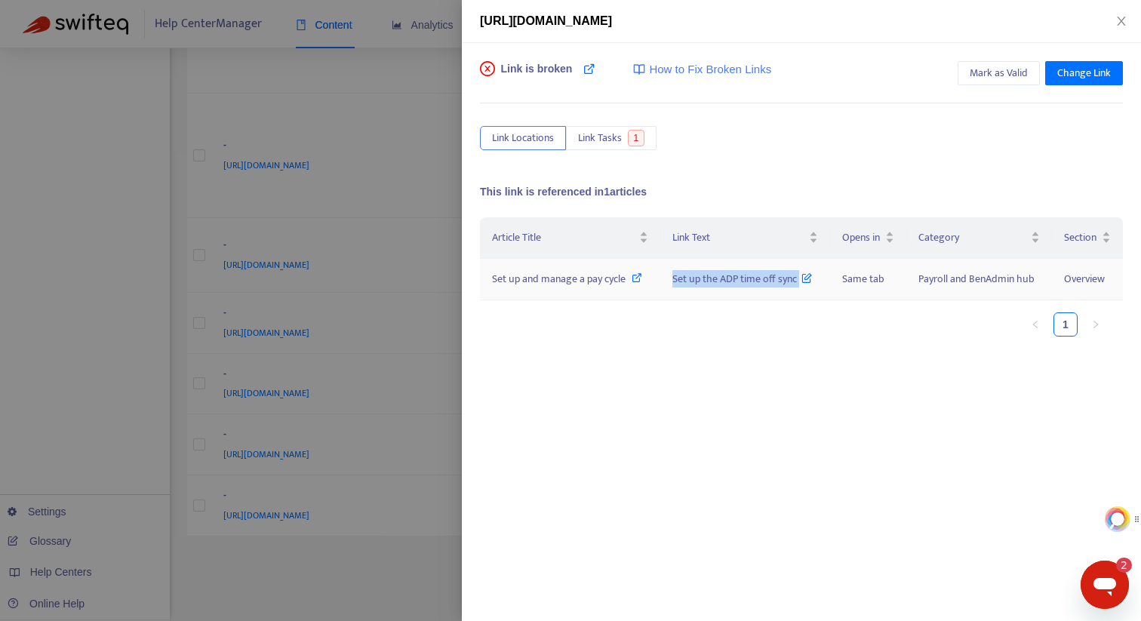
drag, startPoint x: 670, startPoint y: 281, endPoint x: 799, endPoint y: 278, distance: 129.1
click at [799, 278] on td "Set up the ADP time off sync" at bounding box center [746, 280] width 170 height 42
copy span "Set up the ADP time off sync"
click at [603, 275] on span "Set up and manage a pay cycle" at bounding box center [559, 278] width 134 height 17
click at [408, 116] on div at bounding box center [570, 310] width 1141 height 621
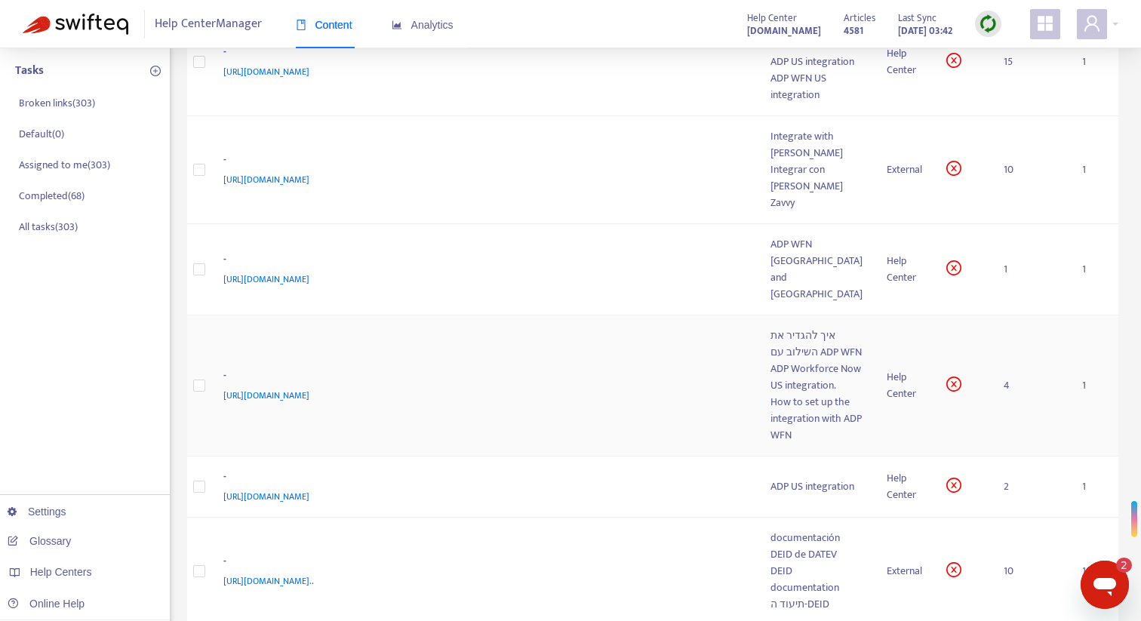
scroll to position [0, 0]
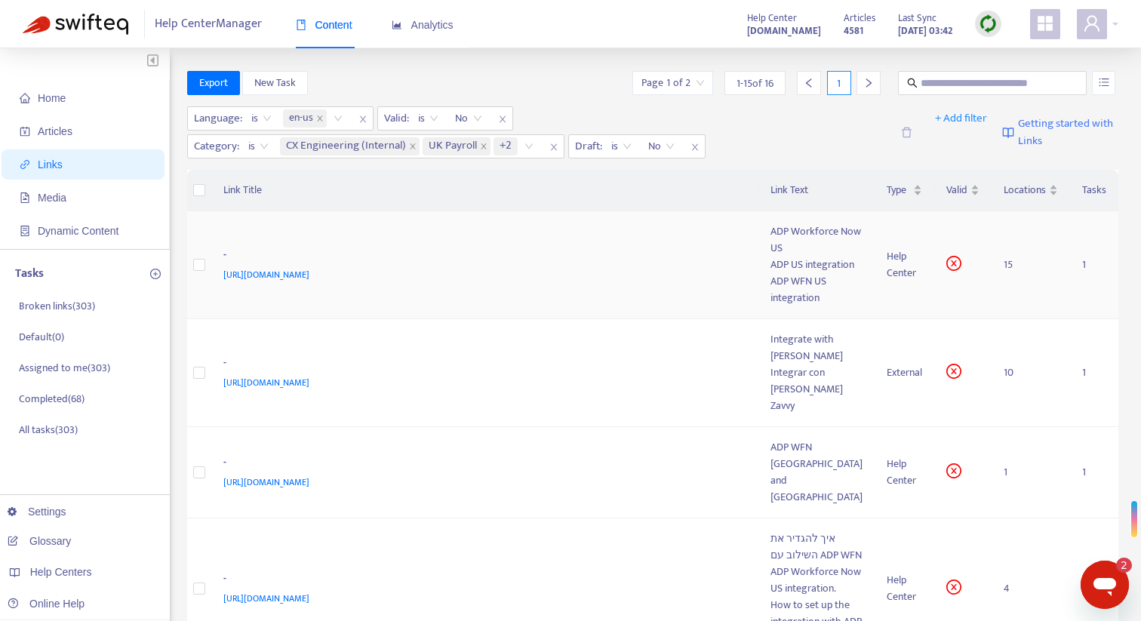
click at [655, 269] on div "[URL][DOMAIN_NAME]" at bounding box center [482, 274] width 518 height 17
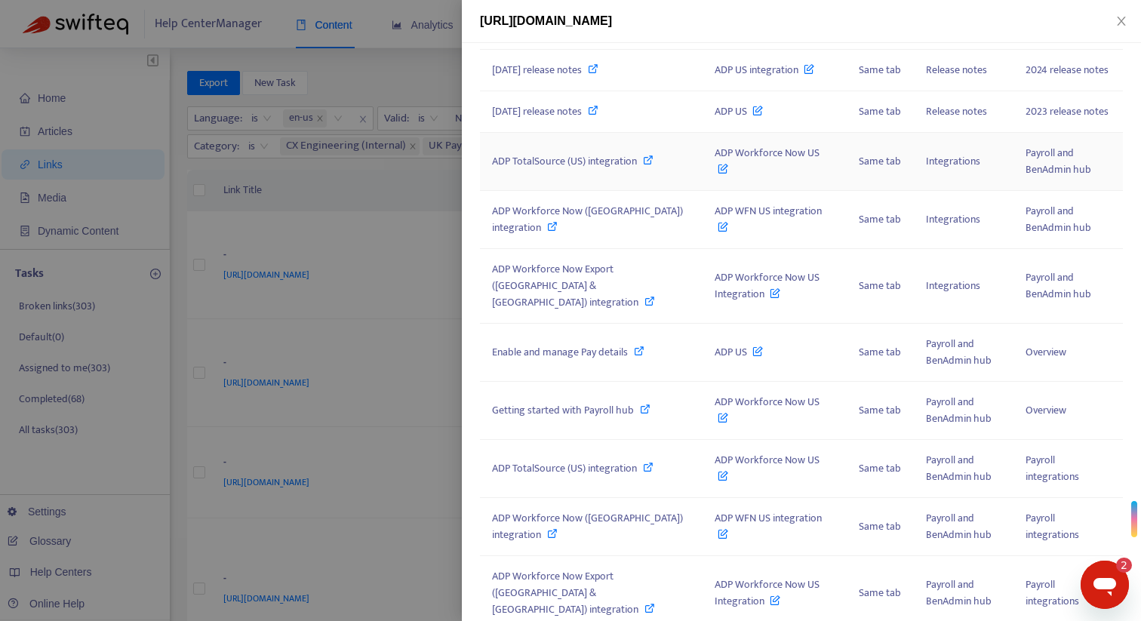
scroll to position [525, 0]
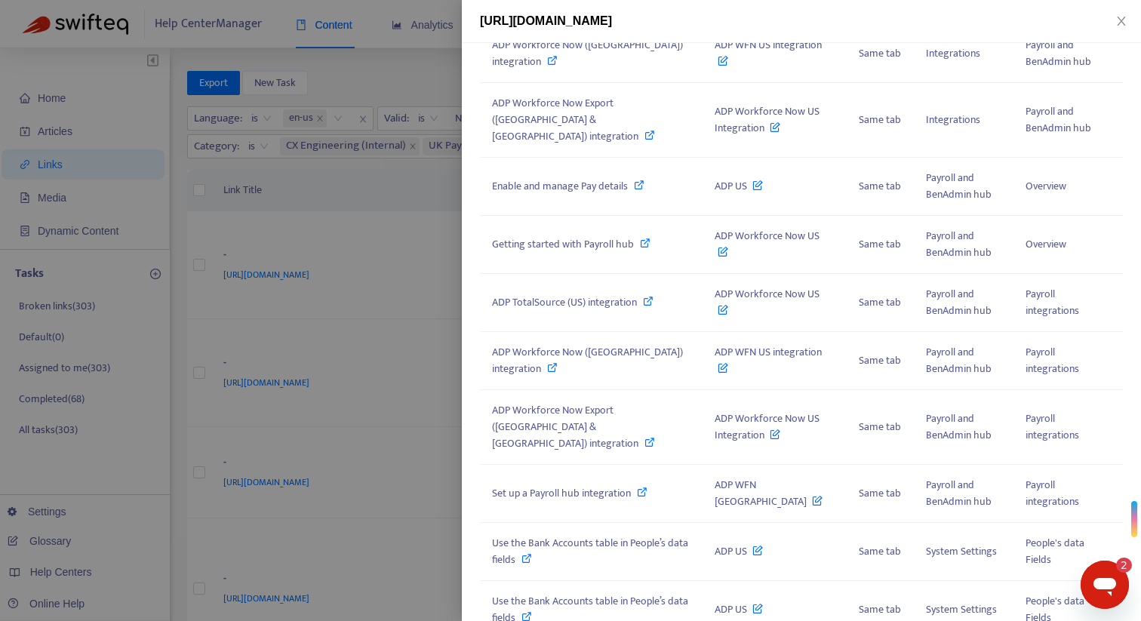
click at [399, 193] on div at bounding box center [570, 310] width 1141 height 621
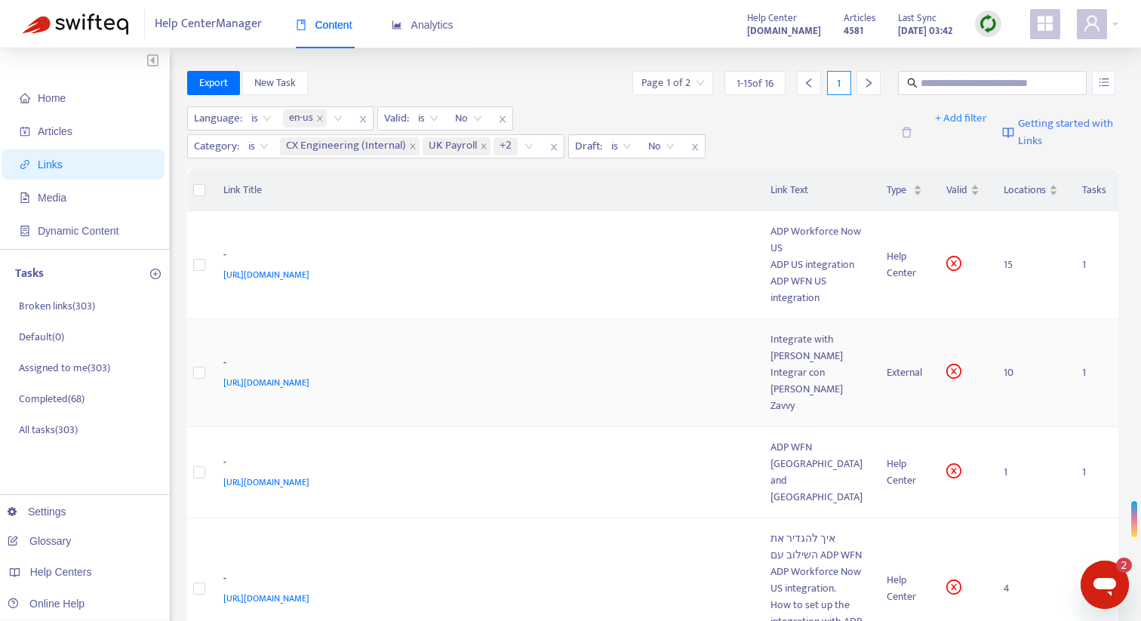
click at [664, 355] on div "-" at bounding box center [482, 365] width 518 height 20
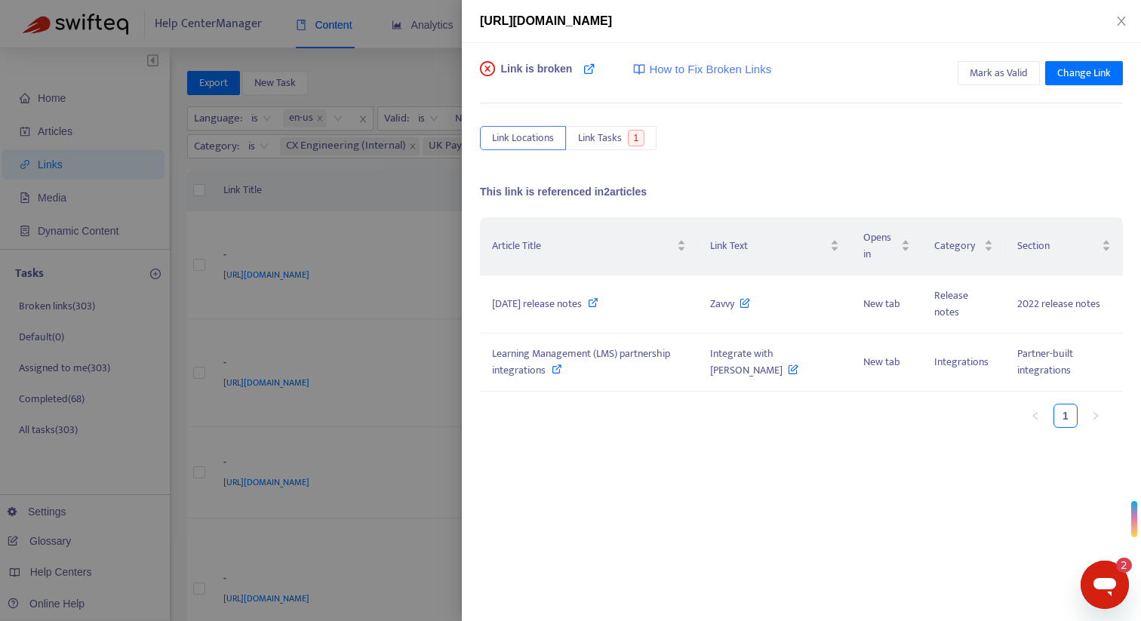
click at [419, 393] on div at bounding box center [570, 310] width 1141 height 621
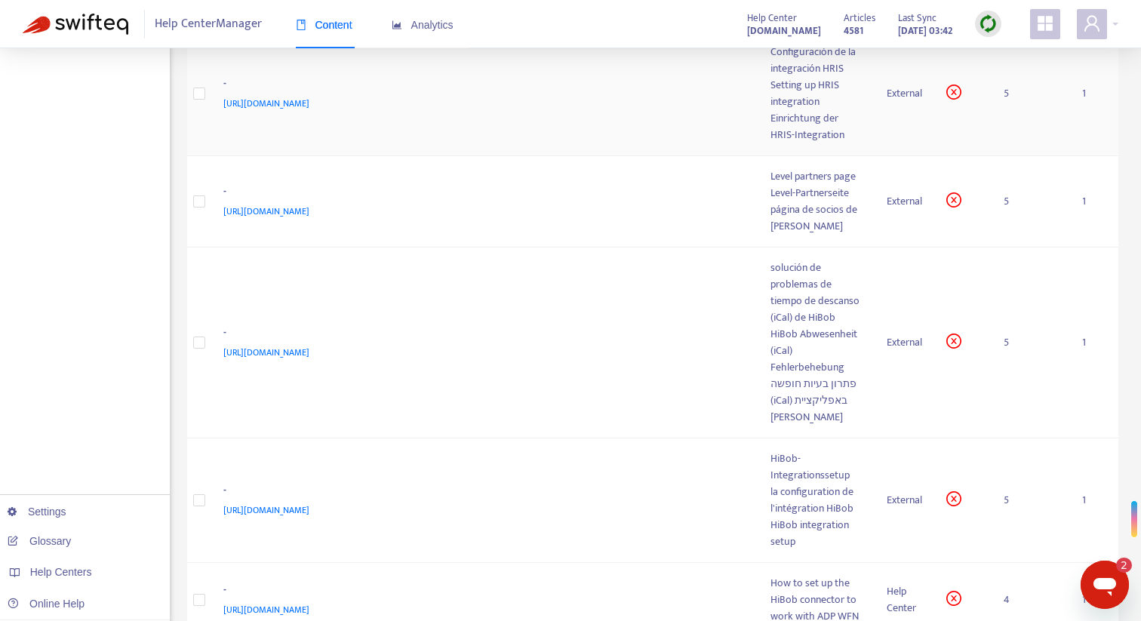
scroll to position [1161, 0]
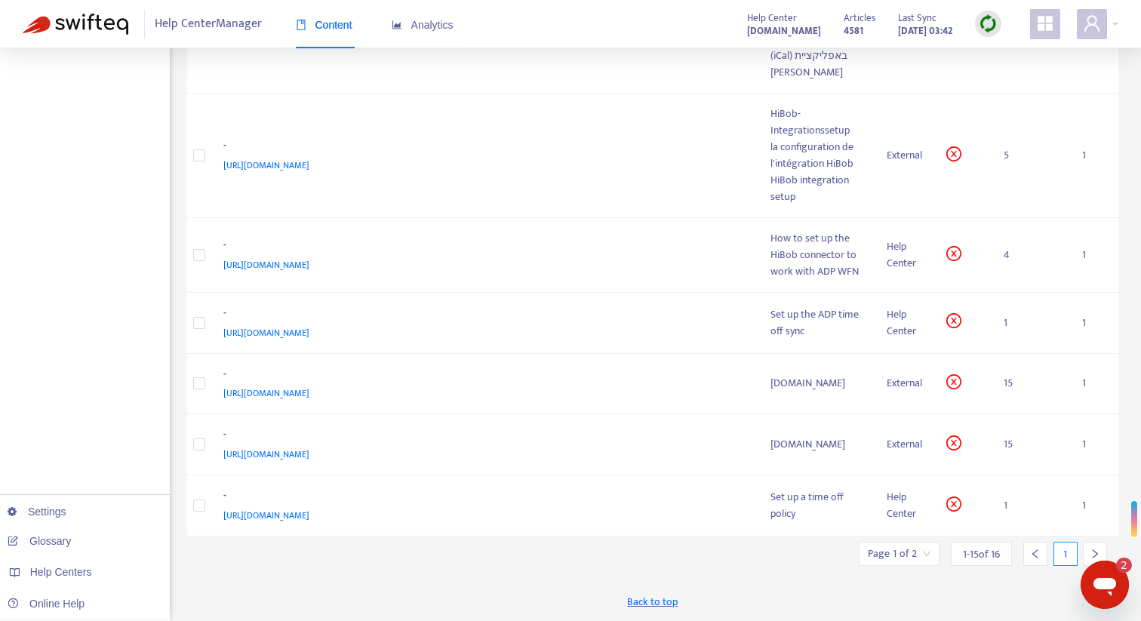
click at [1092, 550] on icon "right" at bounding box center [1095, 554] width 11 height 11
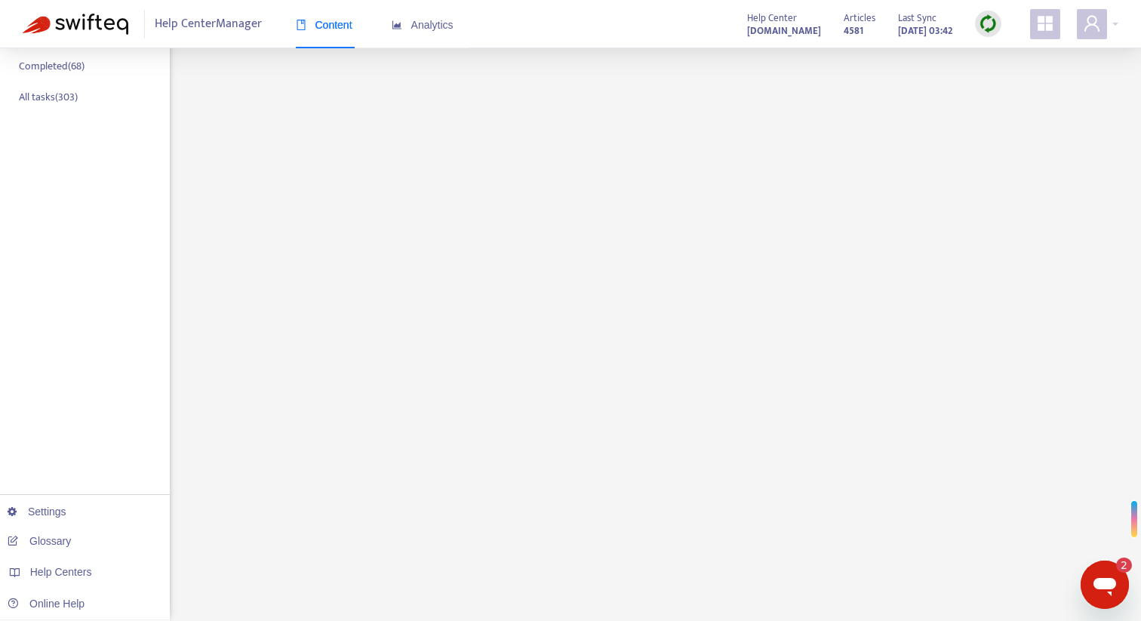
scroll to position [0, 0]
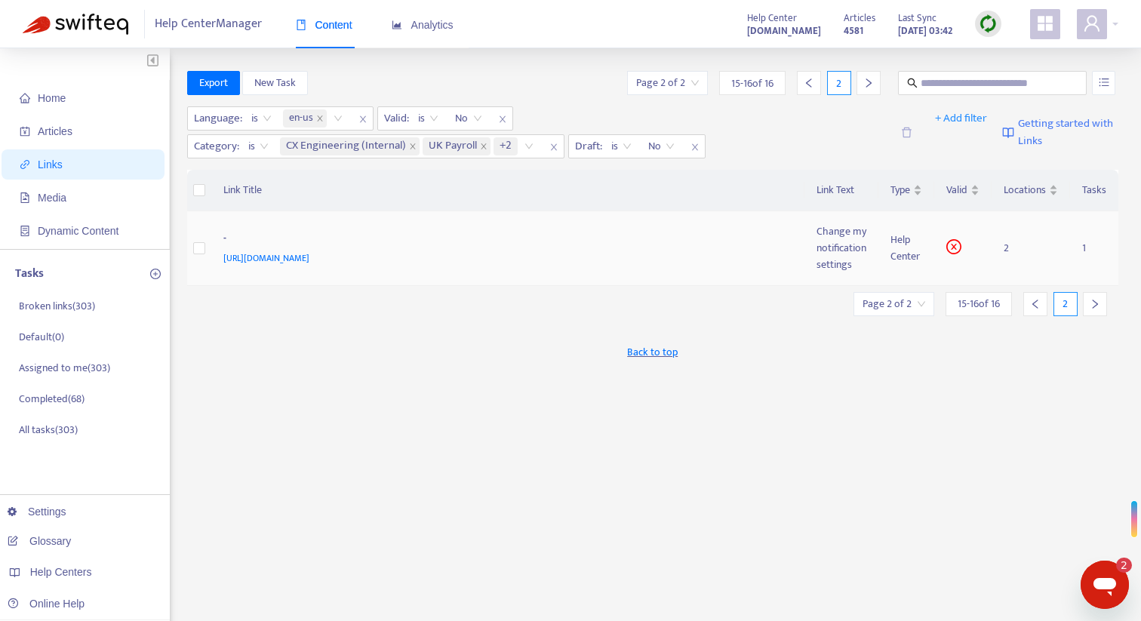
click at [723, 244] on div "-" at bounding box center [505, 240] width 564 height 20
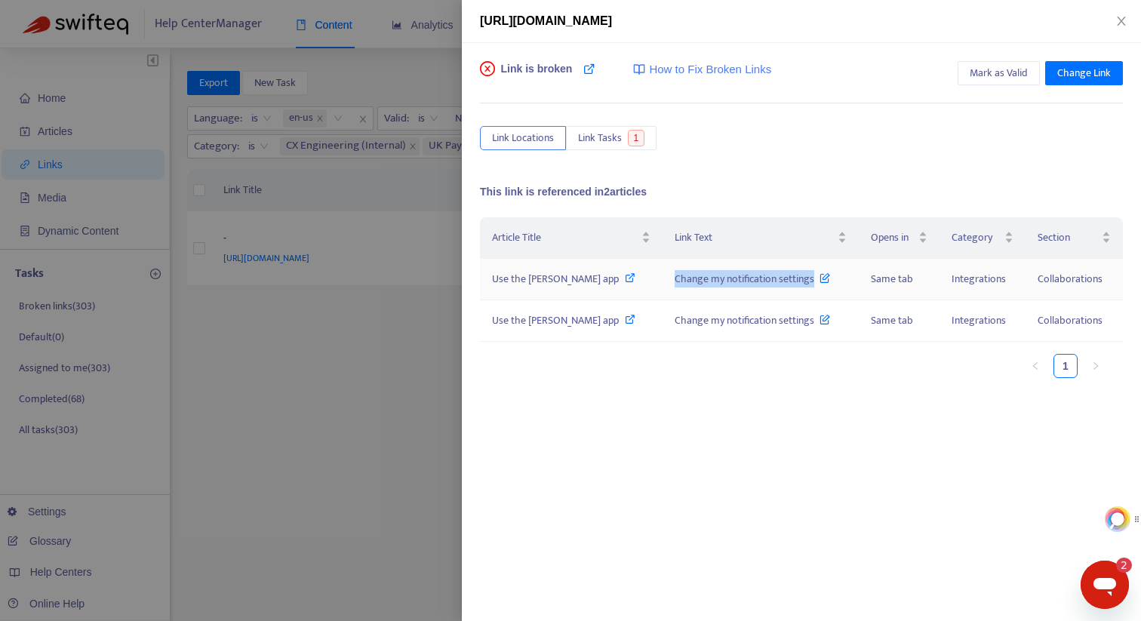
drag, startPoint x: 657, startPoint y: 279, endPoint x: 787, endPoint y: 280, distance: 130.6
click at [787, 280] on td "Change my notification settings" at bounding box center [761, 280] width 196 height 42
click at [560, 278] on span "Use the [PERSON_NAME] app" at bounding box center [555, 278] width 127 height 17
click at [387, 60] on div at bounding box center [570, 310] width 1141 height 621
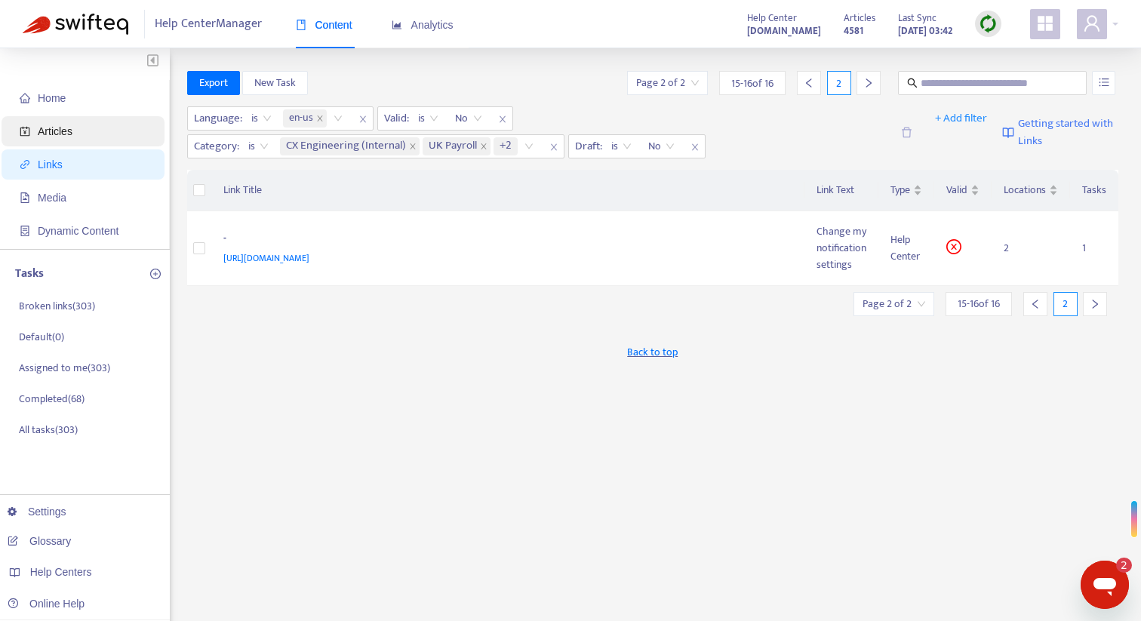
click at [87, 135] on span "Articles" at bounding box center [86, 131] width 133 height 30
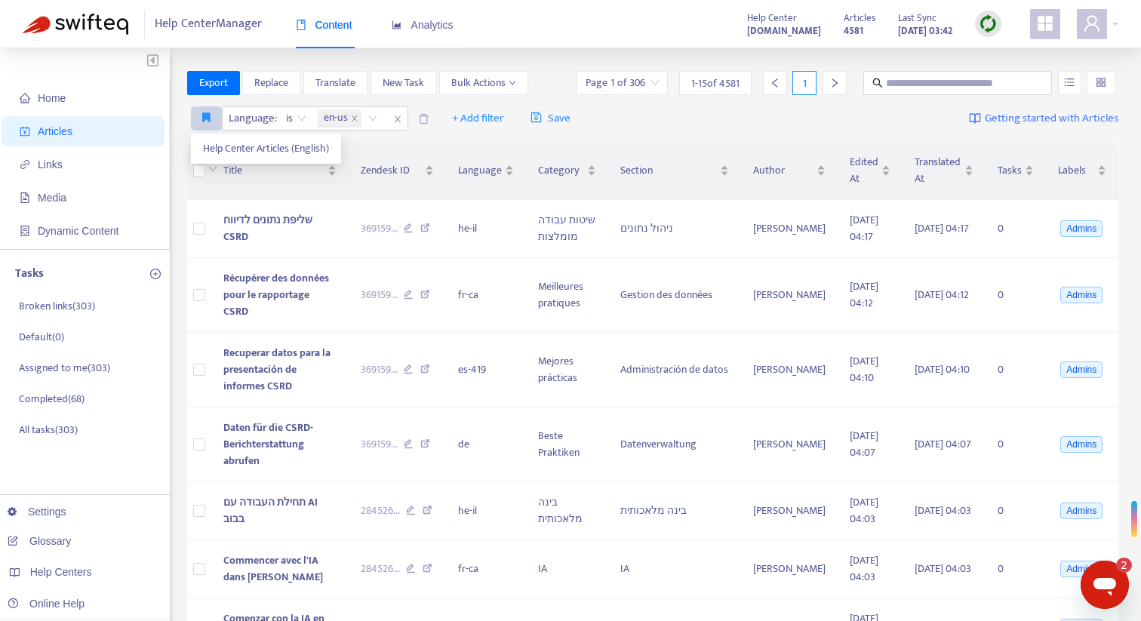
click at [204, 119] on icon "button" at bounding box center [206, 117] width 8 height 11
click at [233, 147] on span "Help Center Articles (English)" at bounding box center [266, 148] width 126 height 17
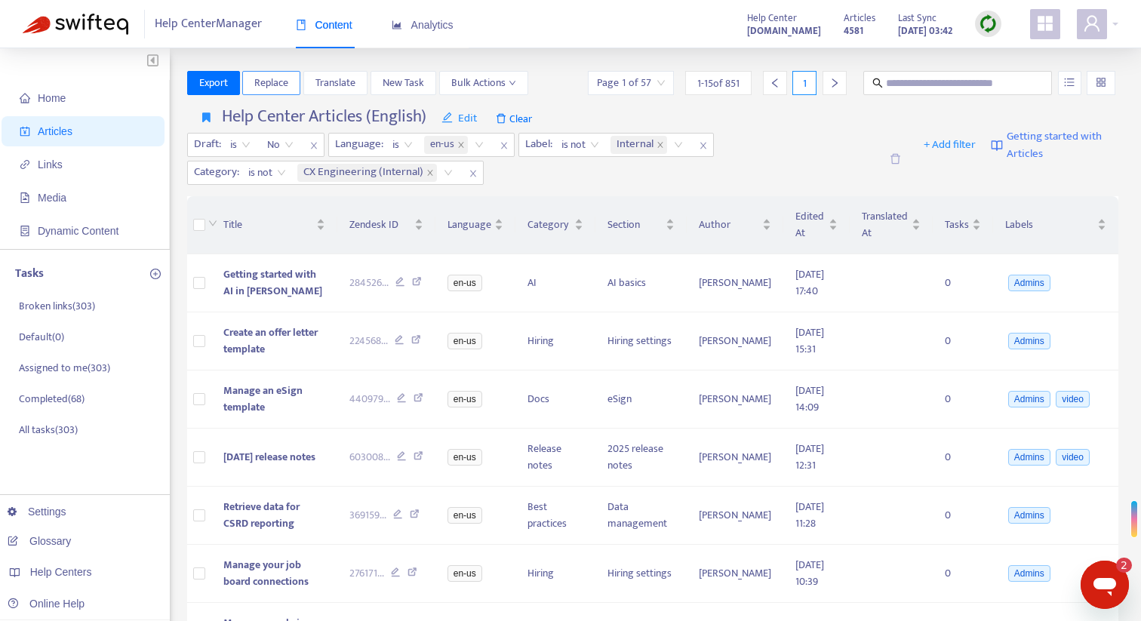
click at [290, 85] on button "Replace" at bounding box center [271, 83] width 58 height 24
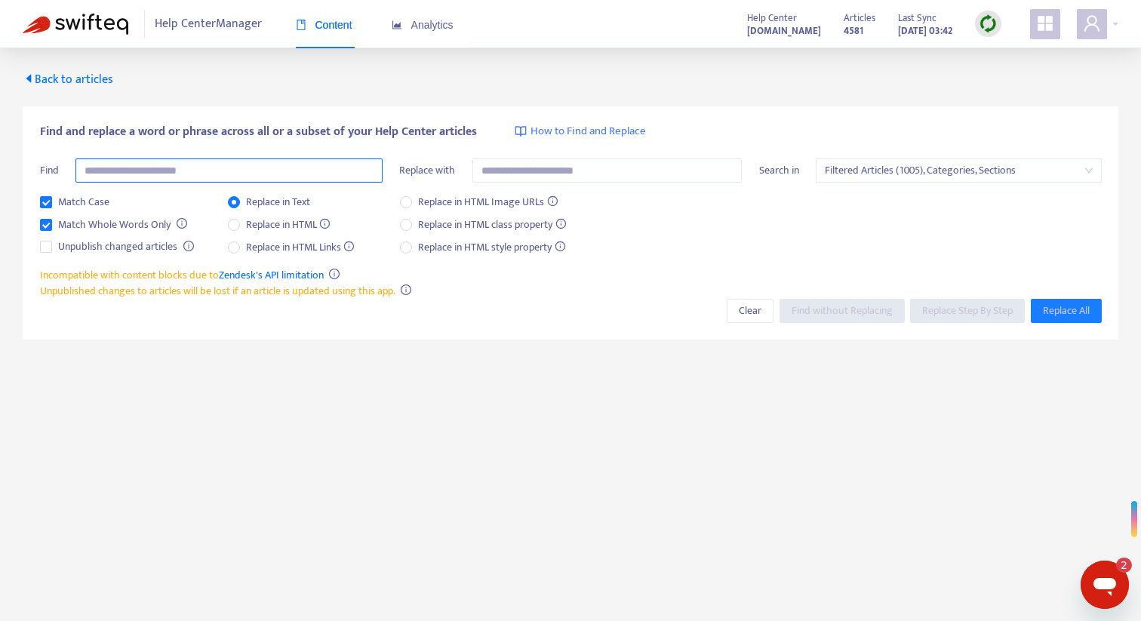
click at [199, 169] on input "text" at bounding box center [228, 171] width 307 height 24
paste input "**********"
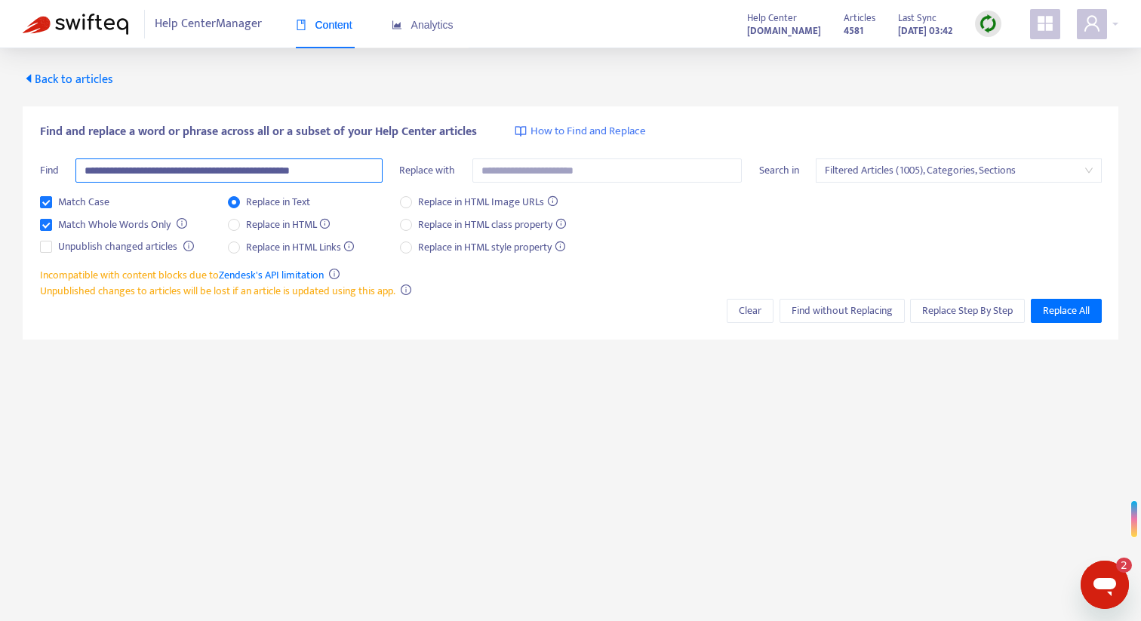
type input "**********"
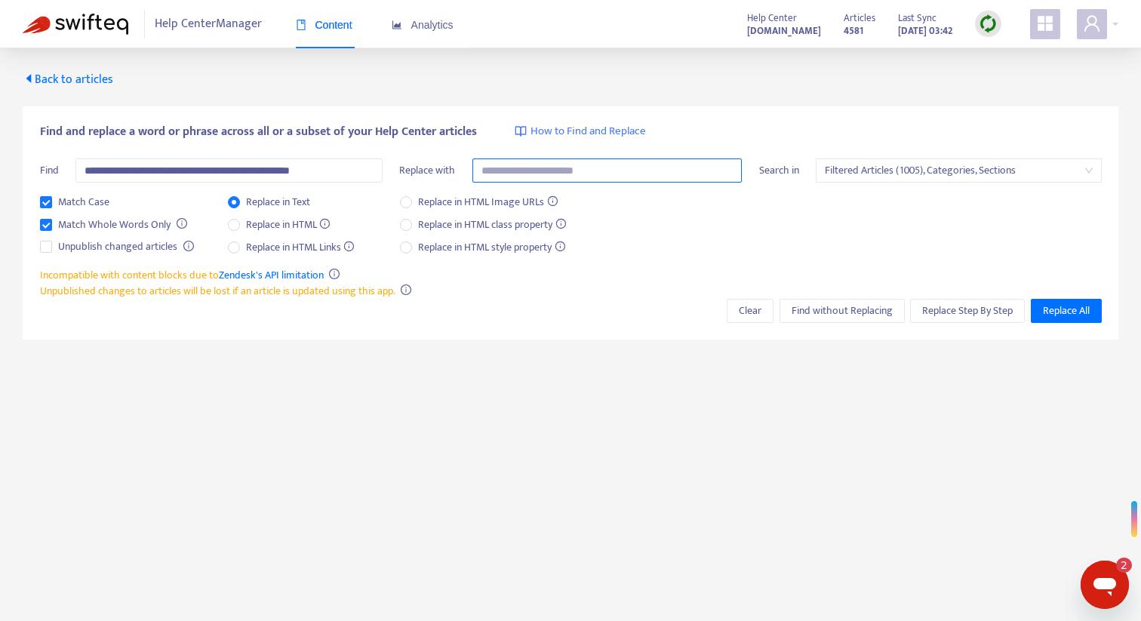
click at [581, 165] on input "text" at bounding box center [608, 171] width 270 height 24
paste input "**********"
type input "**********"
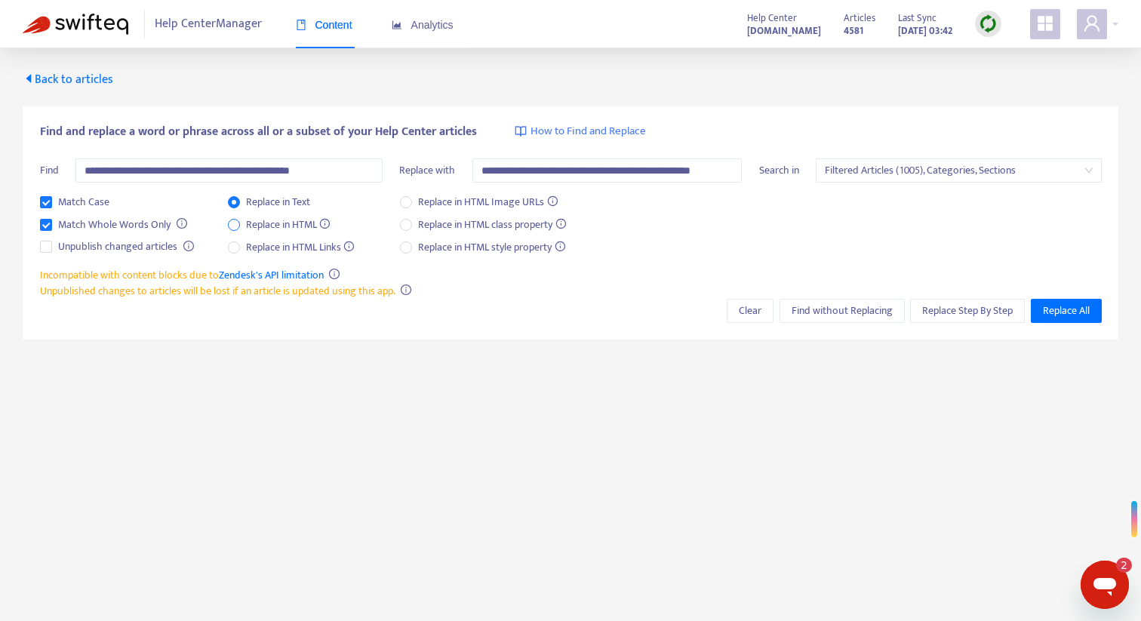
click at [285, 225] on span "Replace in HTML" at bounding box center [288, 225] width 97 height 17
click at [279, 250] on span "Replace in HTML Links" at bounding box center [300, 247] width 121 height 17
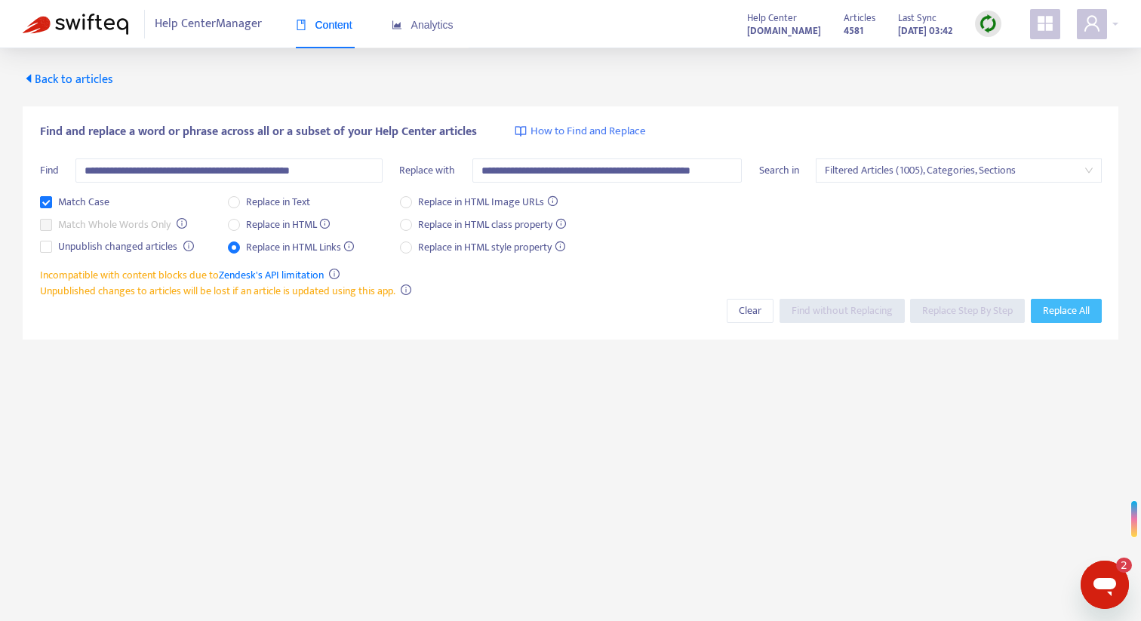
click at [1058, 310] on span "Replace All" at bounding box center [1066, 311] width 47 height 17
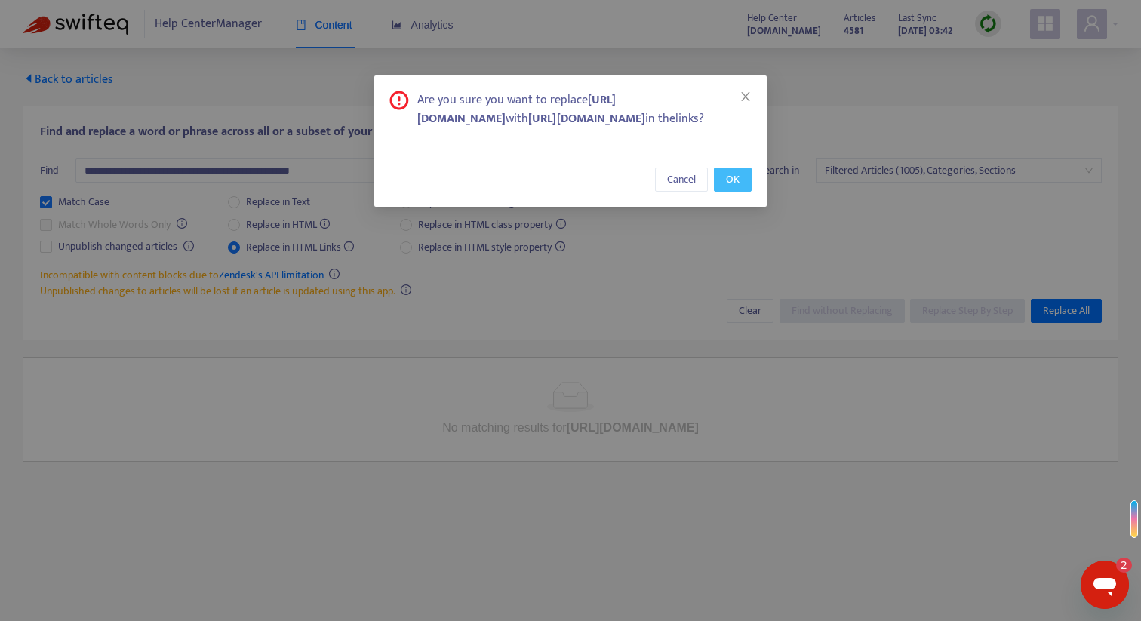
click at [725, 192] on button "OK" at bounding box center [733, 180] width 38 height 24
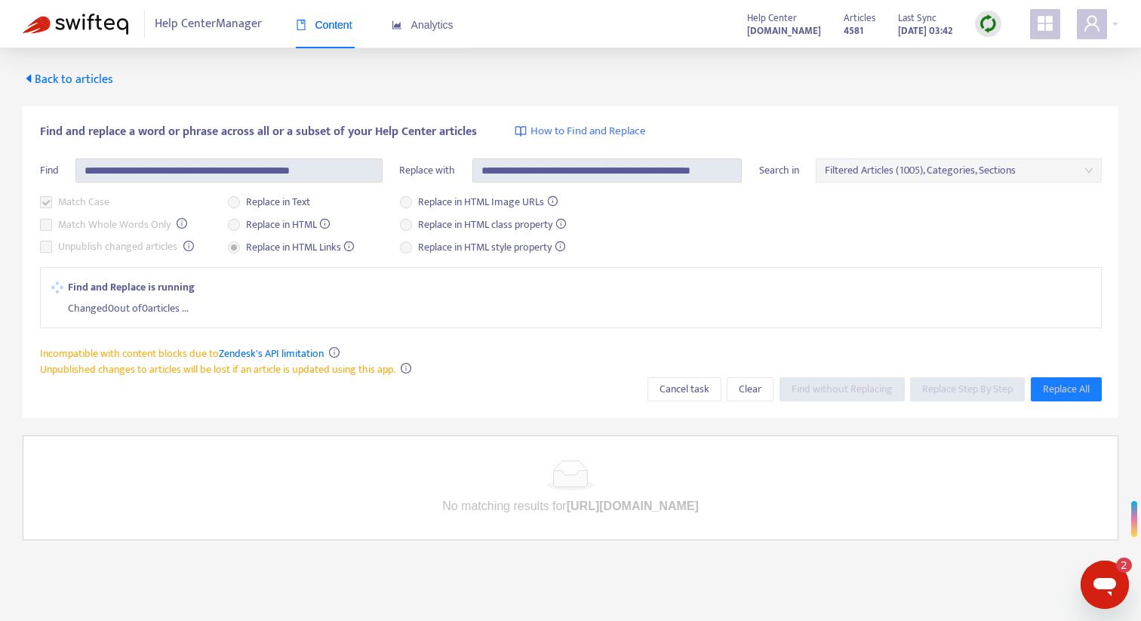
click at [150, 183] on div "**********" at bounding box center [211, 176] width 343 height 35
click at [232, 304] on div "Changed 0 out of 0 articles ..." at bounding box center [579, 306] width 1022 height 22
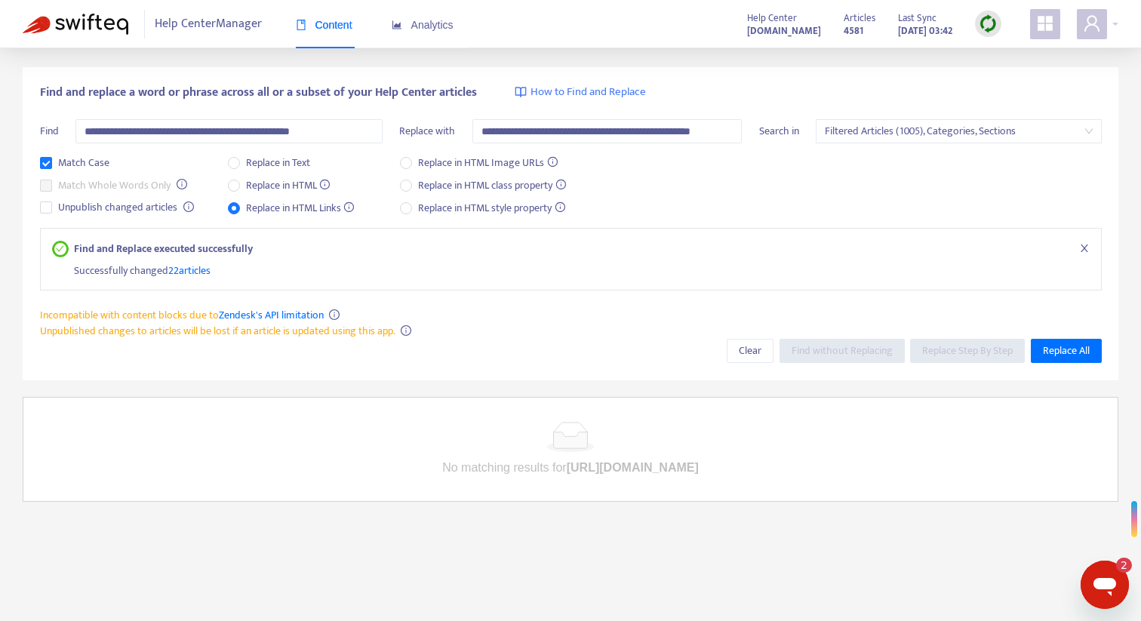
scroll to position [38, 0]
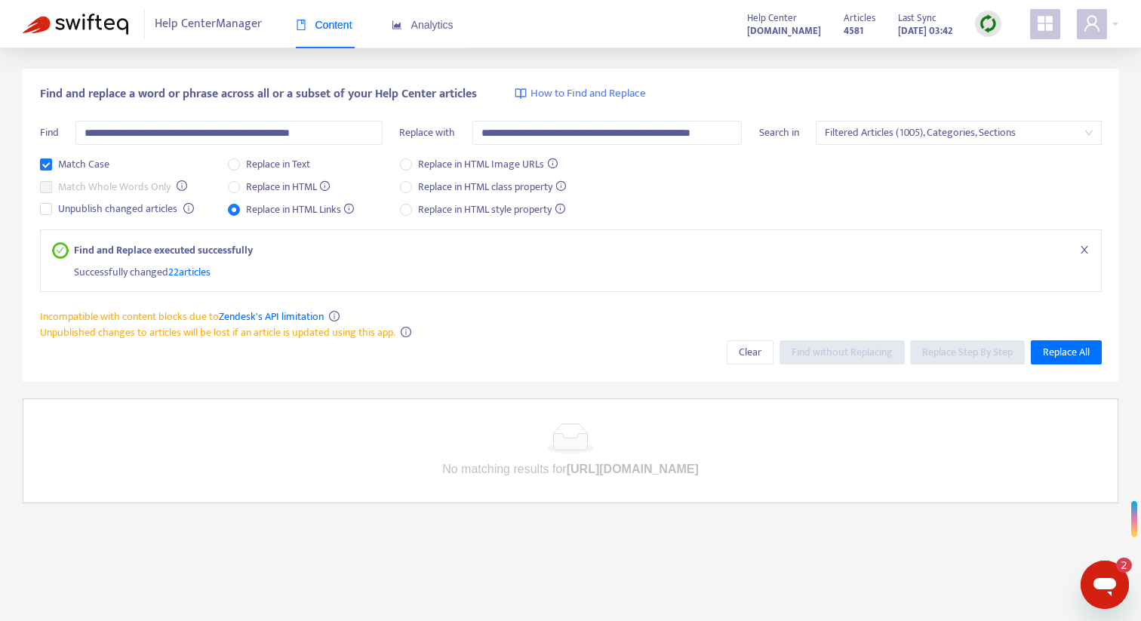
click at [216, 26] on span "Help Center Manager" at bounding box center [208, 24] width 107 height 29
click at [107, 29] on img at bounding box center [76, 24] width 106 height 21
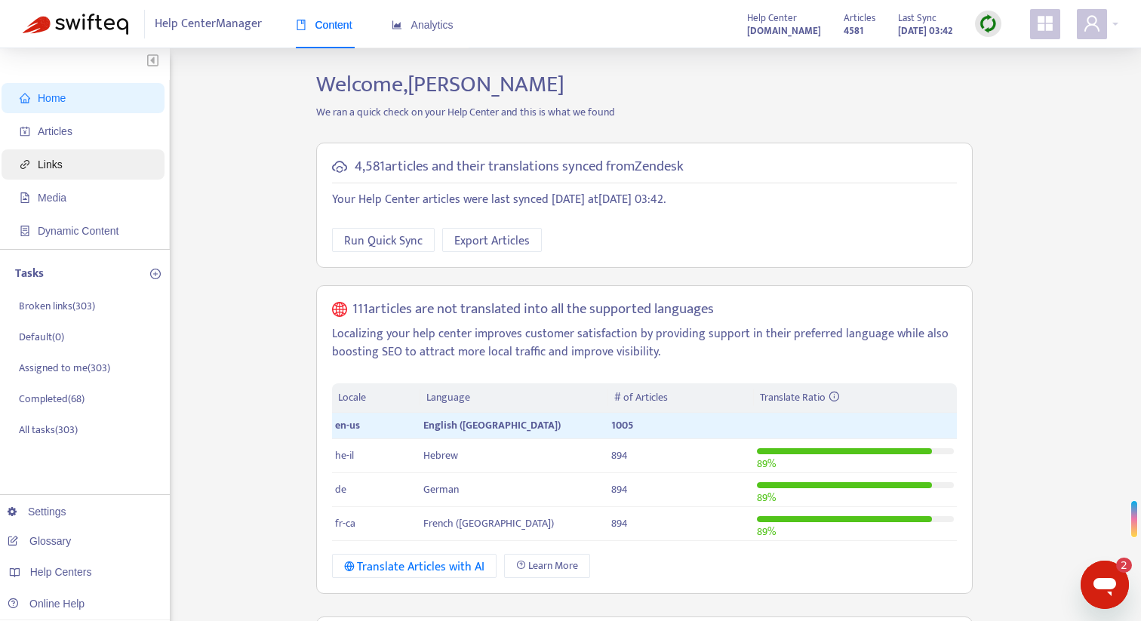
click at [72, 166] on span "Links" at bounding box center [86, 164] width 133 height 30
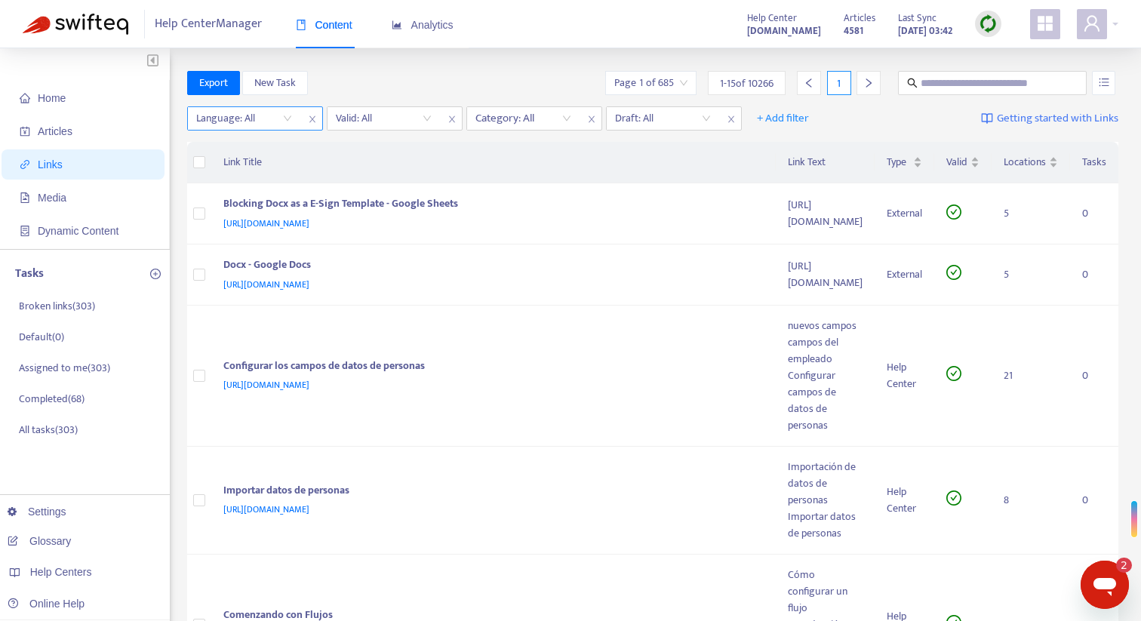
click at [297, 120] on div "Language: All" at bounding box center [244, 118] width 112 height 23
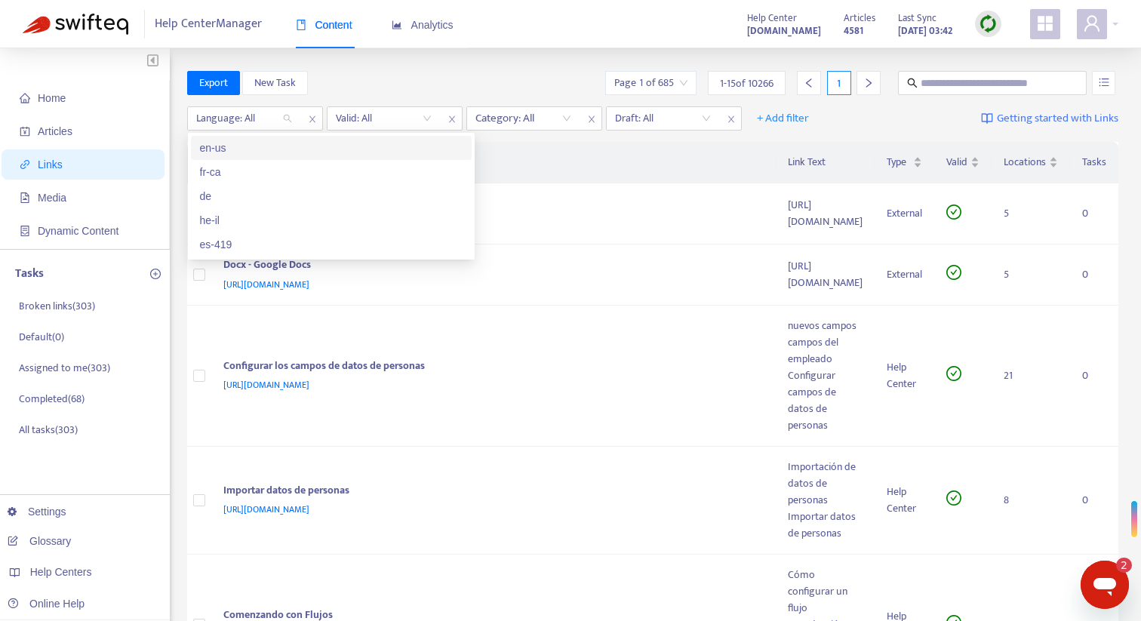
click at [280, 157] on div "en-us" at bounding box center [331, 148] width 281 height 24
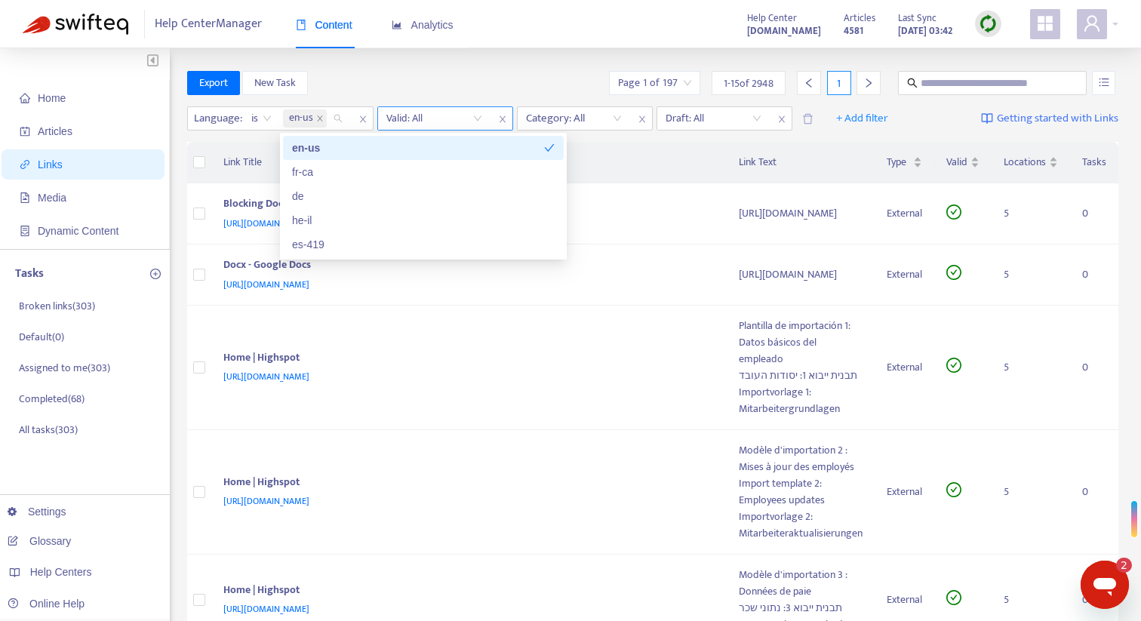
click at [425, 120] on input "search" at bounding box center [435, 118] width 96 height 23
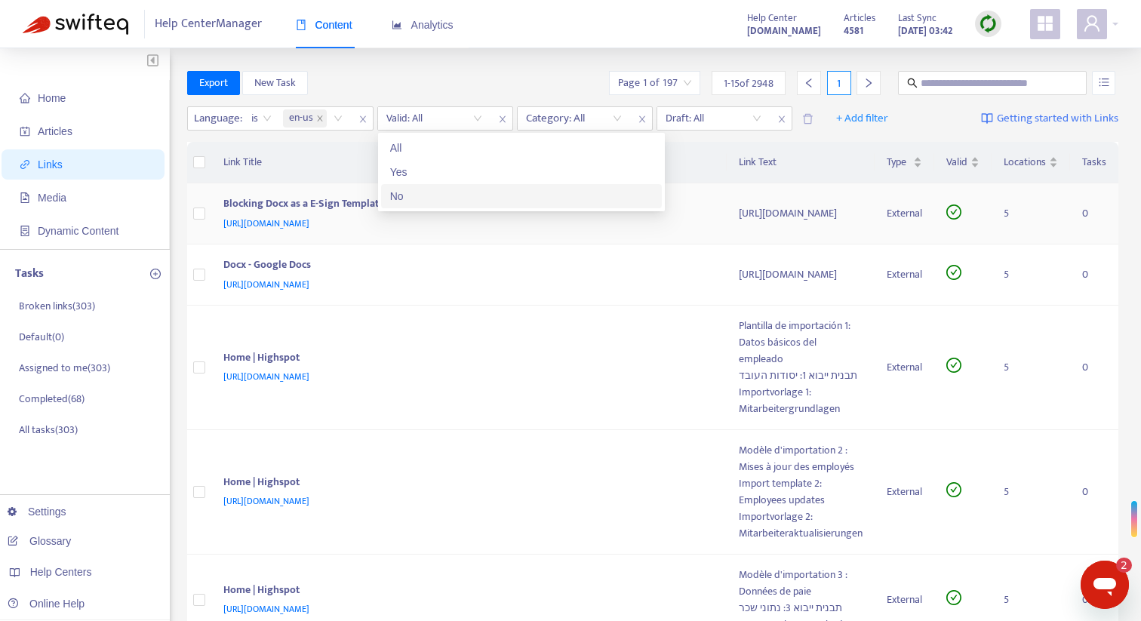
click at [415, 194] on div "No" at bounding box center [521, 196] width 263 height 17
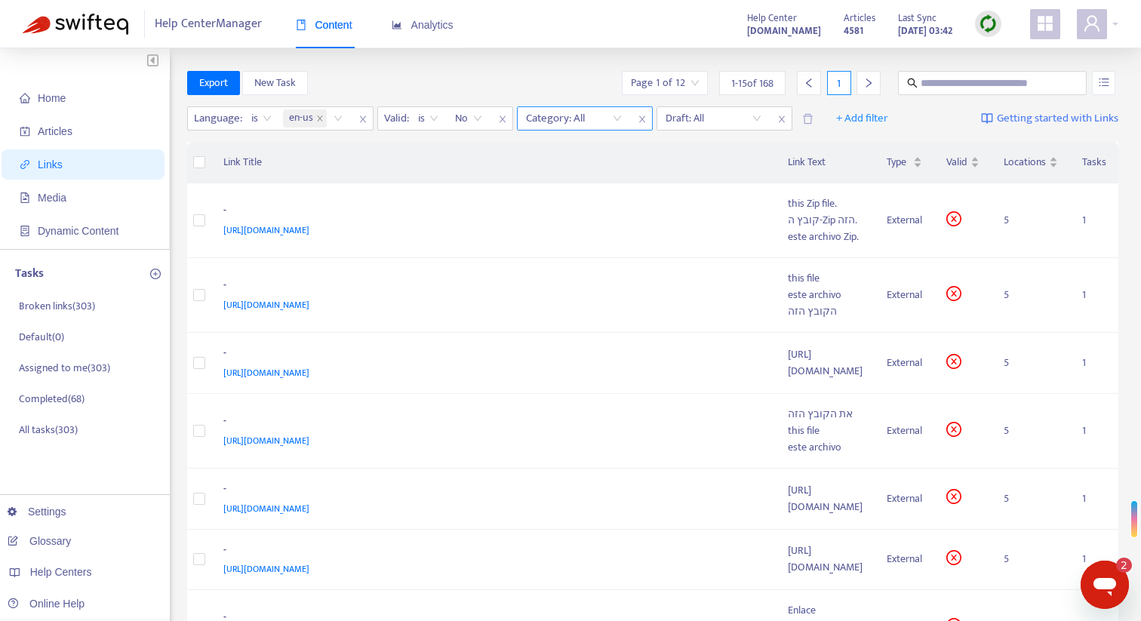
click at [593, 125] on div at bounding box center [566, 118] width 91 height 18
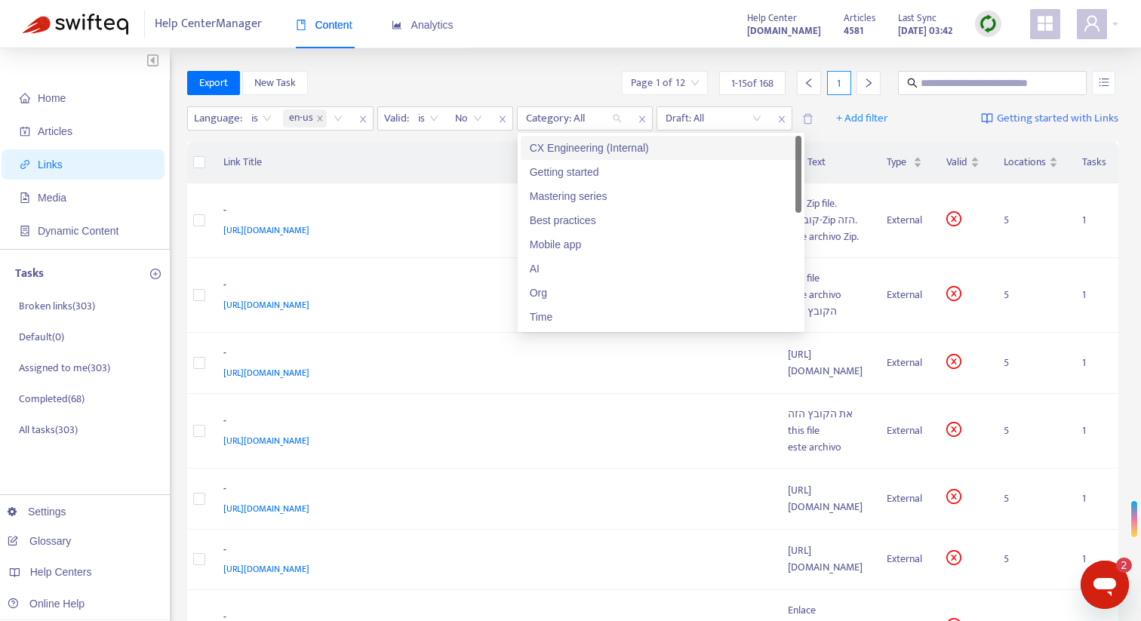
click at [593, 149] on div "CX Engineering (Internal)" at bounding box center [661, 148] width 263 height 17
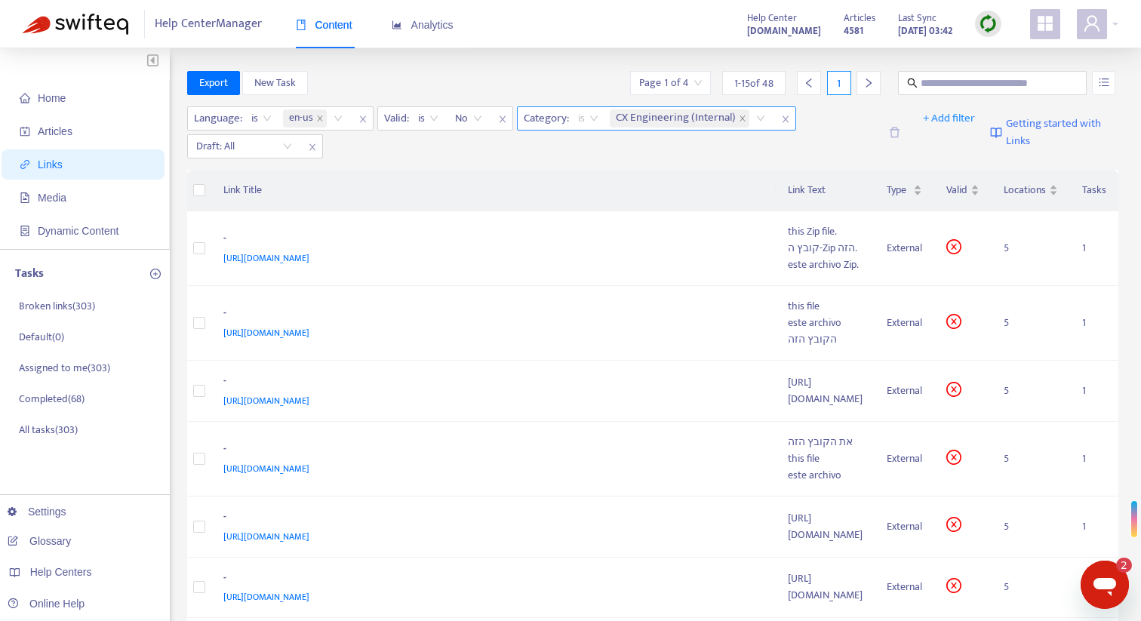
click at [591, 125] on span "is" at bounding box center [588, 118] width 20 height 23
click at [593, 170] on div "is not" at bounding box center [713, 172] width 263 height 17
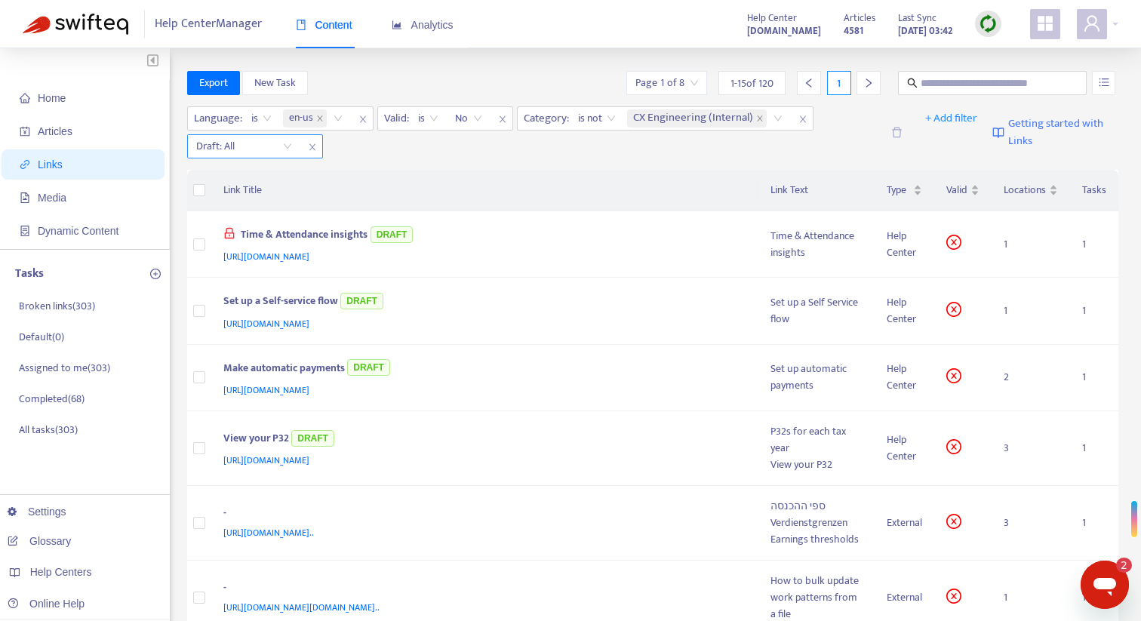
click at [288, 146] on input "search" at bounding box center [244, 146] width 96 height 23
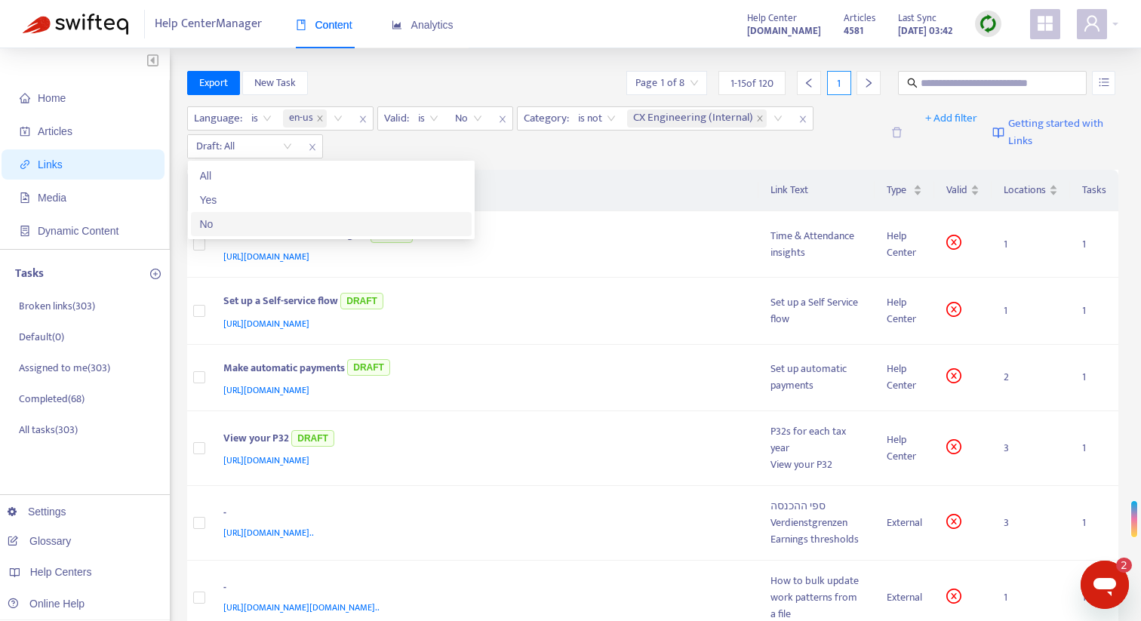
click at [277, 220] on div "No" at bounding box center [331, 224] width 263 height 17
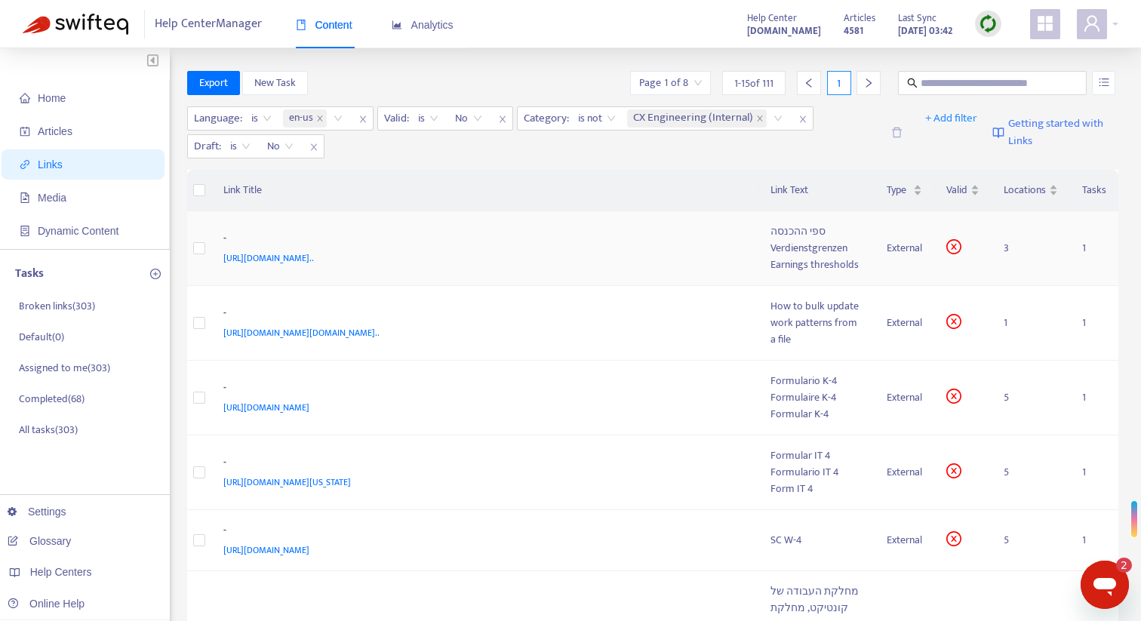
click at [690, 261] on div "[URL][DOMAIN_NAME].." at bounding box center [482, 258] width 518 height 17
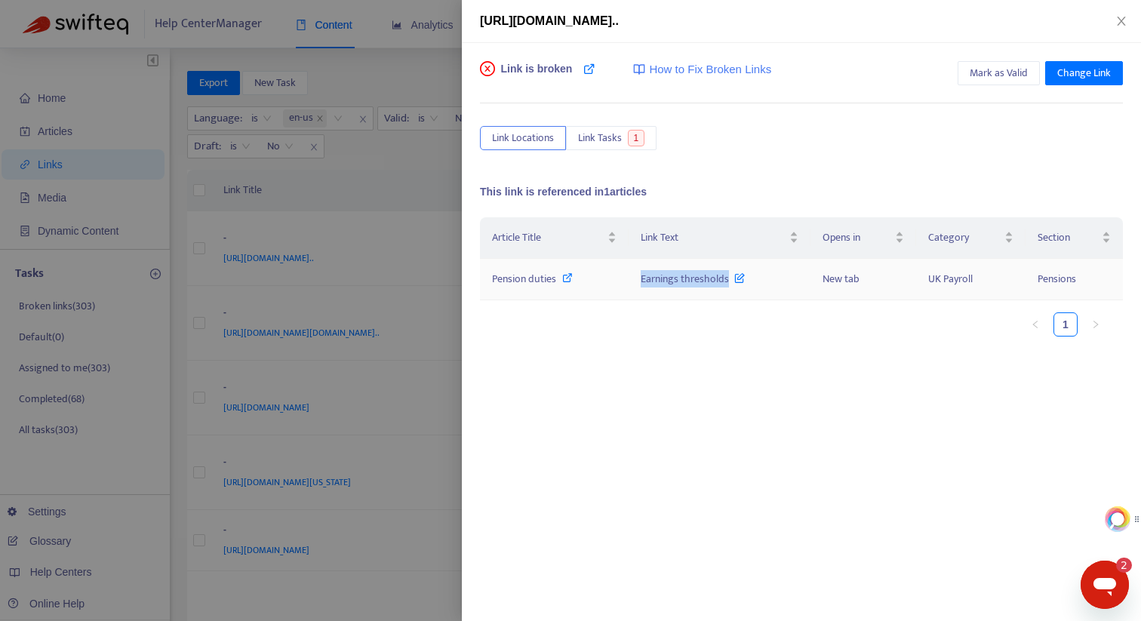
drag, startPoint x: 639, startPoint y: 282, endPoint x: 727, endPoint y: 281, distance: 88.3
click at [727, 281] on td "Earnings thresholds" at bounding box center [720, 280] width 182 height 42
click at [548, 281] on span "Pension duties" at bounding box center [524, 278] width 64 height 17
click at [415, 181] on div at bounding box center [570, 310] width 1141 height 621
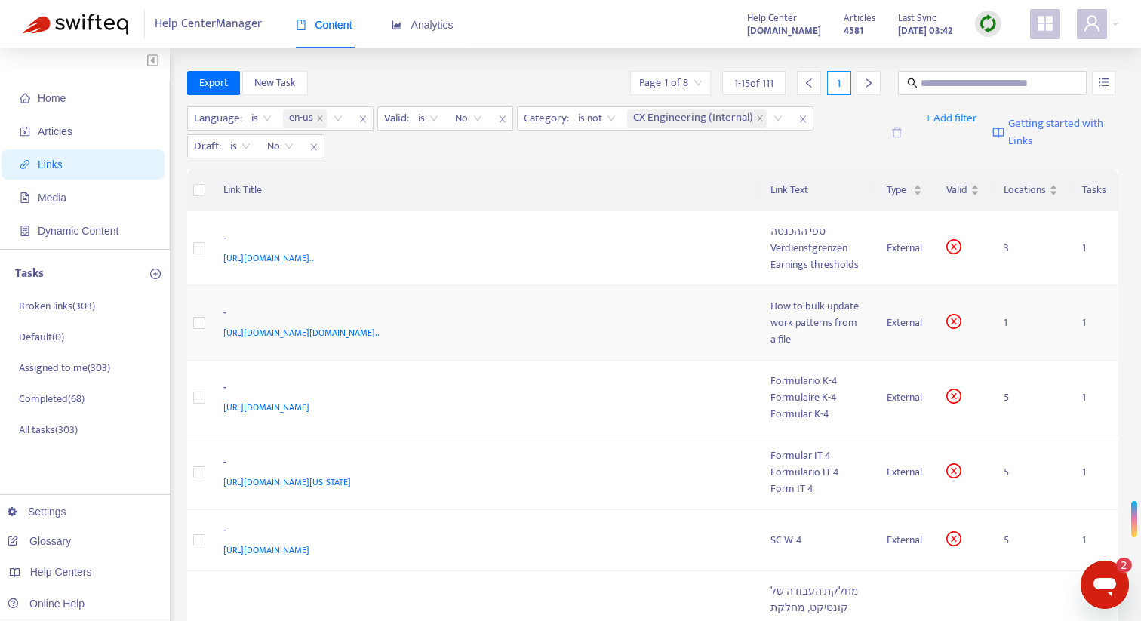
click at [697, 327] on td "- [URL][DOMAIN_NAME][DOMAIN_NAME].." at bounding box center [485, 323] width 548 height 75
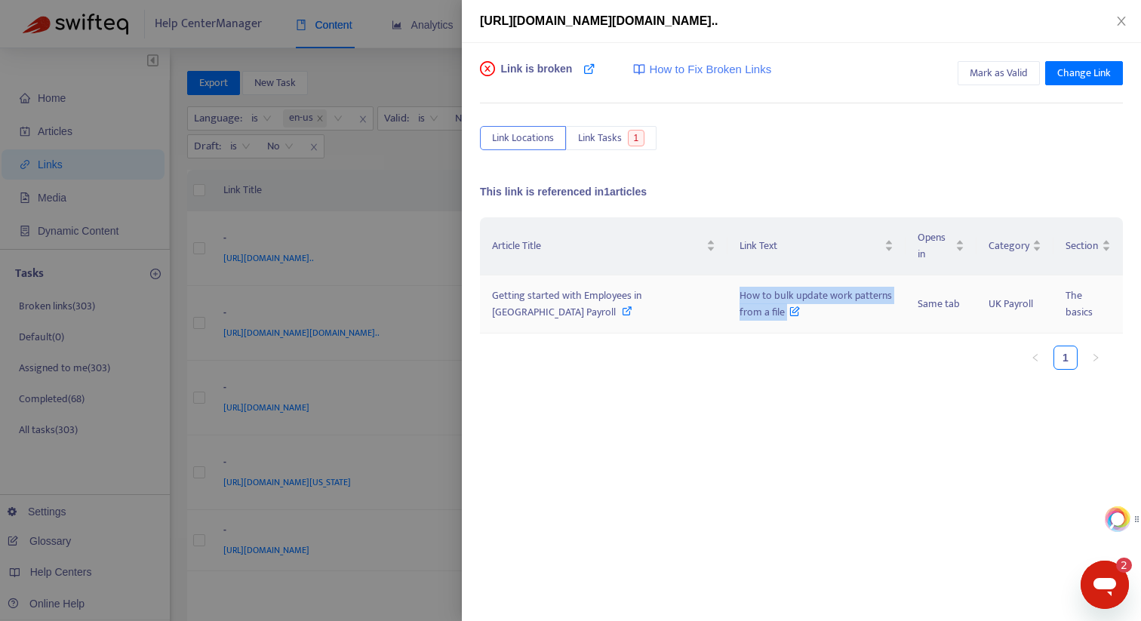
drag, startPoint x: 719, startPoint y: 313, endPoint x: 707, endPoint y: 300, distance: 17.6
click at [740, 300] on span "How to bulk update work patterns from a file" at bounding box center [816, 304] width 153 height 34
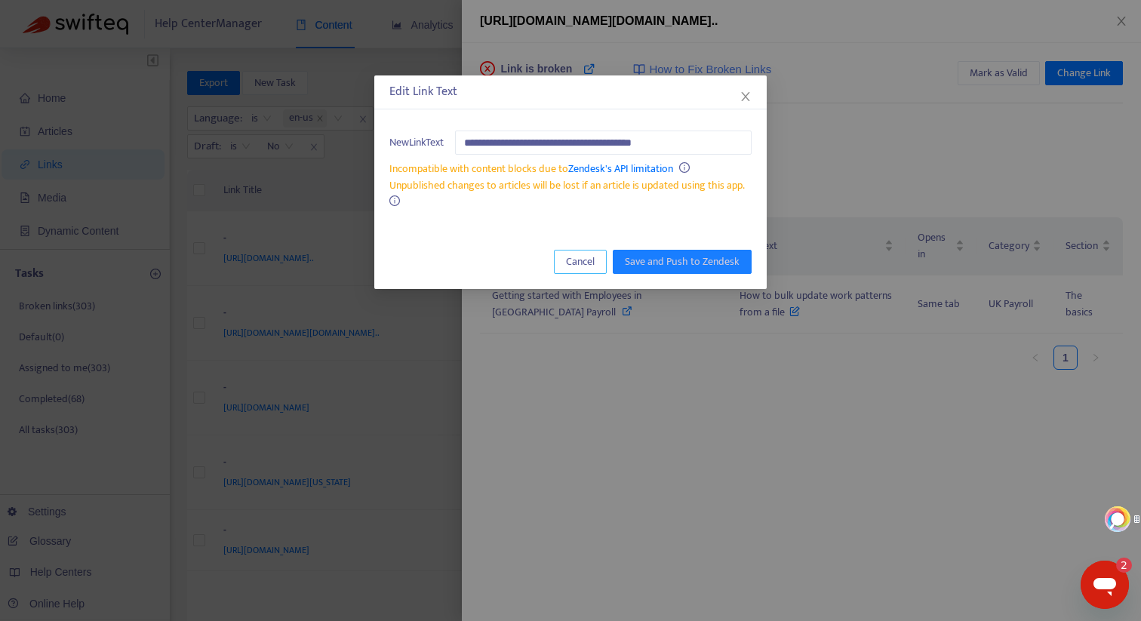
click at [589, 257] on span "Cancel" at bounding box center [580, 262] width 29 height 17
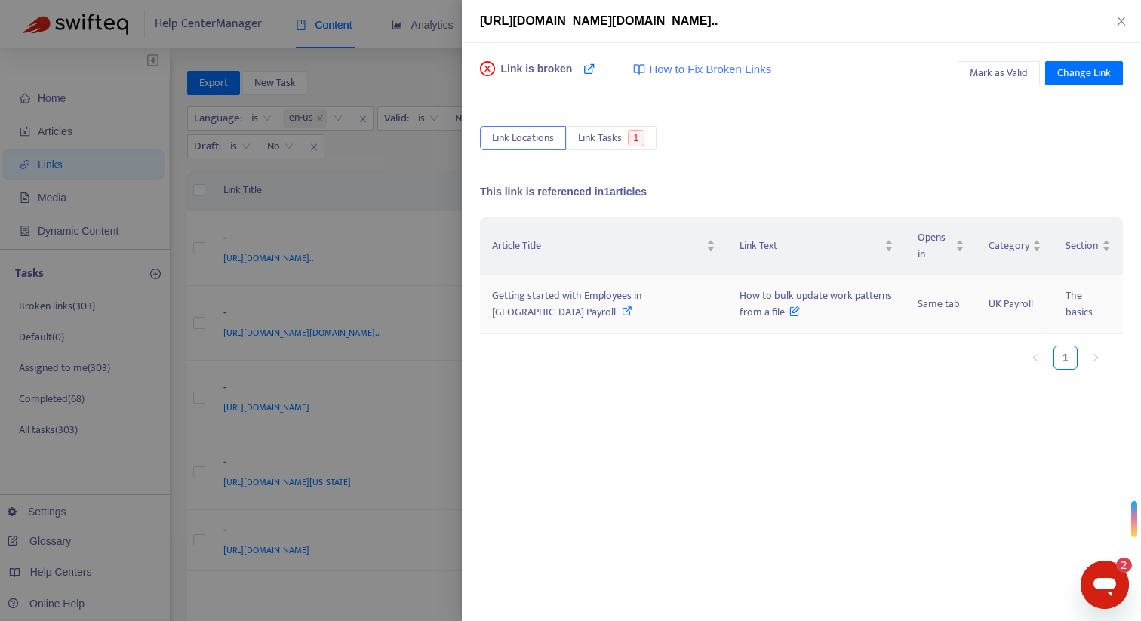
click at [602, 305] on div "Getting started with Employees in [GEOGRAPHIC_DATA] Payroll" at bounding box center [603, 304] width 223 height 33
click at [429, 58] on div at bounding box center [570, 310] width 1141 height 621
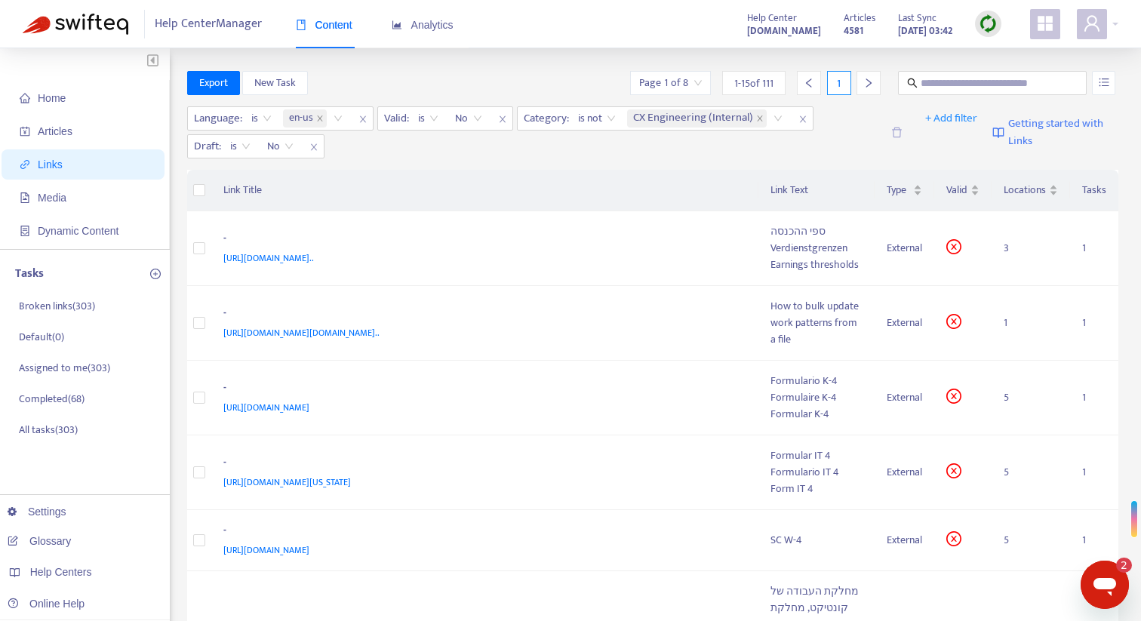
click at [1000, 21] on div at bounding box center [988, 24] width 26 height 26
click at [1003, 78] on link "Full Sync" at bounding box center [1014, 78] width 54 height 17
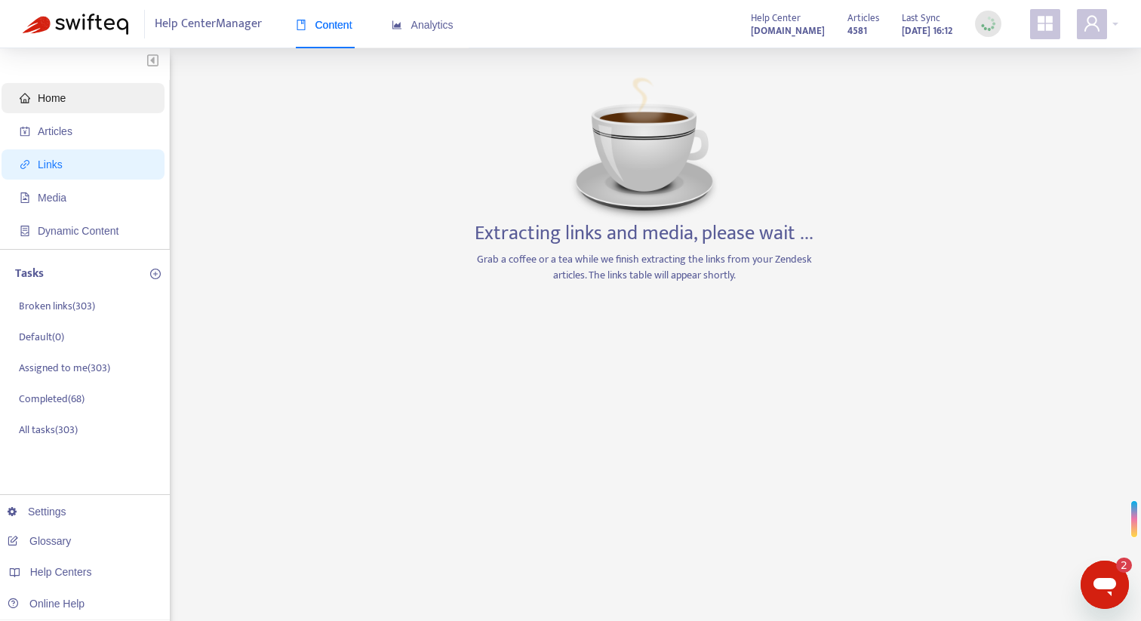
click at [97, 103] on span "Home" at bounding box center [86, 98] width 133 height 30
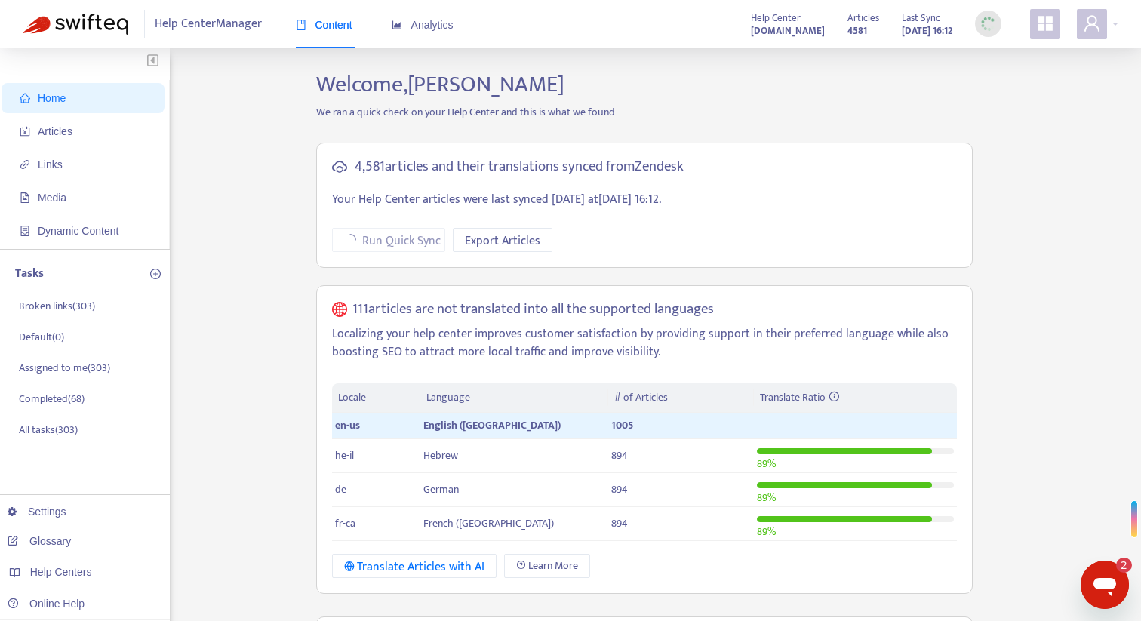
click at [53, 23] on img at bounding box center [76, 24] width 106 height 21
click at [57, 162] on span "Links" at bounding box center [50, 165] width 25 height 12
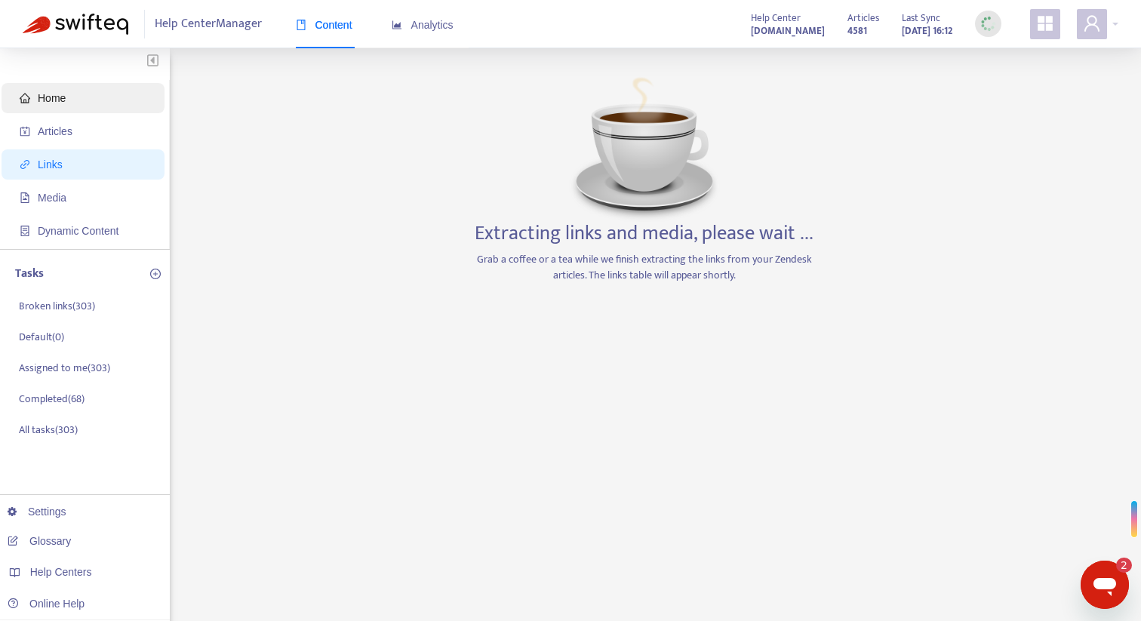
click at [59, 95] on span "Home" at bounding box center [52, 98] width 28 height 12
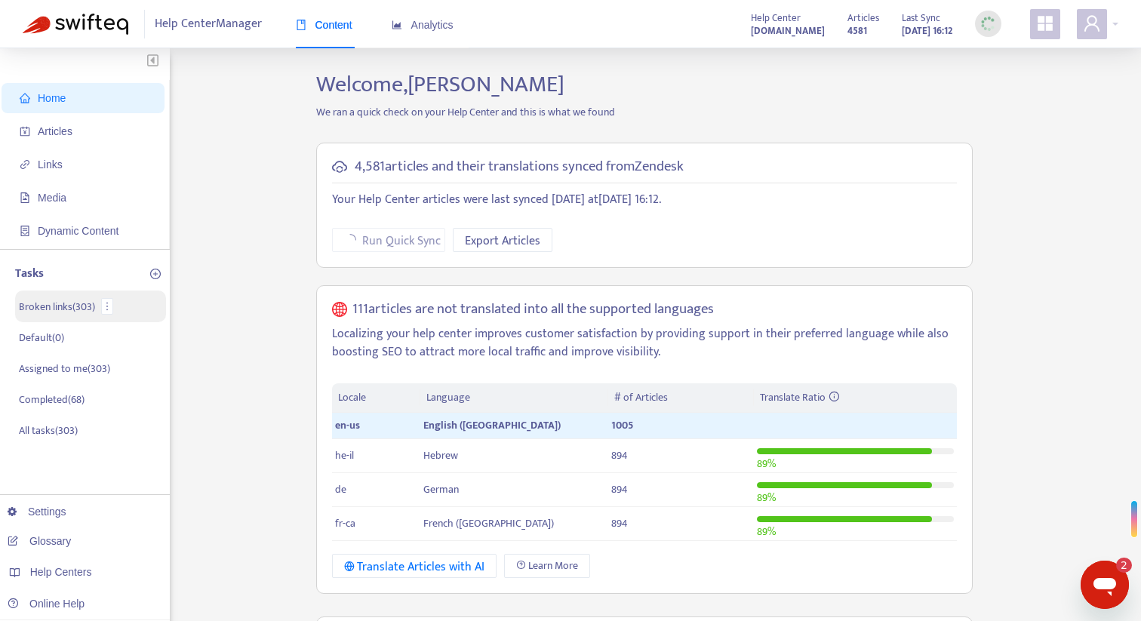
click at [72, 302] on p "Broken links ( 303 )" at bounding box center [57, 307] width 76 height 16
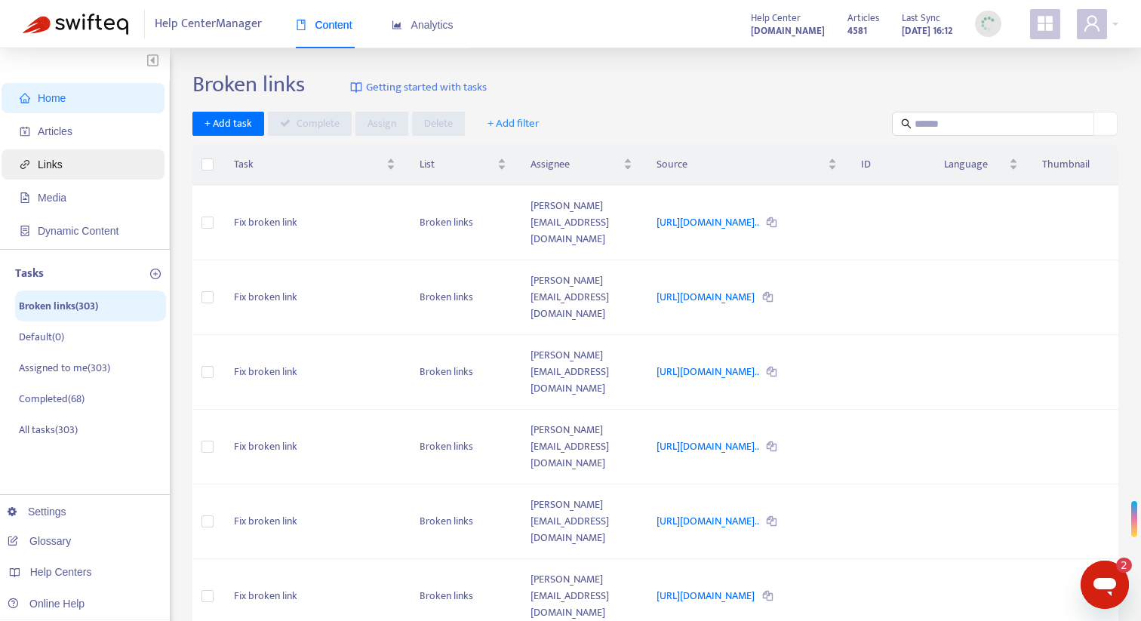
click at [75, 170] on span "Links" at bounding box center [86, 164] width 133 height 30
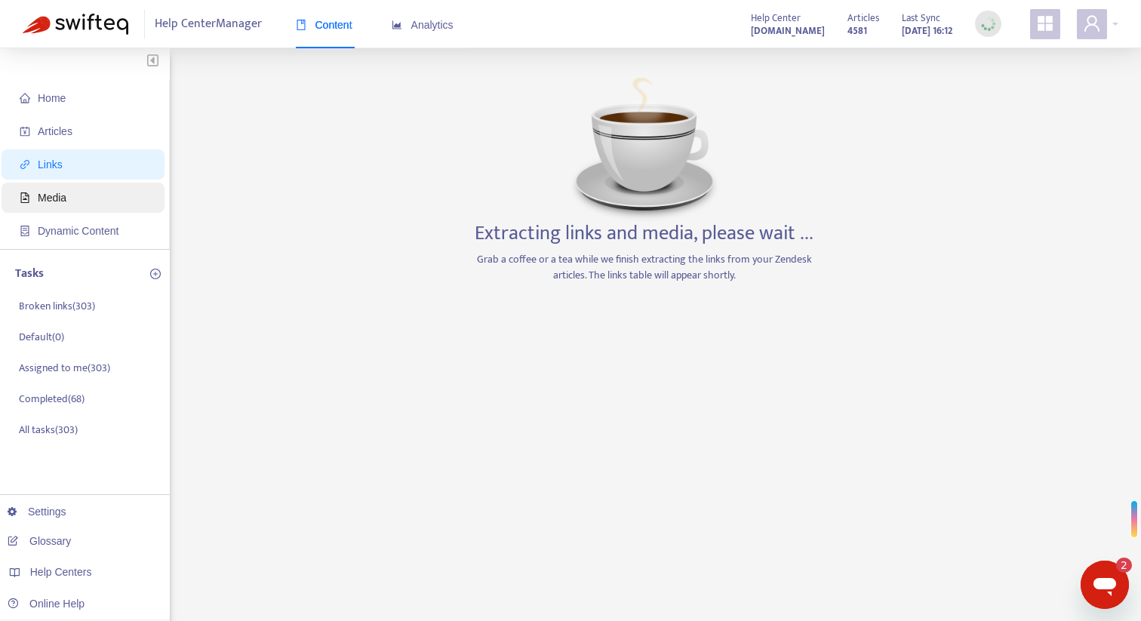
click at [79, 191] on span "Media" at bounding box center [86, 198] width 133 height 30
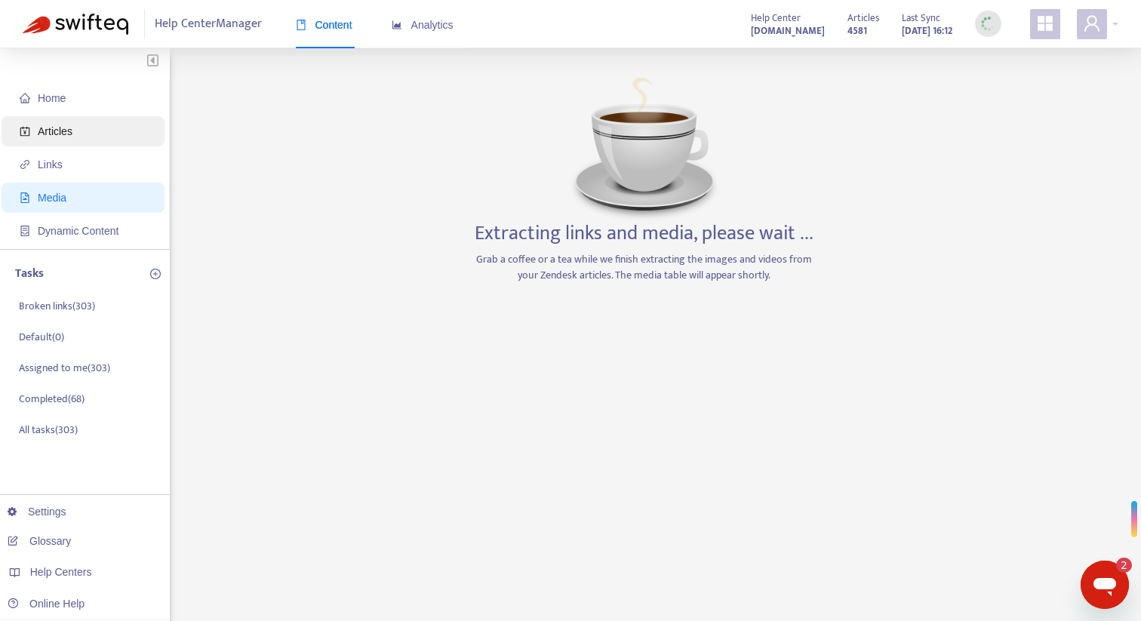
click at [79, 131] on span "Articles" at bounding box center [86, 131] width 133 height 30
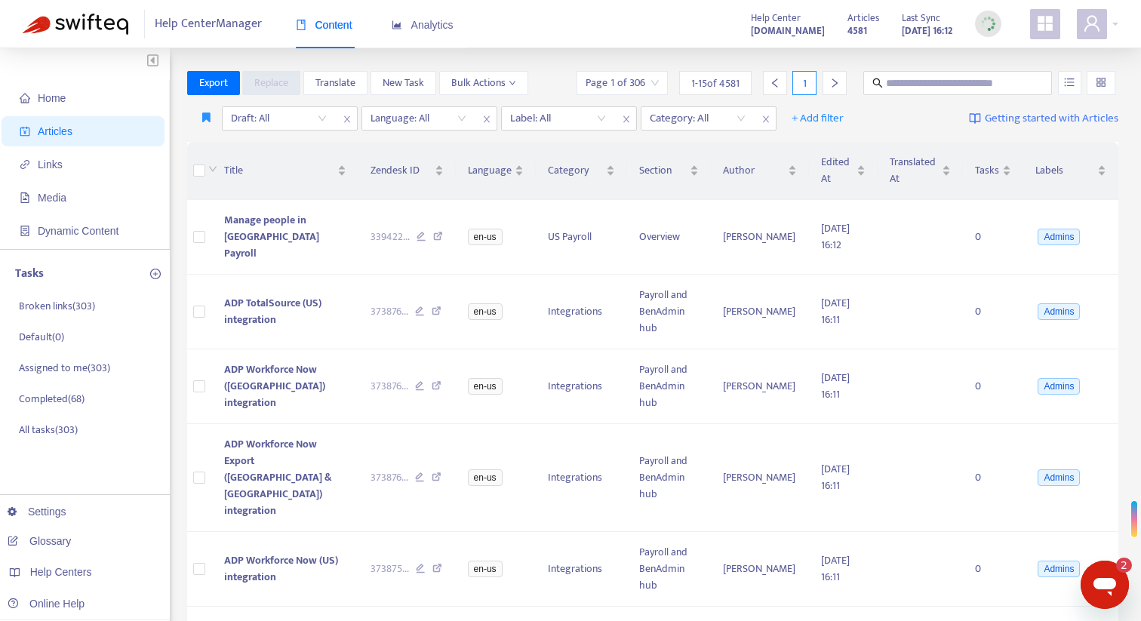
click at [82, 181] on ul "Home Articles Links Media Dynamic Content" at bounding box center [85, 164] width 170 height 169
click at [85, 169] on span "Links" at bounding box center [86, 164] width 133 height 30
